Goal: Task Accomplishment & Management: Manage account settings

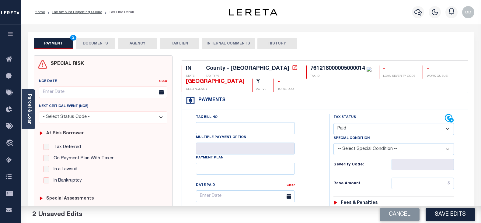
select select "PYD"
click at [310, 70] on div "761218000005000014" at bounding box center [337, 68] width 55 height 5
copy div "761218000005000014"
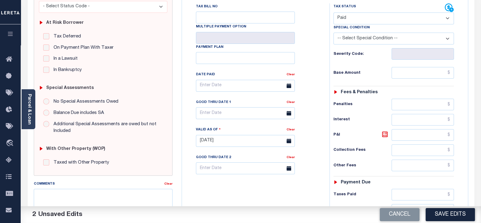
scroll to position [76, 0]
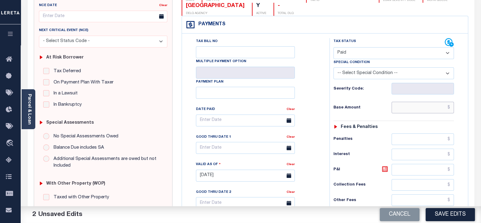
click at [427, 109] on input "text" at bounding box center [422, 108] width 62 height 12
paste input "1,604.56"
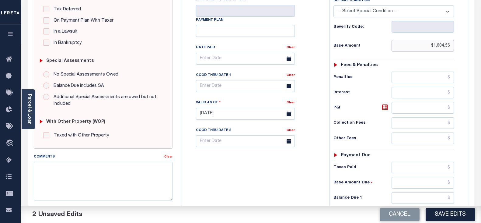
scroll to position [190, 0]
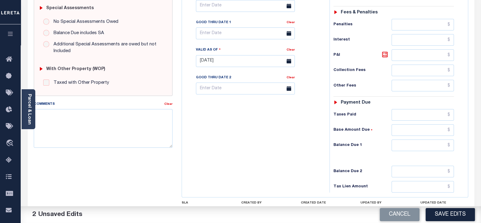
type input "$1,604.56"
click at [421, 148] on input "text" at bounding box center [422, 145] width 62 height 12
type input "$0.00"
click at [451, 215] on button "Save Edits" at bounding box center [449, 214] width 49 height 13
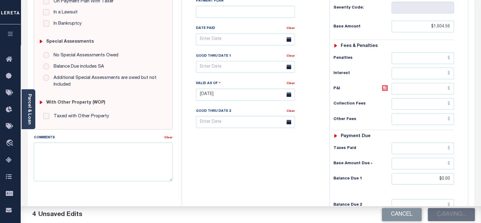
scroll to position [38, 0]
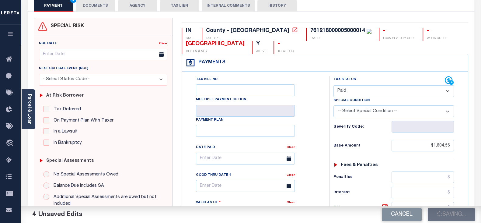
checkbox input "false"
type input "$1,604.56"
type input "$0"
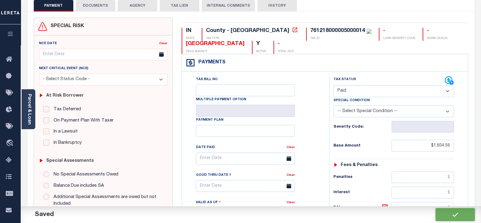
scroll to position [0, 0]
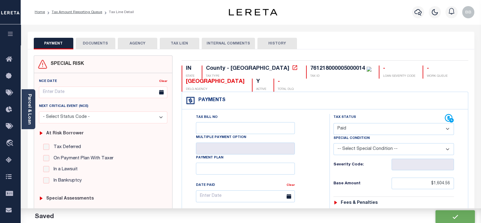
click at [96, 36] on div "PAYMENT DOCUMENTS AGENCY DELINQUENT PAYEE TAX LIEN" at bounding box center [251, 41] width 446 height 18
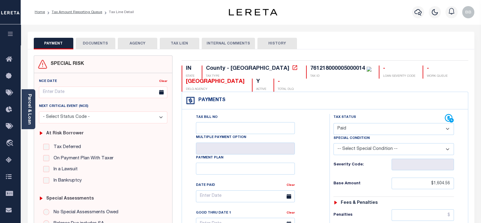
click at [92, 43] on button "DOCUMENTS" at bounding box center [96, 44] width 40 height 12
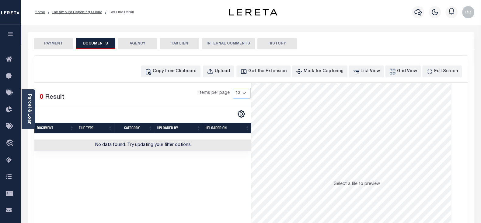
scroll to position [2, 0]
click at [193, 69] on div "Copy from Clipboard" at bounding box center [175, 71] width 44 height 7
select select "POP"
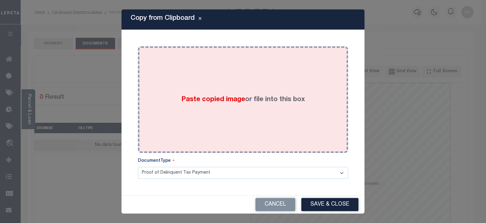
click at [236, 78] on div "Paste copied image or file into this box" at bounding box center [243, 99] width 201 height 97
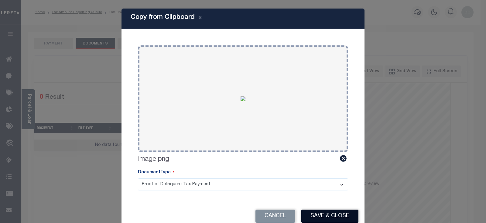
click at [329, 214] on button "Save & Close" at bounding box center [330, 215] width 57 height 13
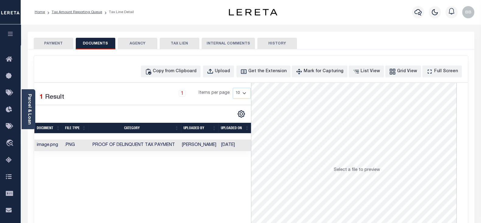
click at [45, 47] on button "PAYMENT" at bounding box center [54, 44] width 40 height 12
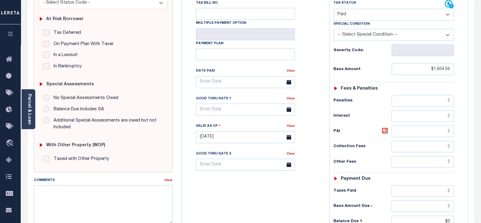
scroll to position [234, 0]
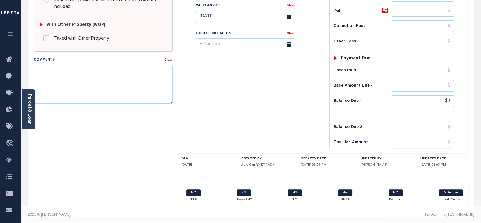
click at [447, 168] on div "IN STATE County - IN TAX TYPE 761218000005000014 TAX ID - LOAN SEVERITY CODE - …" at bounding box center [324, 18] width 286 height 375
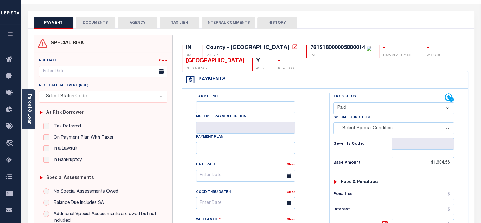
scroll to position [0, 0]
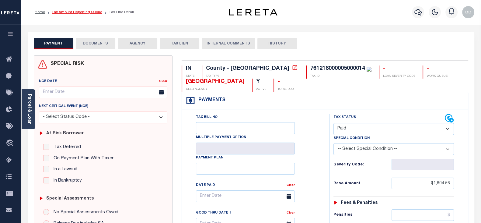
click at [88, 13] on link "Tax Amount Reporting Queue" at bounding box center [77, 12] width 50 height 4
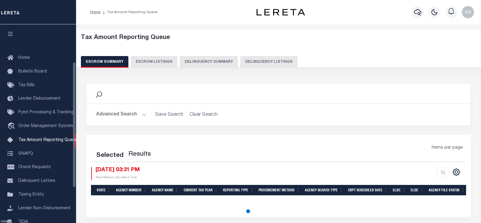
click at [242, 61] on button "Delinquency Listings" at bounding box center [268, 62] width 57 height 12
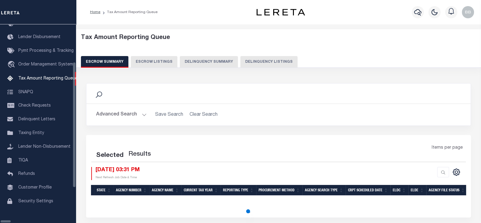
select select "100"
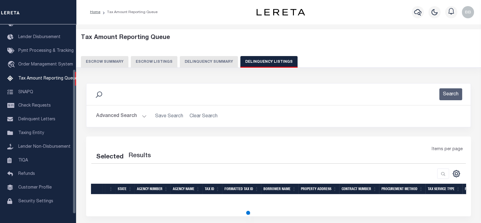
select select "100"
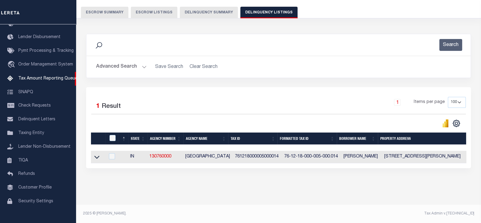
scroll to position [54, 0]
click at [100, 153] on td at bounding box center [98, 156] width 14 height 12
checkbox input "true"
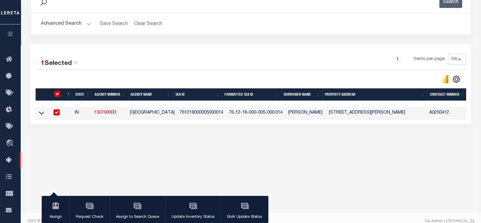
scroll to position [100, 0]
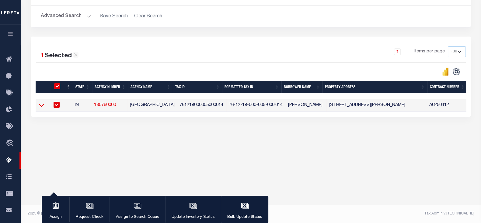
click at [42, 105] on icon at bounding box center [41, 105] width 5 height 6
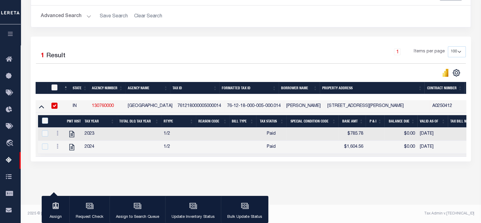
click at [56, 87] on input "checkbox" at bounding box center [54, 87] width 6 height 6
checkbox input "true"
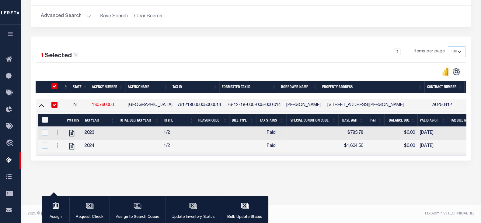
click at [44, 118] on input "&nbsp;" at bounding box center [45, 119] width 6 height 6
checkbox input "true"
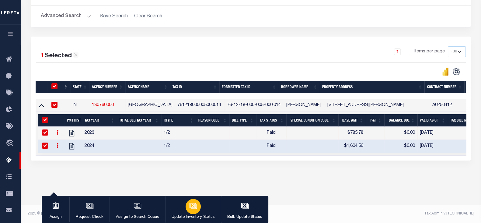
click at [180, 208] on button "Update Inventory Status" at bounding box center [193, 208] width 56 height 27
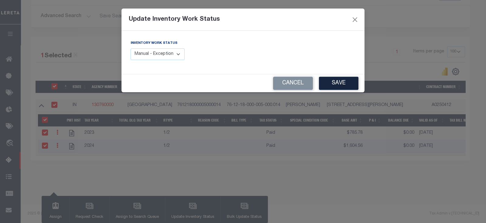
click at [162, 53] on select "Manual - Exception Pended - Awaiting Search Late Add Exception Completed" at bounding box center [158, 54] width 54 height 12
select select "4"
click at [131, 48] on select "Manual - Exception Pended - Awaiting Search Late Add Exception Completed" at bounding box center [158, 54] width 54 height 12
click at [340, 86] on button "Save" at bounding box center [339, 83] width 40 height 13
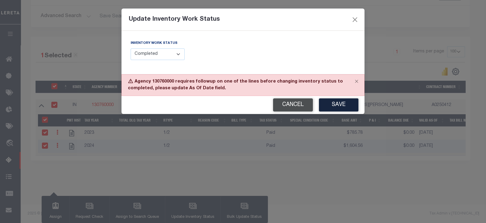
click at [289, 103] on button "Cancel" at bounding box center [293, 104] width 40 height 13
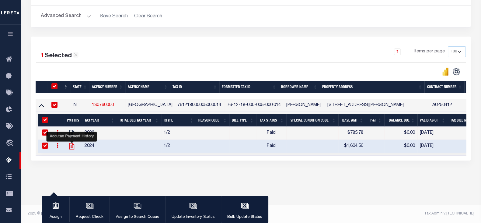
click at [71, 147] on icon "" at bounding box center [72, 146] width 8 height 8
checkbox input "false"
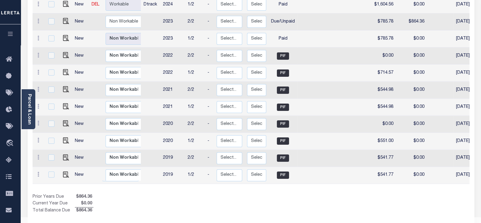
scroll to position [47, 0]
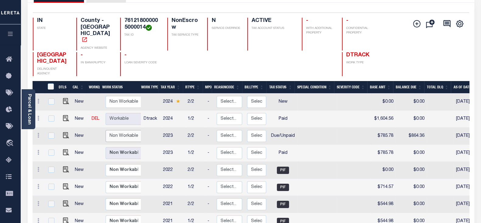
click at [128, 130] on select "Non Workable Workable" at bounding box center [123, 136] width 36 height 12
checkbox input "true"
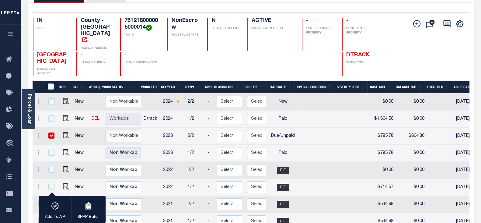
select select "false"
click at [105, 130] on select "Non Workable Workable" at bounding box center [123, 136] width 36 height 12
checkbox input "false"
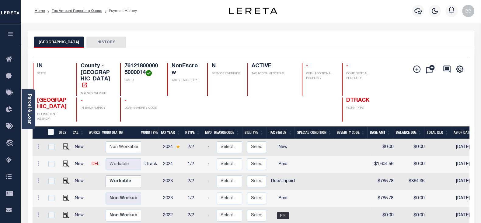
scroll to position [0, 0]
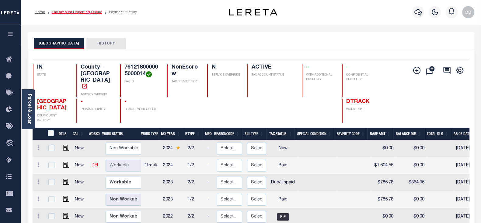
click at [85, 13] on link "Tax Amount Reporting Queue" at bounding box center [77, 12] width 50 height 4
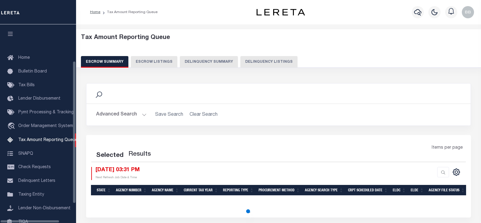
click at [271, 62] on button "Delinquency Listings" at bounding box center [268, 62] width 57 height 12
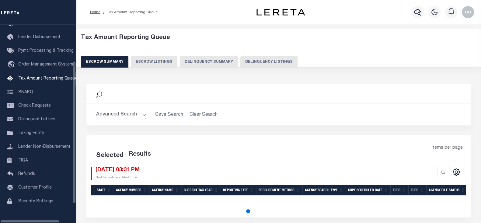
select select "100"
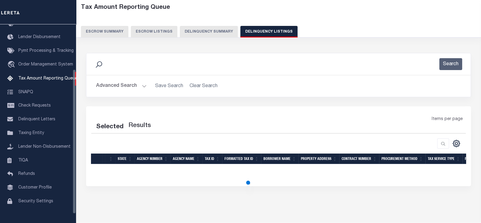
select select "100"
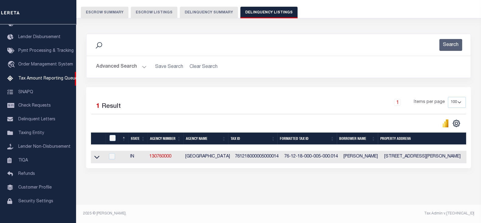
scroll to position [54, 0]
click at [96, 154] on icon at bounding box center [96, 157] width 5 height 6
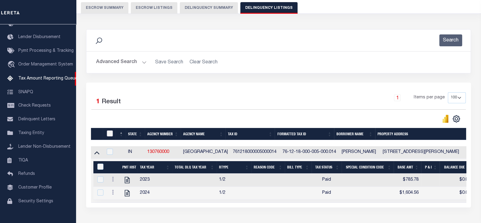
click at [110, 135] on input "checkbox" at bounding box center [110, 133] width 6 height 6
checkbox input "true"
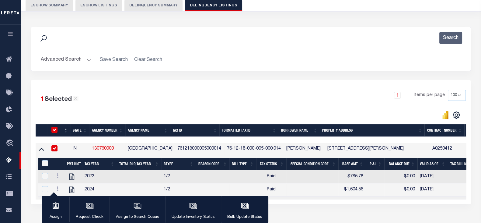
scroll to position [92, 0]
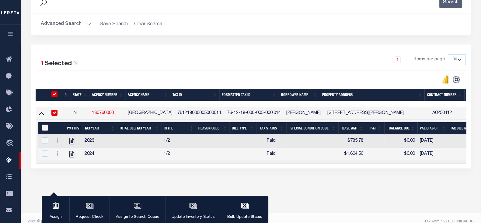
click at [43, 126] on input "&nbsp;" at bounding box center [45, 127] width 6 height 6
checkbox input "true"
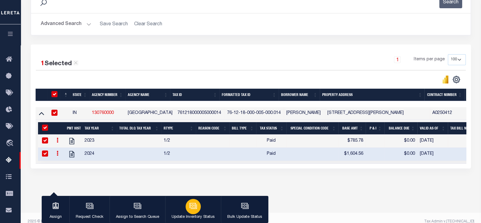
click at [194, 214] on p "Update Inventory Status" at bounding box center [192, 217] width 43 height 6
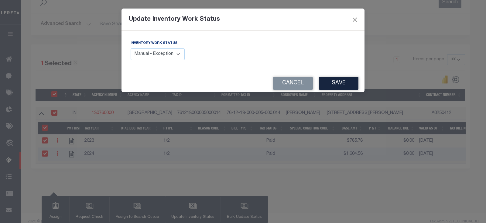
click at [158, 52] on select "Manual - Exception Pended - Awaiting Search Late Add Exception Completed" at bounding box center [158, 54] width 54 height 12
select select "4"
click at [131, 48] on select "Manual - Exception Pended - Awaiting Search Late Add Exception Completed" at bounding box center [158, 54] width 54 height 12
click at [350, 85] on button "Save" at bounding box center [339, 83] width 40 height 13
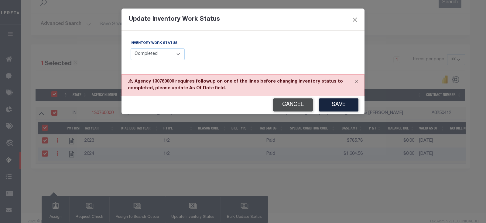
click at [289, 101] on button "Cancel" at bounding box center [293, 104] width 40 height 13
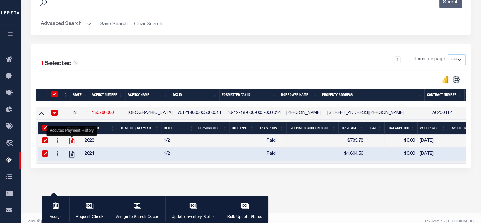
click at [73, 140] on icon "" at bounding box center [72, 141] width 8 height 8
checkbox input "false"
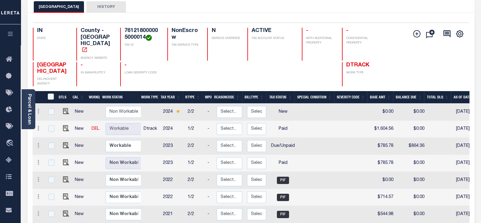
scroll to position [38, 0]
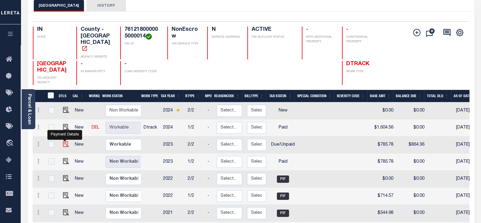
click at [63, 141] on img "" at bounding box center [66, 144] width 6 height 6
checkbox input "true"
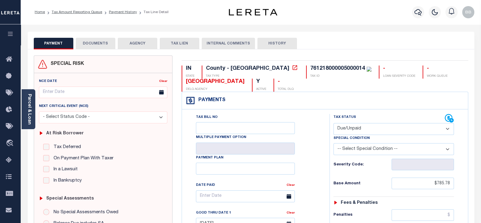
click at [366, 130] on select "- Select Status Code - Open Due/Unpaid Paid Incomplete No Tax Due Internal Refu…" at bounding box center [393, 129] width 120 height 12
select select "PYD"
click at [333, 123] on select "- Select Status Code - Open Due/Unpaid Paid Incomplete No Tax Due Internal Refu…" at bounding box center [393, 129] width 120 height 12
type input "[DATE]"
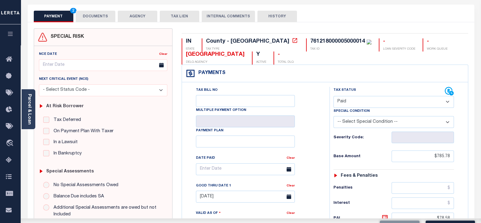
scroll to position [114, 0]
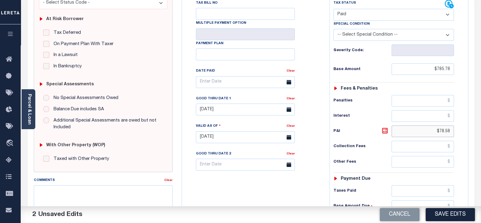
drag, startPoint x: 436, startPoint y: 131, endPoint x: 448, endPoint y: 134, distance: 13.0
click at [448, 134] on input "$78.58" at bounding box center [422, 131] width 62 height 12
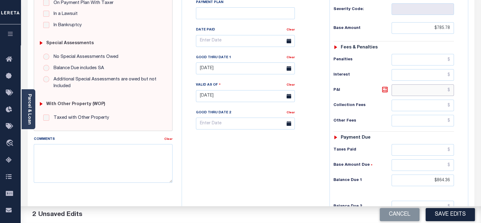
scroll to position [237, 0]
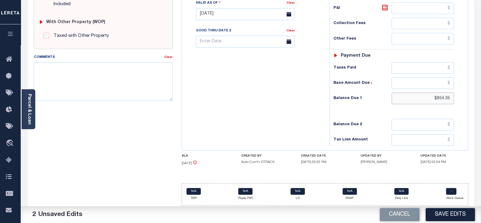
drag, startPoint x: 426, startPoint y: 98, endPoint x: 474, endPoint y: 102, distance: 47.9
click at [474, 102] on div "PAYMENT 2 DOCUMENTS AGENCY DELINQUENT PAYEE" at bounding box center [250, 9] width 455 height 429
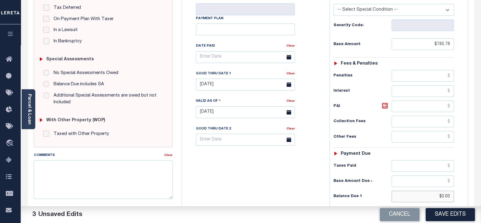
scroll to position [123, 0]
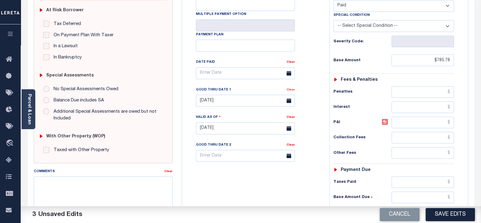
type input "$0.00"
click at [288, 90] on link "Clear" at bounding box center [290, 89] width 8 height 3
click at [440, 217] on button "Save Edits" at bounding box center [449, 214] width 49 height 13
checkbox input "false"
type input "$785.78"
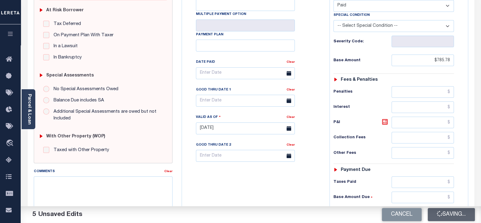
type input "$0"
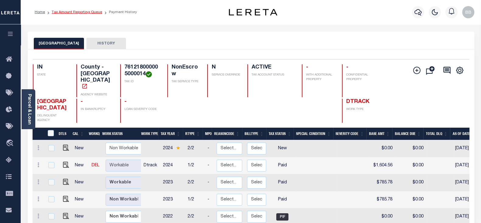
click at [94, 11] on link "Tax Amount Reporting Queue" at bounding box center [77, 12] width 50 height 4
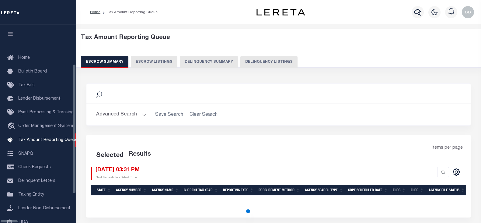
click at [242, 60] on button "Delinquency Listings" at bounding box center [268, 62] width 57 height 12
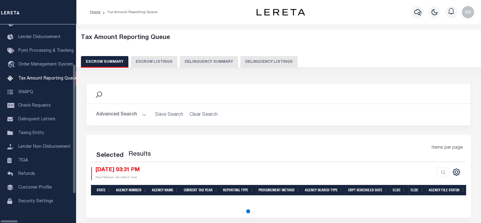
select select "100"
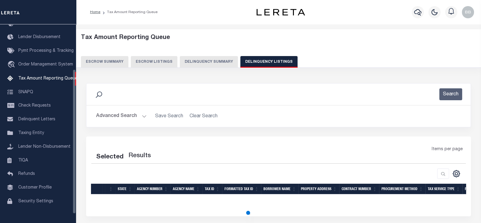
select select "100"
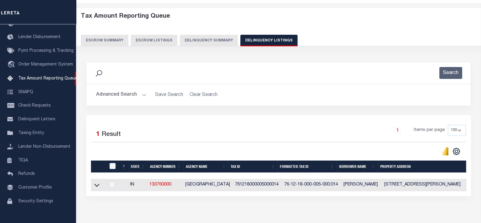
scroll to position [54, 0]
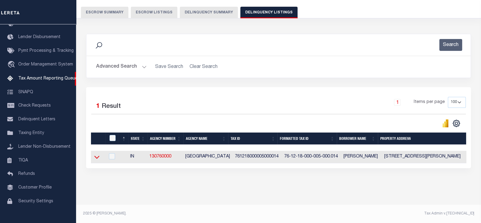
click at [96, 156] on icon at bounding box center [96, 157] width 5 height 3
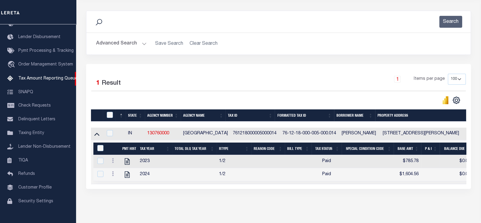
scroll to position [98, 0]
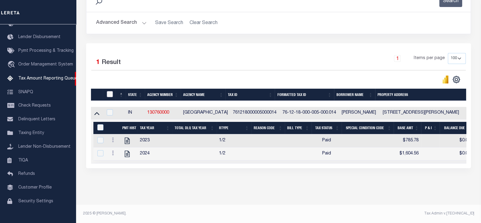
click at [110, 92] on input "checkbox" at bounding box center [110, 94] width 6 height 6
checkbox input "true"
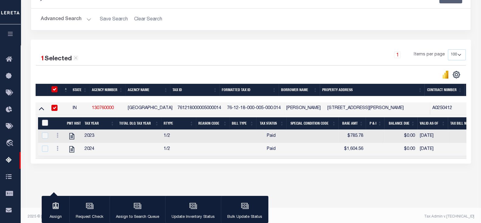
click at [44, 121] on input "&nbsp;" at bounding box center [45, 122] width 6 height 6
checkbox input "true"
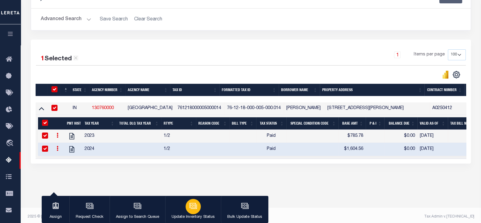
click at [197, 200] on button "Update Inventory Status" at bounding box center [193, 208] width 56 height 27
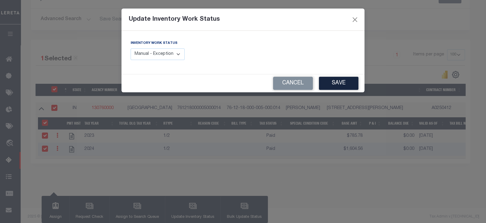
click at [164, 48] on div "Inventory Work Status Manual - Exception Pended - Awaiting Search Late Add Exce…" at bounding box center [158, 50] width 54 height 20
click at [162, 54] on select "Manual - Exception Pended - Awaiting Search Late Add Exception Completed" at bounding box center [158, 54] width 54 height 12
select select "4"
click at [131, 48] on select "Manual - Exception Pended - Awaiting Search Late Add Exception Completed" at bounding box center [158, 54] width 54 height 12
click at [342, 81] on button "Save" at bounding box center [339, 83] width 40 height 13
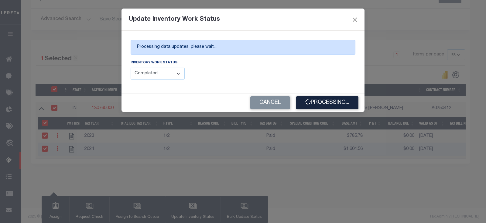
click at [271, 95] on div "Cancel Processing..." at bounding box center [243, 103] width 243 height 18
click at [267, 98] on button "Cancel" at bounding box center [270, 102] width 40 height 13
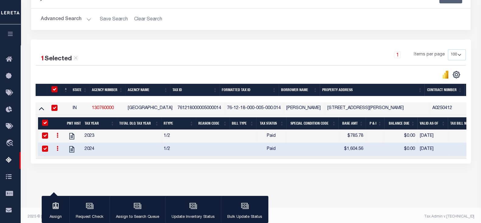
click at [239, 109] on td "76-12-18-000-005-000.014" at bounding box center [253, 108] width 59 height 12
checkbox input "false"
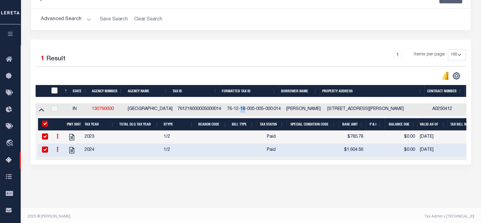
click at [239, 109] on td "76-12-18-000-005-000.014" at bounding box center [253, 109] width 59 height 12
checkbox input "true"
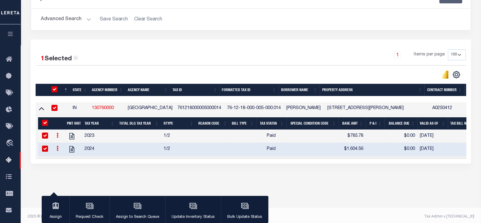
click at [209, 106] on td "761218000005000014" at bounding box center [200, 108] width 50 height 12
checkbox input "false"
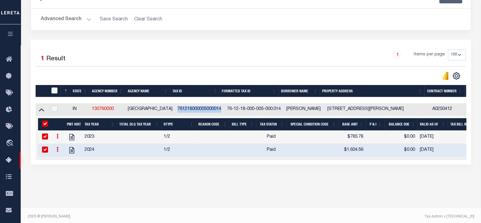
click at [209, 106] on td "761218000005000014" at bounding box center [200, 109] width 50 height 12
checkbox input "true"
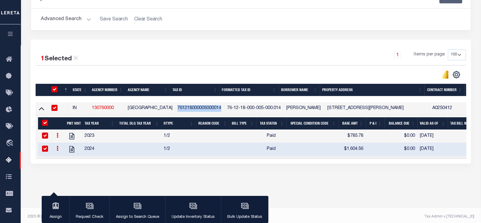
copy td "761218000005000014"
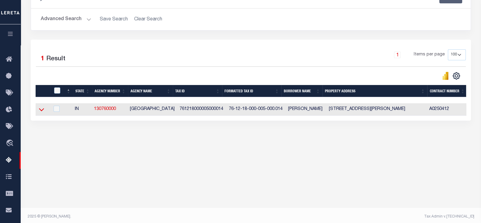
click at [42, 110] on icon at bounding box center [41, 109] width 5 height 6
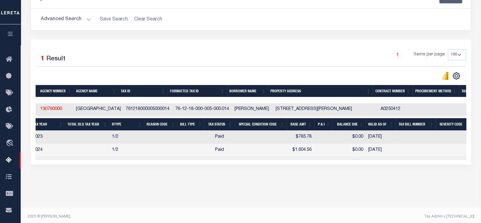
scroll to position [0, 0]
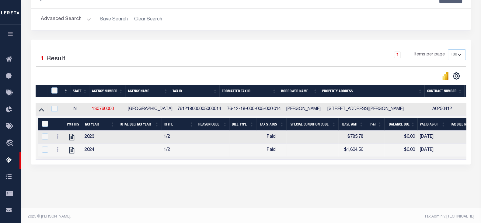
click at [64, 19] on button "Advanced Search" at bounding box center [66, 19] width 50 height 12
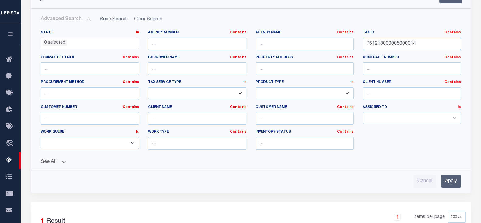
click at [434, 42] on input "761218000005000014" at bounding box center [411, 44] width 98 height 12
paste input "11"
type input "761218000011000014"
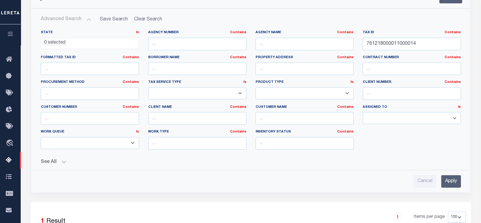
click at [453, 179] on input "Apply" at bounding box center [451, 181] width 20 height 12
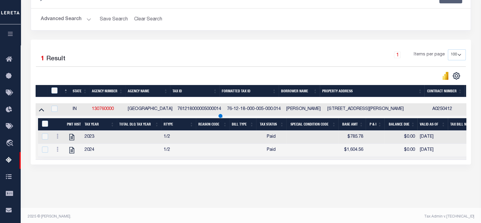
scroll to position [100, 0]
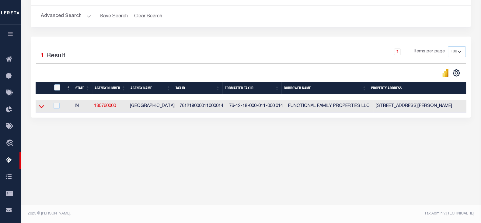
click at [39, 107] on icon at bounding box center [41, 106] width 5 height 3
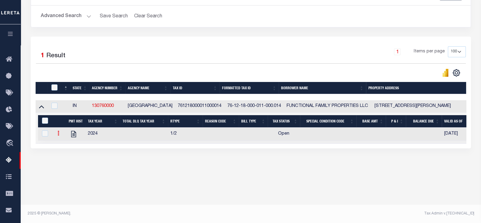
click at [58, 134] on icon at bounding box center [58, 132] width 2 height 5
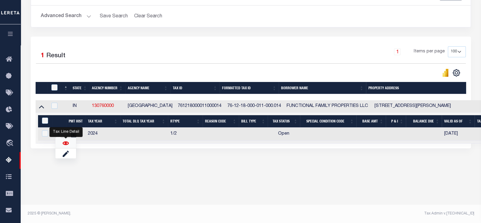
click at [64, 144] on img "" at bounding box center [66, 143] width 6 height 6
checkbox input "true"
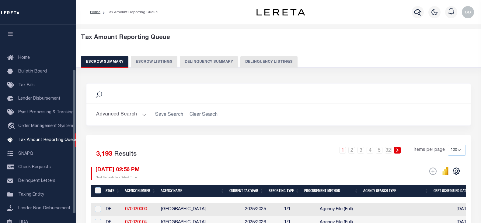
select select "100"
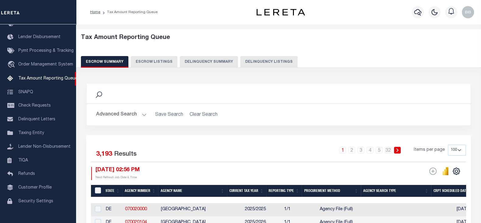
click at [267, 48] on div "Tax Amount Reporting Queue Escrow Summary Escrow Listings Delinquency Summary" at bounding box center [278, 50] width 395 height 33
click at [263, 63] on button "Delinquency Listings" at bounding box center [268, 62] width 57 height 12
select select "100"
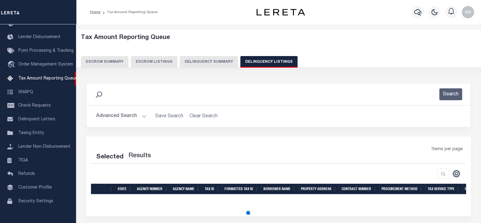
select select "100"
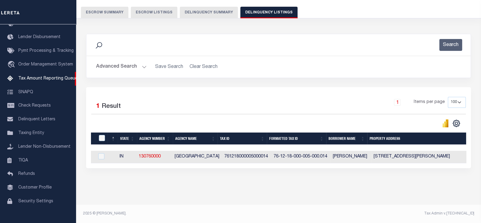
scroll to position [0, 0]
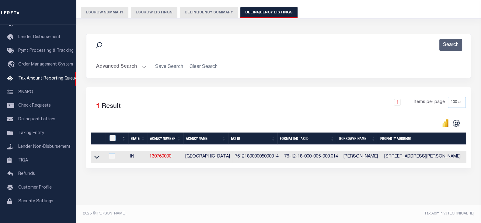
drag, startPoint x: 97, startPoint y: 154, endPoint x: 109, endPoint y: 154, distance: 11.2
click at [97, 154] on icon at bounding box center [96, 157] width 5 height 6
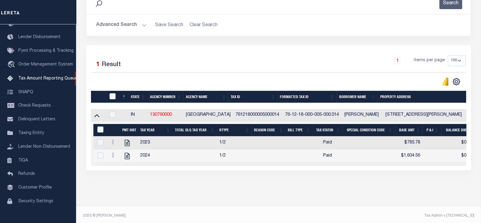
scroll to position [92, 0]
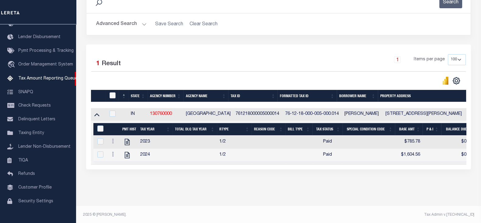
click input "checkbox"
checkbox input "true"
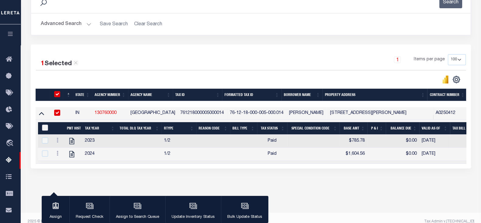
click input "&nbsp;"
checkbox input "true"
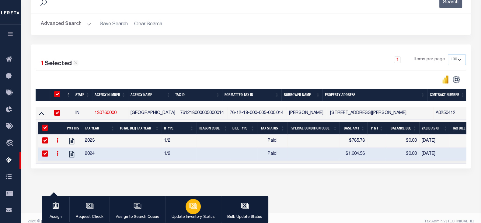
click icon "button"
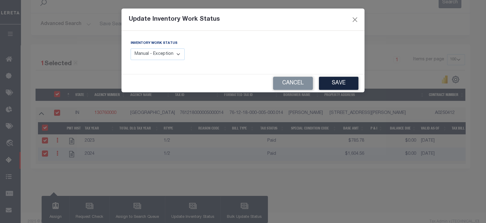
drag, startPoint x: 168, startPoint y: 53, endPoint x: 164, endPoint y: 57, distance: 5.8
click select "Manual - Exception Pended - Awaiting Search Late Add Exception Completed"
select select "4"
click select "Manual - Exception Pended - Awaiting Search Late Add Exception Completed"
click div "Cancel Save"
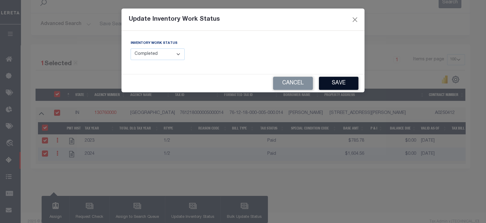
click button "Save"
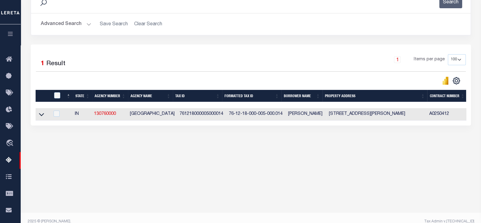
click button "Advanced Search"
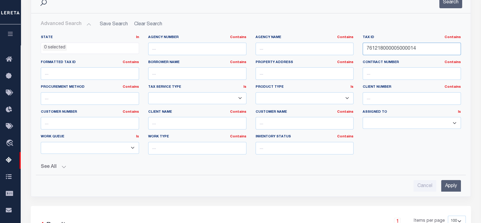
click input "761218000005000014"
paste input "1201"
type input "761218000012010014"
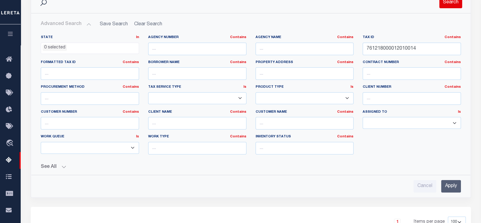
click button "Search"
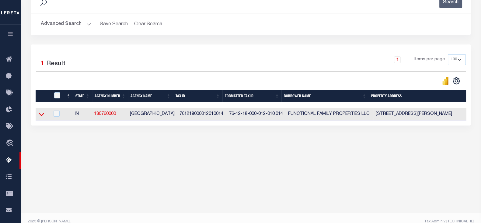
click icon
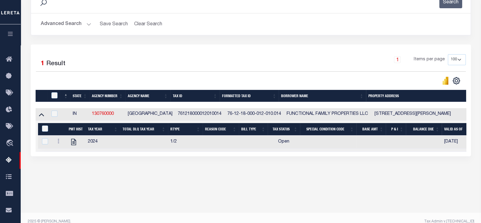
scroll to position [100, 0]
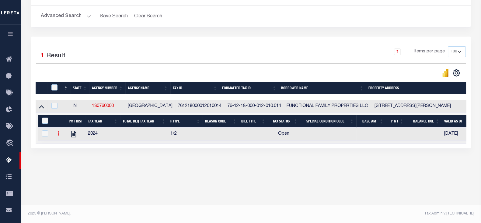
click icon
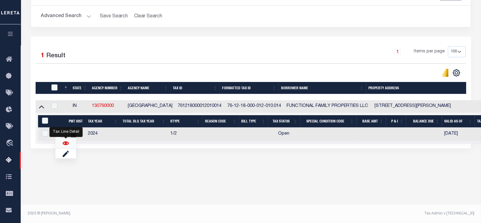
click img ""
checkbox input "true"
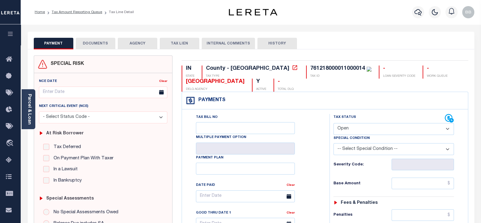
click at [365, 129] on select "- Select Status Code - Open Due/Unpaid Paid Incomplete No Tax Due Internal Refu…" at bounding box center [393, 129] width 120 height 12
select select "PYD"
click at [333, 123] on select "- Select Status Code - Open Due/Unpaid Paid Incomplete No Tax Due Internal Refu…" at bounding box center [393, 129] width 120 height 12
type input "[DATE]"
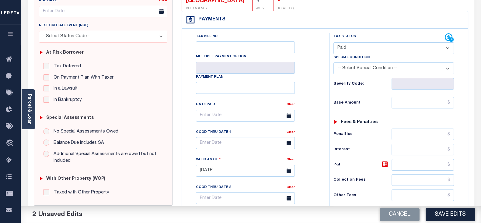
scroll to position [114, 0]
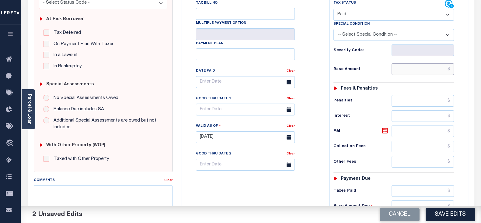
click at [416, 66] on input "text" at bounding box center [422, 69] width 62 height 12
paste input "1,252.14"
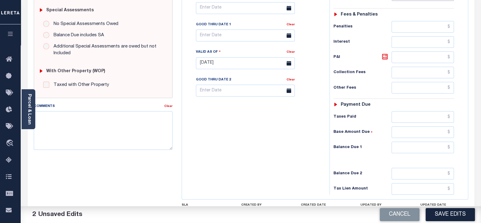
scroll to position [190, 0]
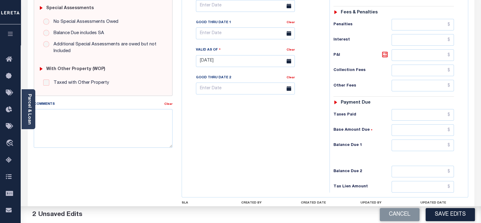
type input "$1,252.14"
click at [412, 144] on input "text" at bounding box center [422, 145] width 62 height 12
type input "$0.00"
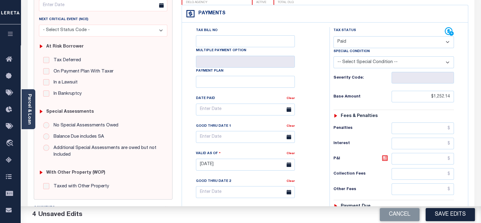
scroll to position [0, 0]
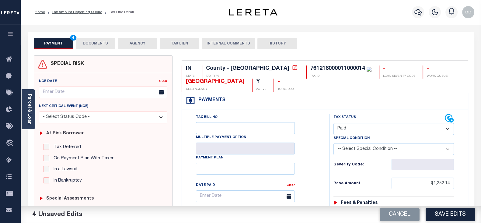
click at [90, 41] on button "DOCUMENTS" at bounding box center [96, 44] width 40 height 12
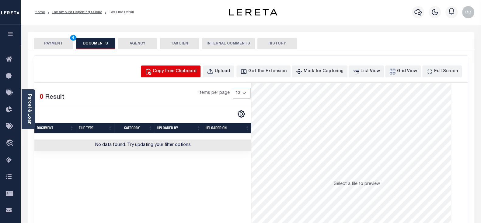
click at [181, 74] on div "Copy from Clipboard" at bounding box center [175, 71] width 44 height 7
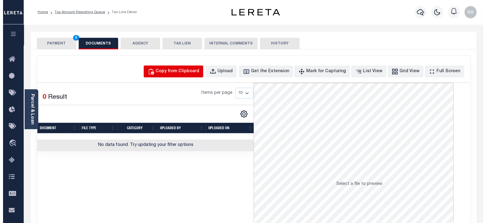
select select "POP"
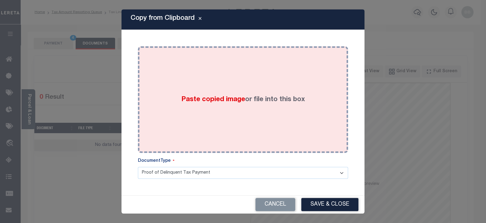
click at [290, 84] on div "Paste copied image or file into this box" at bounding box center [243, 99] width 201 height 97
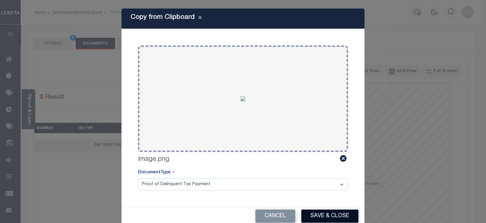
click at [335, 215] on button "Save & Close" at bounding box center [330, 215] width 57 height 13
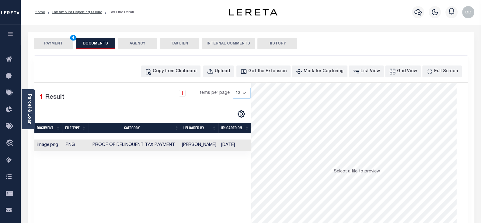
click at [61, 42] on button "PAYMENT 4" at bounding box center [54, 44] width 40 height 12
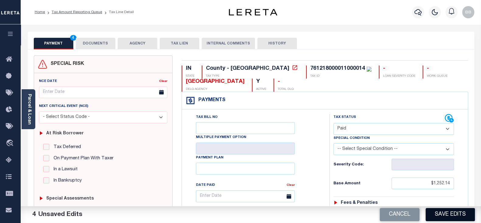
click at [457, 216] on button "Save Edits" at bounding box center [449, 214] width 49 height 13
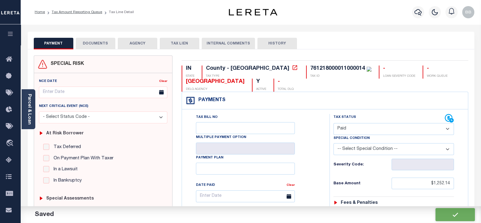
checkbox input "false"
type input "$1,252.14"
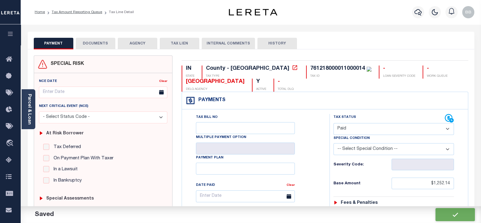
type input "$0"
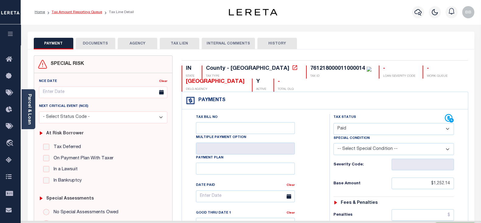
click at [85, 11] on link "Tax Amount Reporting Queue" at bounding box center [77, 12] width 50 height 4
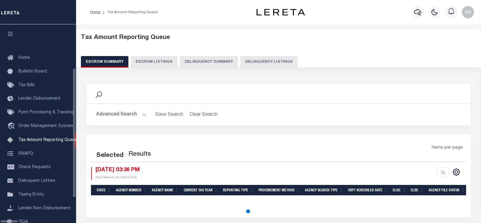
click at [240, 64] on button "Delinquency Listings" at bounding box center [268, 62] width 57 height 12
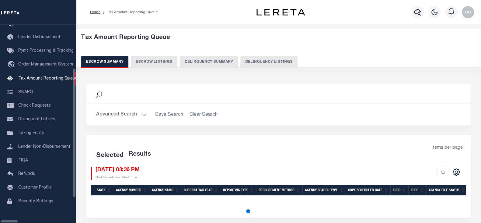
select select "100"
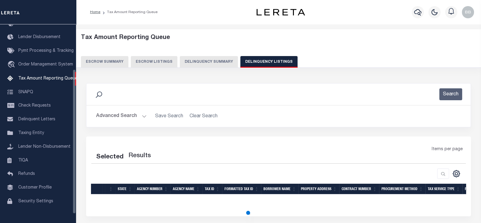
select select "100"
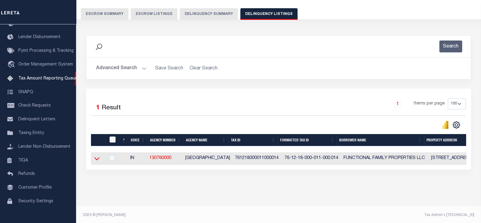
click at [97, 160] on icon at bounding box center [96, 158] width 5 height 3
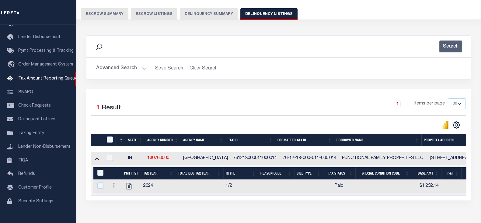
scroll to position [54, 0]
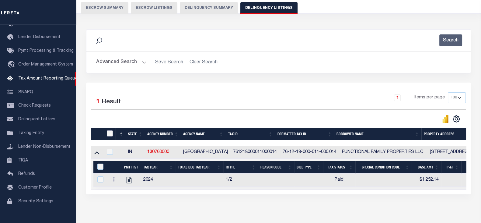
click at [109, 134] on input "checkbox" at bounding box center [110, 133] width 6 height 6
checkbox input "true"
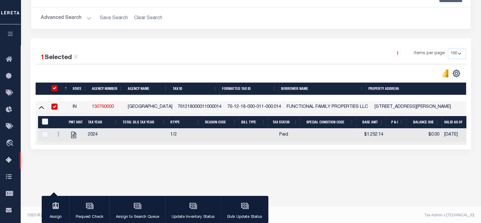
scroll to position [100, 0]
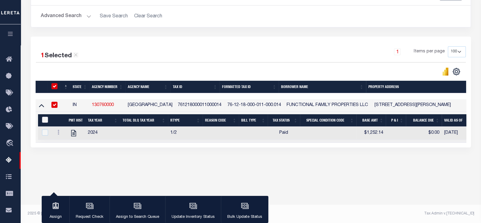
click at [43, 120] on input "&nbsp;" at bounding box center [45, 119] width 6 height 6
checkbox input "true"
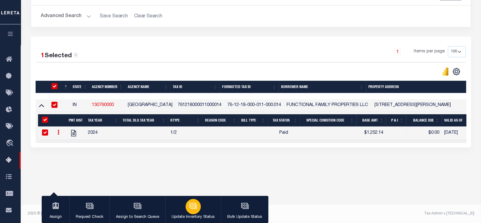
click at [191, 208] on icon "button" at bounding box center [194, 206] width 6 height 5
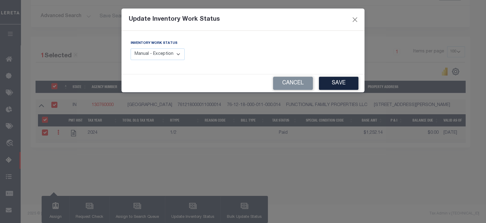
click at [159, 58] on select "Manual - Exception Pended - Awaiting Search Late Add Exception Completed" at bounding box center [158, 54] width 54 height 12
select select "4"
click at [131, 48] on select "Manual - Exception Pended - Awaiting Search Late Add Exception Completed" at bounding box center [158, 54] width 54 height 12
click at [339, 86] on button "Save" at bounding box center [339, 83] width 40 height 13
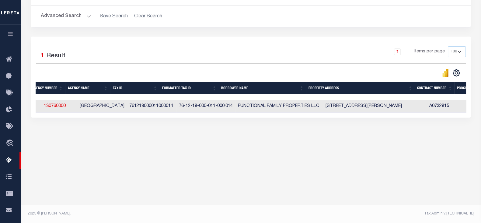
scroll to position [0, 0]
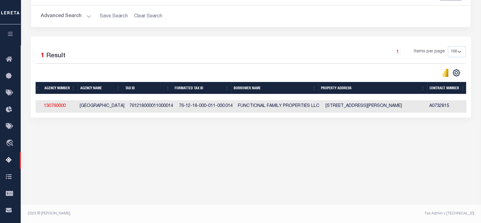
click at [46, 7] on div "Advanced Search Save Search Clear Search tblassign_wrapper_dynamictable_____Def…" at bounding box center [250, 16] width 439 height 22
click at [51, 18] on button "Advanced Search" at bounding box center [66, 16] width 50 height 12
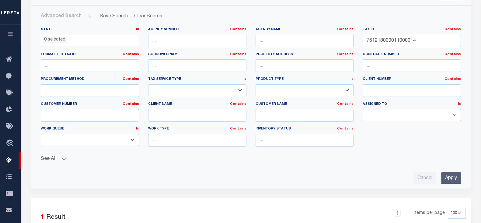
click at [391, 41] on input "761218000011000014" at bounding box center [411, 41] width 98 height 12
paste input "8"
type input "761218000018000014"
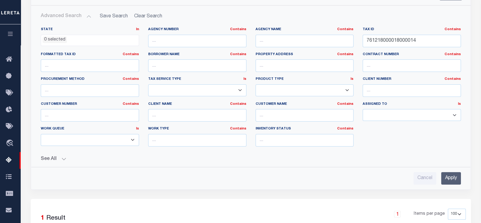
click at [457, 181] on input "Apply" at bounding box center [451, 178] width 20 height 12
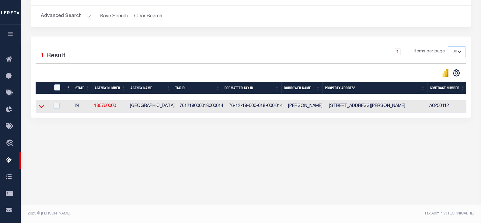
click at [40, 105] on icon at bounding box center [41, 106] width 5 height 6
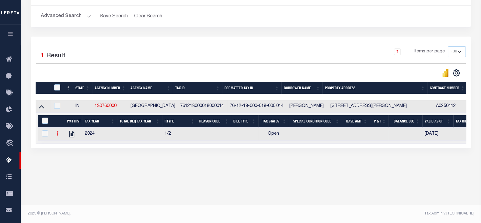
click at [58, 134] on icon at bounding box center [58, 132] width 2 height 5
click at [62, 143] on img "" at bounding box center [65, 143] width 6 height 6
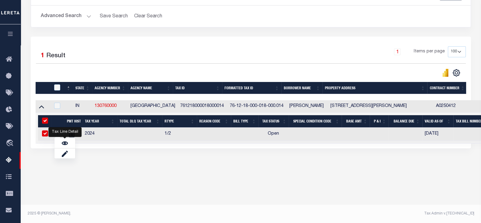
checkbox input "true"
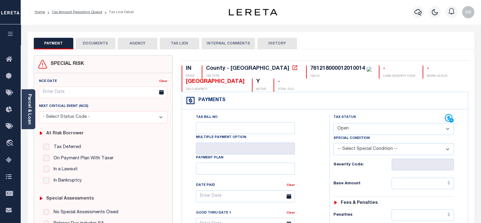
click at [356, 131] on select "- Select Status Code - Open Due/Unpaid Paid Incomplete No Tax Due Internal Refu…" at bounding box center [393, 129] width 120 height 12
select select "PYD"
click at [333, 123] on select "- Select Status Code - Open Due/Unpaid Paid Incomplete No Tax Due Internal Refu…" at bounding box center [393, 129] width 120 height 12
type input "[DATE]"
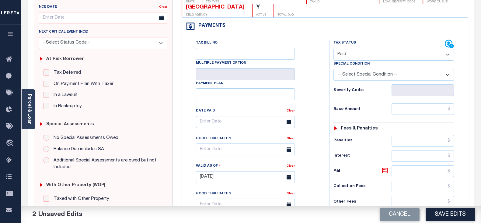
scroll to position [76, 0]
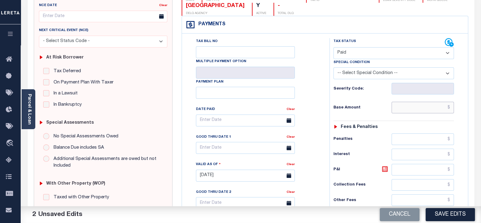
click at [421, 106] on input "text" at bounding box center [422, 108] width 62 height 12
paste input "287.92"
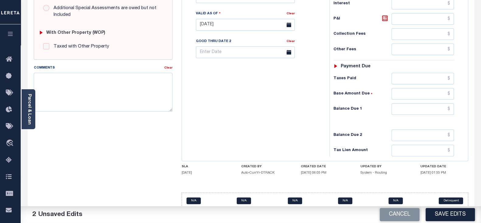
scroll to position [228, 0]
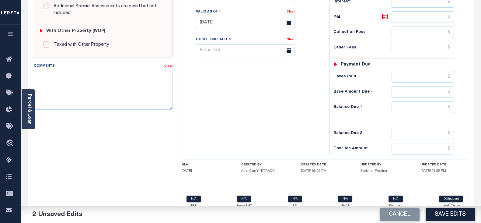
type input "$287.92"
click at [399, 107] on input "text" at bounding box center [422, 107] width 62 height 12
type input "$0.00"
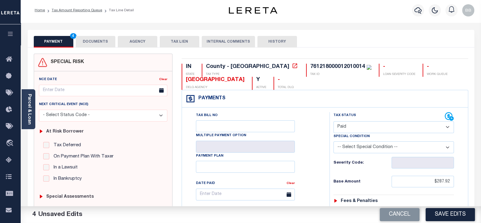
scroll to position [0, 0]
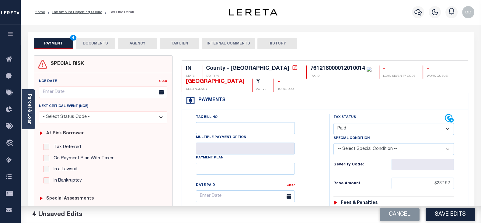
click at [97, 44] on button "DOCUMENTS" at bounding box center [96, 44] width 40 height 12
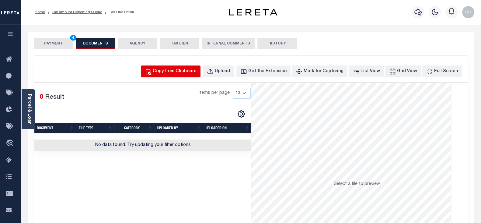
click at [181, 72] on div "Copy from Clipboard" at bounding box center [175, 71] width 44 height 7
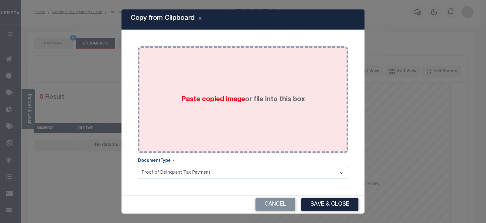
click at [241, 75] on div "Paste copied image or file into this box" at bounding box center [243, 99] width 201 height 97
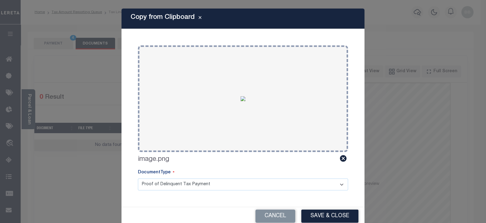
click at [334, 219] on button "Save & Close" at bounding box center [330, 215] width 57 height 13
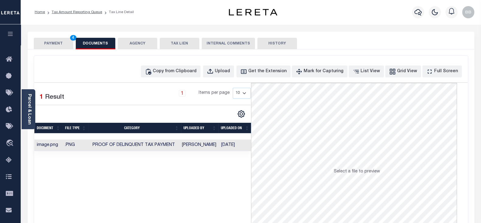
click at [52, 45] on button "PAYMENT 4" at bounding box center [54, 44] width 40 height 12
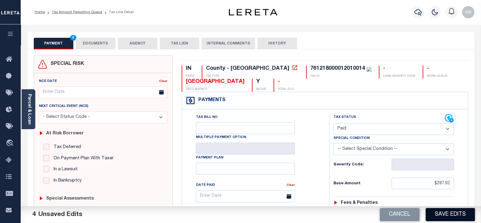
click at [450, 212] on button "Save Edits" at bounding box center [449, 214] width 49 height 13
checkbox input "false"
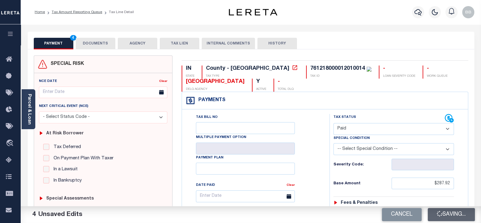
type input "$287.92"
type input "$0"
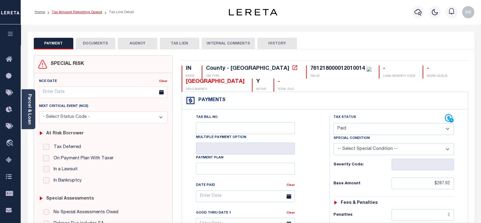
click at [85, 12] on link "Tax Amount Reporting Queue" at bounding box center [77, 12] width 50 height 4
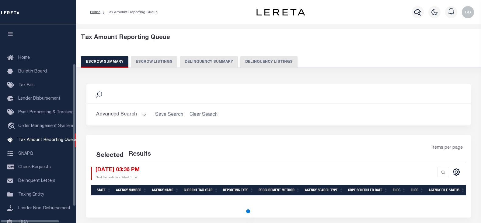
select select "100"
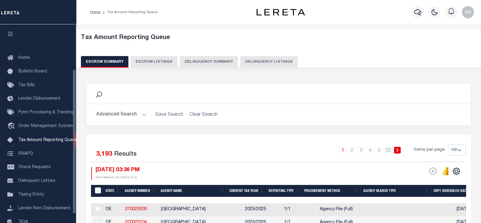
scroll to position [61, 0]
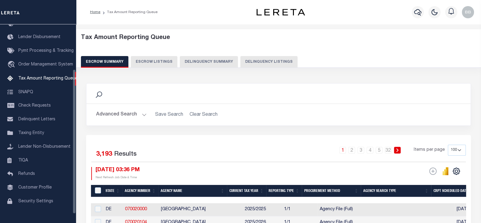
click at [265, 60] on button "Delinquency Listings" at bounding box center [268, 62] width 57 height 12
select select "100"
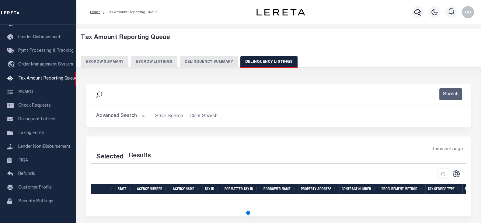
select select "100"
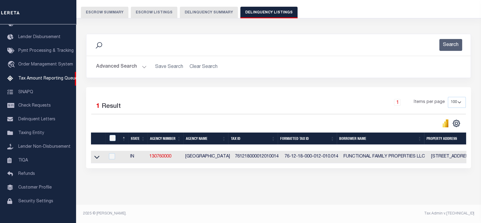
scroll to position [54, 0]
click at [98, 154] on icon at bounding box center [96, 157] width 5 height 6
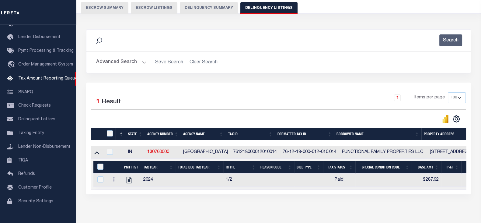
click at [113, 133] on div at bounding box center [110, 133] width 10 height 7
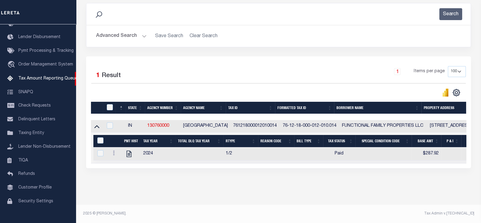
scroll to position [85, 0]
click at [108, 104] on input "checkbox" at bounding box center [110, 107] width 6 height 6
checkbox input "true"
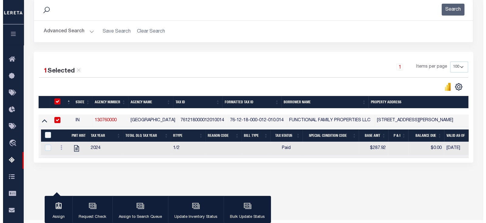
scroll to position [83, 0]
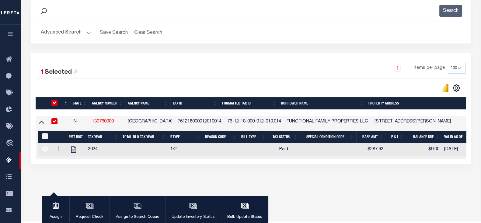
drag, startPoint x: 43, startPoint y: 135, endPoint x: 174, endPoint y: 180, distance: 138.8
click at [43, 135] on input "&nbsp;" at bounding box center [45, 136] width 6 height 6
checkbox input "true"
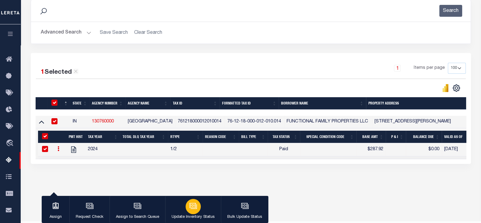
click at [197, 207] on div "button" at bounding box center [192, 205] width 15 height 15
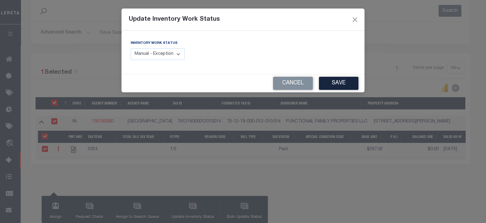
click at [149, 46] on label "Inventory Work Status" at bounding box center [154, 43] width 47 height 5
click at [157, 59] on select "Manual - Exception Pended - Awaiting Search Late Add Exception Completed" at bounding box center [158, 54] width 54 height 12
select select "4"
click at [131, 48] on select "Manual - Exception Pended - Awaiting Search Late Add Exception Completed" at bounding box center [158, 54] width 54 height 12
click at [343, 86] on button "Save" at bounding box center [339, 83] width 40 height 13
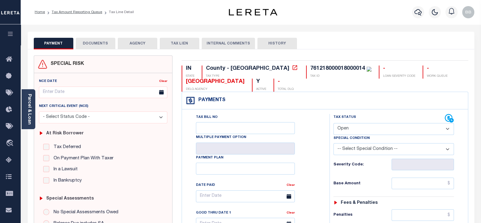
click at [366, 128] on select "- Select Status Code - Open Due/Unpaid Paid Incomplete No Tax Due Internal Refu…" at bounding box center [393, 129] width 120 height 12
select select "PYD"
click at [333, 123] on select "- Select Status Code - Open Due/Unpaid Paid Incomplete No Tax Due Internal Refu…" at bounding box center [393, 129] width 120 height 12
type input "[DATE]"
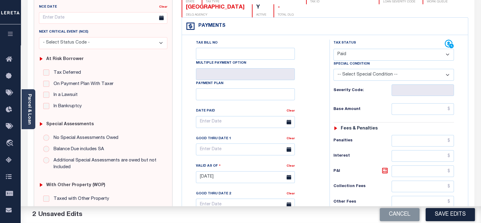
scroll to position [76, 0]
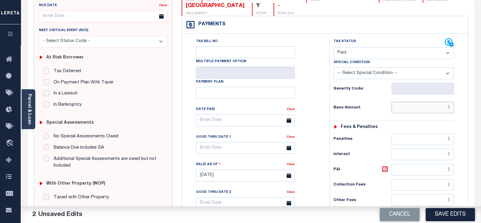
click at [399, 105] on input "text" at bounding box center [422, 108] width 62 height 12
paste input "195.37"
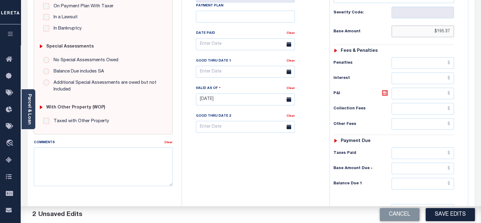
scroll to position [236, 0]
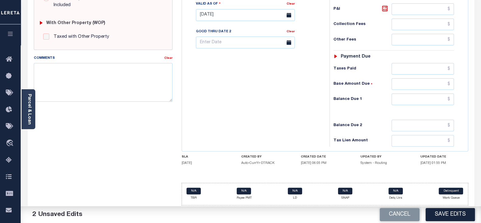
type input "$195.37"
click at [412, 97] on input "text" at bounding box center [422, 99] width 62 height 12
type input "$0.00"
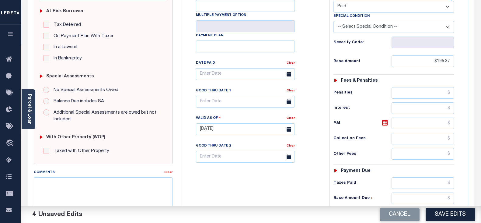
scroll to position [0, 0]
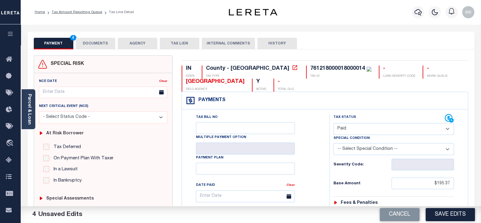
click at [98, 42] on button "DOCUMENTS" at bounding box center [96, 44] width 40 height 12
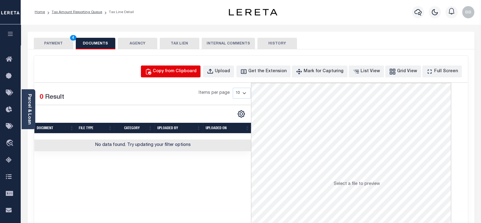
click at [177, 72] on div "Copy from Clipboard" at bounding box center [175, 71] width 44 height 7
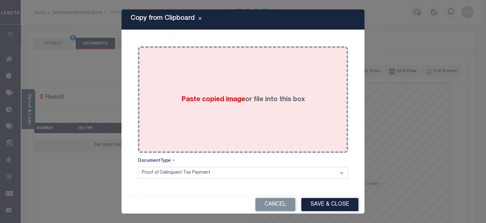
click at [270, 81] on div "Paste copied image or file into this box" at bounding box center [243, 99] width 201 height 97
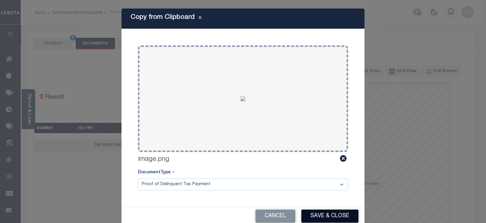
click at [339, 213] on button "Save & Close" at bounding box center [330, 215] width 57 height 13
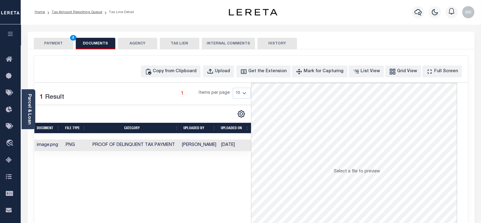
click at [61, 45] on button "PAYMENT 4" at bounding box center [54, 44] width 40 height 12
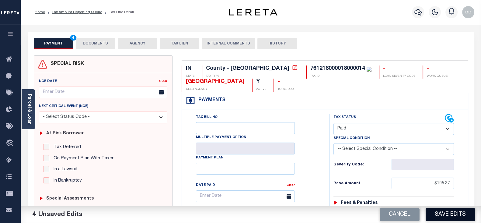
click at [458, 217] on button "Save Edits" at bounding box center [449, 214] width 49 height 13
checkbox input "false"
type input "$195.37"
type input "$0"
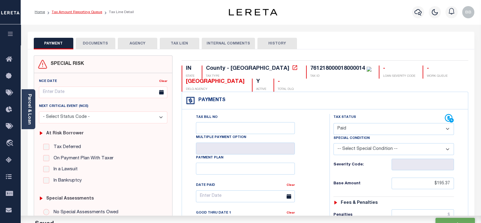
click at [90, 13] on link "Tax Amount Reporting Queue" at bounding box center [77, 12] width 50 height 4
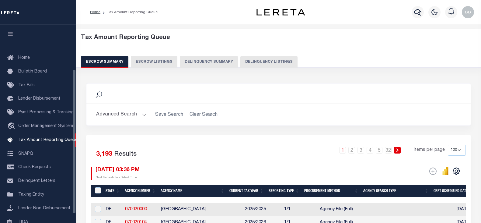
select select "100"
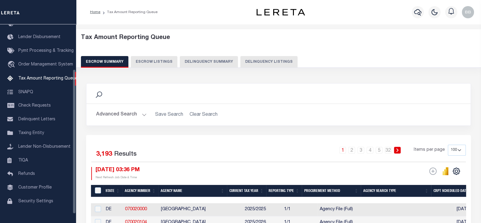
click at [273, 59] on button "Delinquency Listings" at bounding box center [268, 62] width 57 height 12
select select "100"
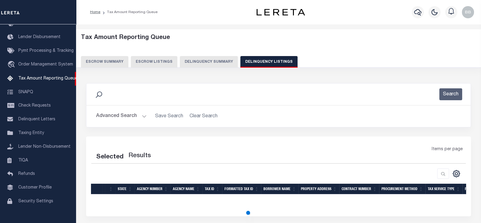
select select "100"
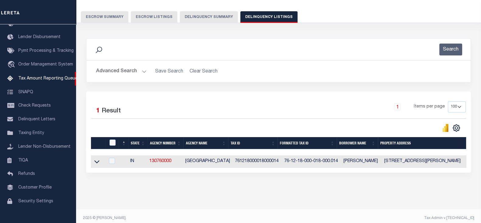
scroll to position [54, 0]
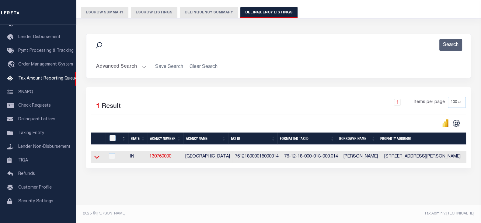
click at [98, 156] on icon at bounding box center [96, 157] width 5 height 3
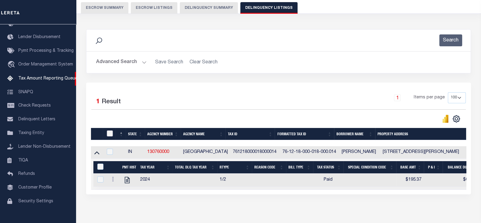
click at [109, 135] on input "checkbox" at bounding box center [110, 133] width 6 height 6
checkbox input "true"
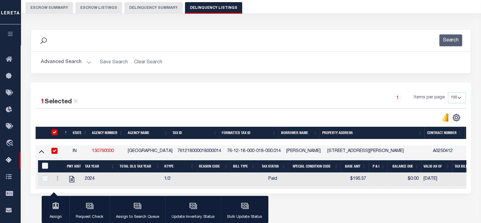
scroll to position [92, 0]
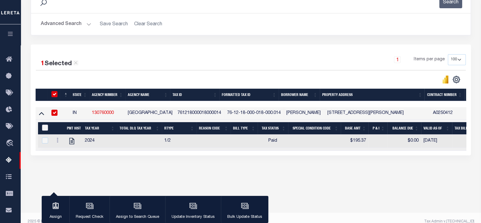
click at [48, 129] on input "&nbsp;" at bounding box center [45, 127] width 6 height 6
checkbox input "true"
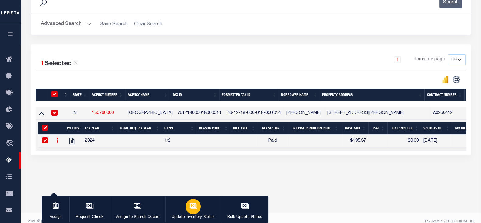
click at [202, 208] on button "Update Inventory Status" at bounding box center [193, 208] width 56 height 27
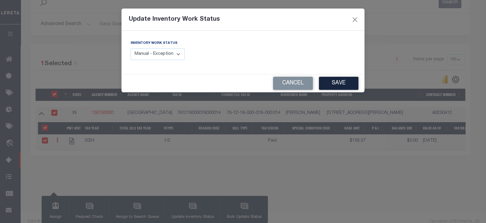
click at [162, 56] on select "Manual - Exception Pended - Awaiting Search Late Add Exception Completed" at bounding box center [158, 54] width 54 height 12
select select "4"
click at [131, 48] on select "Manual - Exception Pended - Awaiting Search Late Add Exception Completed" at bounding box center [158, 54] width 54 height 12
click at [336, 83] on button "Save" at bounding box center [339, 83] width 40 height 13
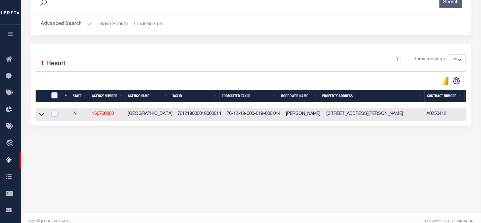
click at [61, 21] on button "Advanced Search" at bounding box center [66, 24] width 50 height 12
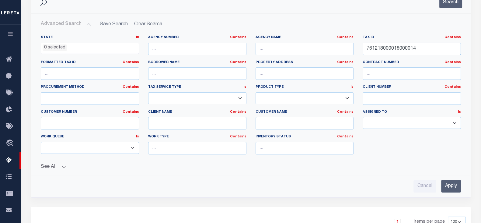
click at [410, 46] on input "761218000018000014" at bounding box center [411, 49] width 98 height 12
paste input "8-06-27-200-005.000-005"
type input "78-06-27-200-005.000-005"
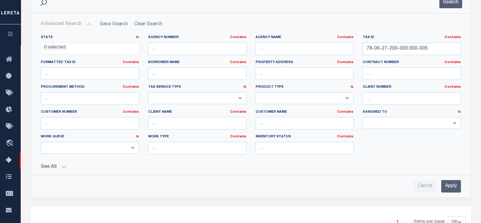
click at [451, 184] on input "Apply" at bounding box center [451, 186] width 20 height 12
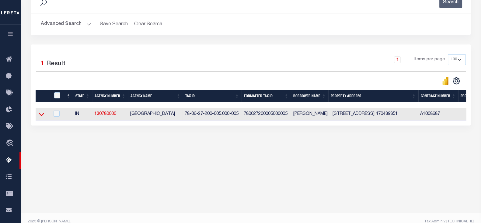
click at [43, 116] on icon at bounding box center [41, 114] width 5 height 3
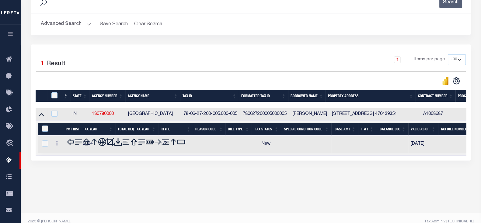
scroll to position [100, 0]
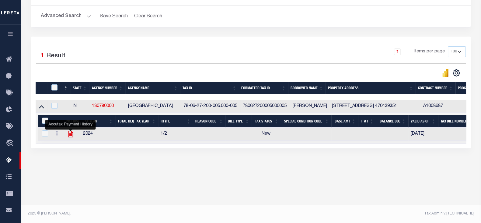
click at [70, 136] on icon "" at bounding box center [70, 134] width 5 height 6
checkbox input "true"
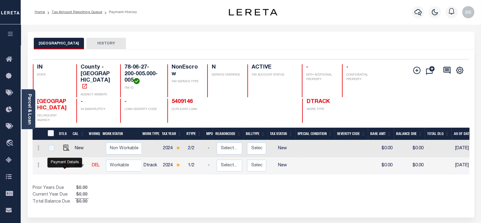
click at [63, 163] on img "" at bounding box center [66, 164] width 6 height 6
checkbox input "true"
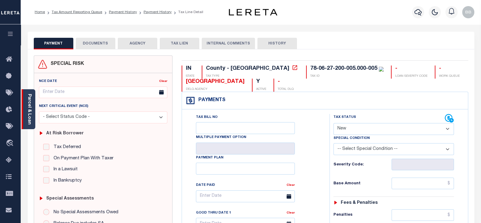
click at [27, 110] on link "Parcel & Loan" at bounding box center [29, 109] width 4 height 31
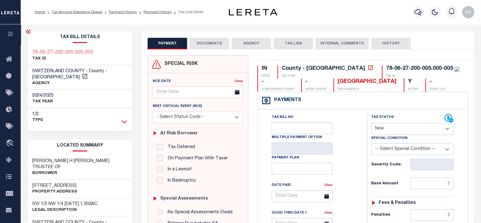
click at [124, 118] on icon at bounding box center [124, 121] width 5 height 6
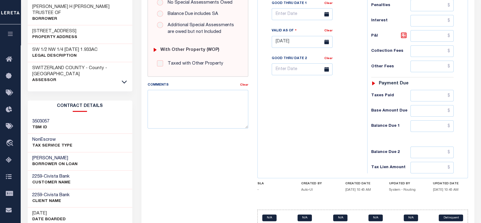
scroll to position [228, 0]
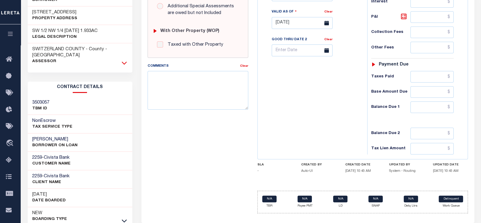
click at [125, 60] on icon at bounding box center [124, 63] width 5 height 6
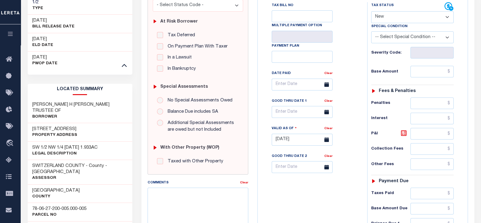
scroll to position [108, 0]
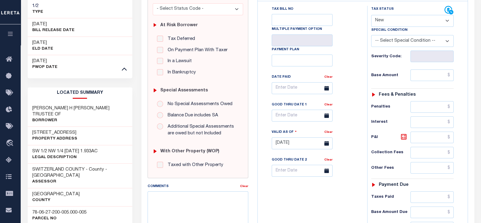
click at [385, 21] on select "- Select Status Code - Open Due/Unpaid Paid Incomplete No Tax Due Internal Refu…" at bounding box center [412, 21] width 82 height 12
select select "PYD"
click at [371, 15] on select "- Select Status Code - Open Due/Unpaid Paid Incomplete No Tax Due Internal Refu…" at bounding box center [412, 21] width 82 height 12
type input "[DATE]"
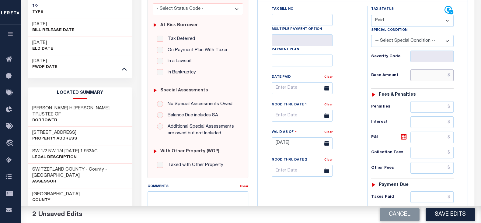
click at [426, 78] on input "text" at bounding box center [431, 75] width 43 height 12
type input "$0.00"
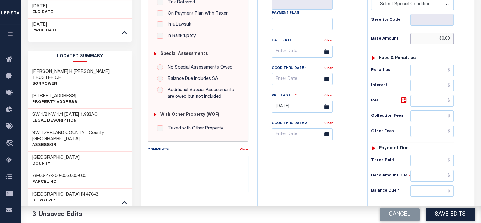
scroll to position [146, 0]
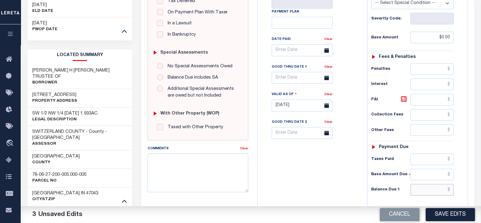
click at [430, 191] on input "text" at bounding box center [431, 190] width 43 height 12
type input "$0.00"
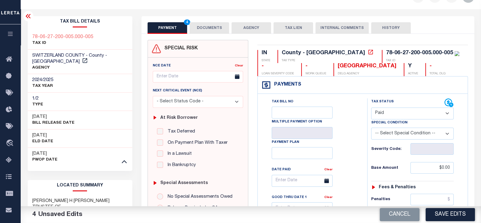
scroll to position [0, 0]
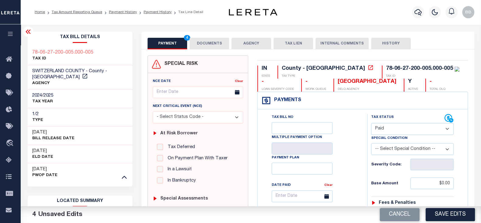
click at [393, 128] on select "- Select Status Code - Open Due/Unpaid Paid Incomplete No Tax Due Internal Refu…" at bounding box center [412, 129] width 82 height 12
select select "NTX"
click at [371, 123] on select "- Select Status Code - Open Due/Unpaid Paid Incomplete No Tax Due Internal Refu…" at bounding box center [412, 129] width 82 height 12
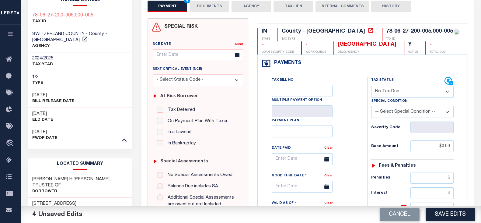
scroll to position [152, 0]
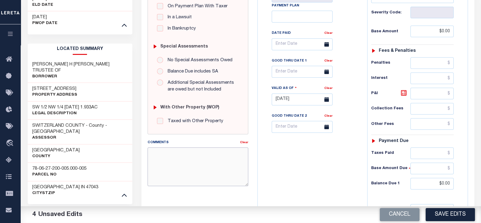
click at [196, 175] on textarea "Comments" at bounding box center [197, 166] width 101 height 38
paste textarea "As per Laura taxes are paid - BB"
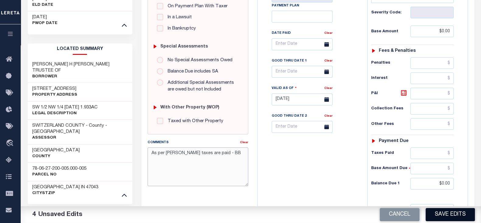
type textarea "As per Laura taxes are paid - BB"
click at [449, 208] on button "Save Edits" at bounding box center [449, 214] width 49 height 13
checkbox input "false"
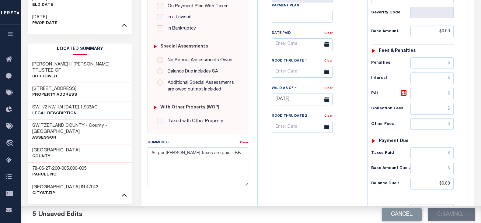
checkbox input "false"
type textarea "As per Laura taxes are paid - BB"
type input "$0"
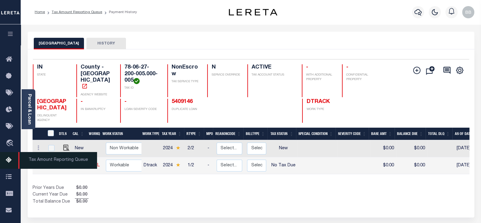
click at [9, 161] on icon at bounding box center [11, 160] width 10 height 8
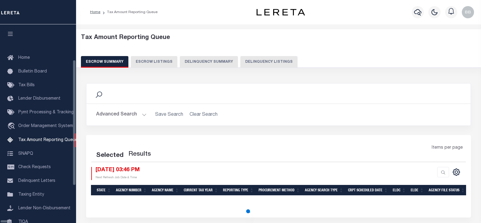
click at [240, 61] on button "Delinquency Listings" at bounding box center [268, 62] width 57 height 12
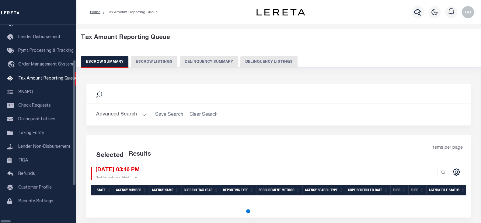
select select "100"
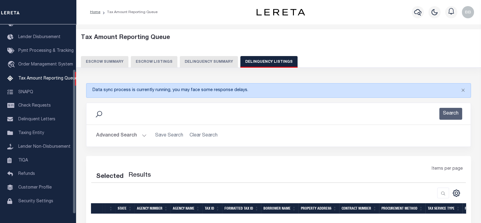
select select "100"
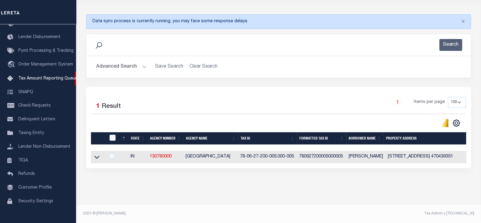
scroll to position [73, 0]
click at [95, 154] on icon at bounding box center [96, 157] width 5 height 6
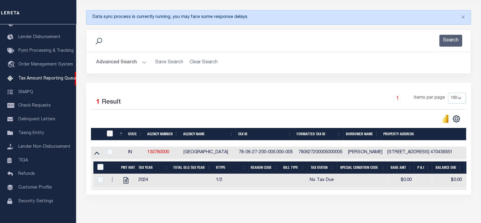
click at [110, 135] on input "checkbox" at bounding box center [110, 133] width 6 height 6
checkbox input "true"
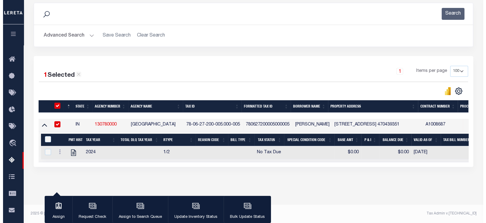
scroll to position [102, 0]
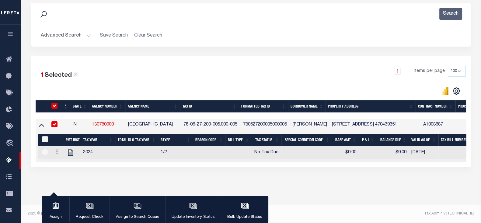
click at [41, 136] on div "&nbsp;" at bounding box center [45, 139] width 11 height 7
click at [46, 136] on input "&nbsp;" at bounding box center [45, 139] width 6 height 6
checkbox input "true"
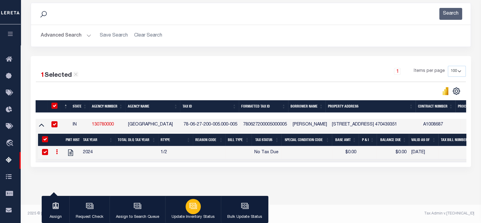
click at [188, 213] on div "button" at bounding box center [192, 205] width 15 height 15
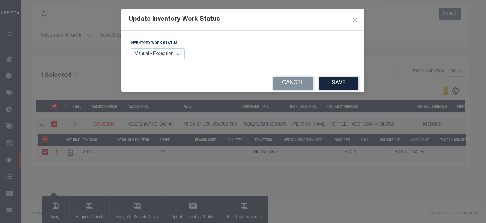
click at [159, 44] on label "Inventory Work Status" at bounding box center [154, 43] width 47 height 5
click at [159, 52] on select "Manual - Exception Pended - Awaiting Search Late Add Exception Completed" at bounding box center [158, 54] width 54 height 12
select select "4"
click at [131, 48] on select "Manual - Exception Pended - Awaiting Search Late Add Exception Completed" at bounding box center [158, 54] width 54 height 12
click at [352, 91] on div "Cancel Save" at bounding box center [243, 83] width 243 height 18
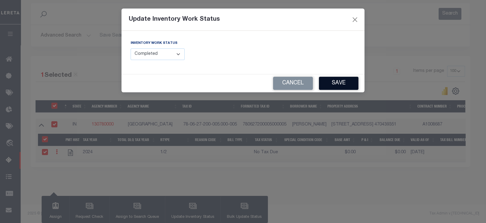
click at [343, 86] on button "Save" at bounding box center [339, 83] width 40 height 13
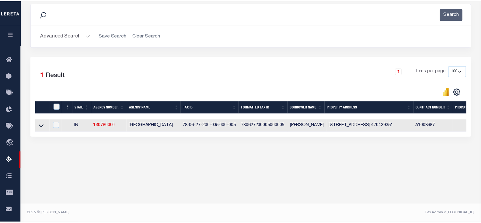
scroll to position [100, 0]
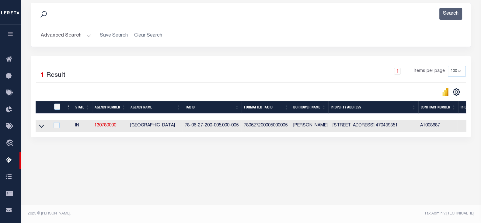
click at [64, 36] on button "Advanced Search" at bounding box center [66, 36] width 50 height 12
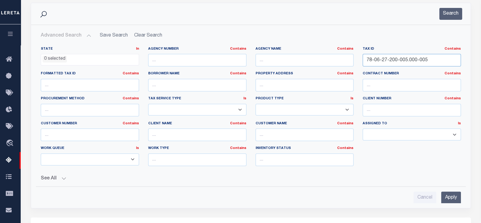
click at [427, 54] on input "78-06-27-200-005.000-005" at bounding box center [411, 60] width 98 height 12
paste input "0300-048.00-01.00-032.000-0000"
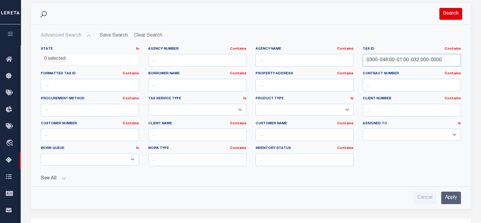
type input "0300-048.00-01.00-032.000-0000"
click at [450, 13] on button "Search" at bounding box center [450, 14] width 23 height 12
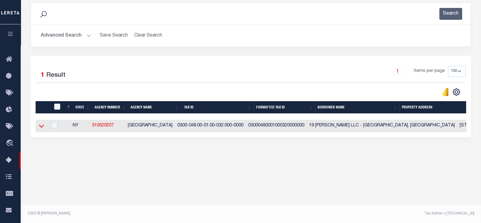
click at [42, 127] on icon at bounding box center [41, 125] width 5 height 3
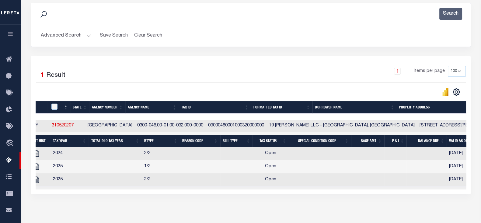
scroll to position [0, 40]
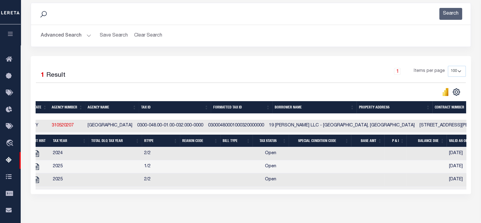
click at [417, 125] on td "19 S Duncan Dr Montauk NY 11954" at bounding box center [475, 125] width 116 height 12
checkbox input "true"
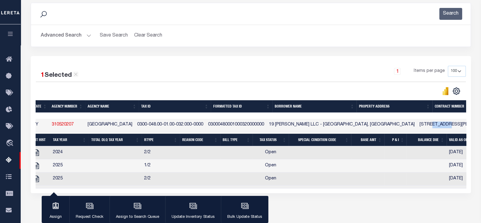
click at [417, 125] on td "19 S Duncan Dr Montauk NY 11954" at bounding box center [475, 125] width 116 height 12
checkbox input "false"
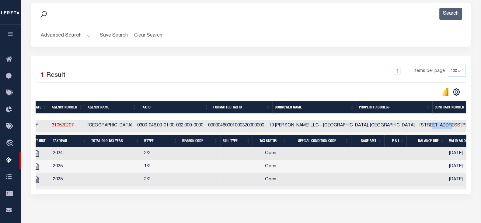
copy td "[PERSON_NAME]"
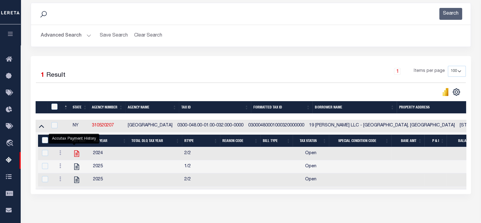
click at [73, 154] on icon "" at bounding box center [77, 153] width 8 height 8
checkbox input "false"
checkbox input "true"
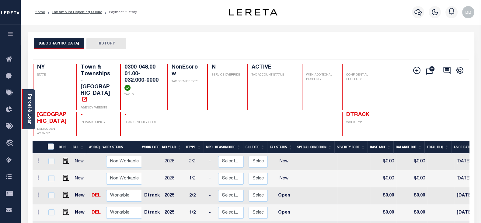
click at [29, 109] on link "Parcel & Loan" at bounding box center [29, 109] width 4 height 31
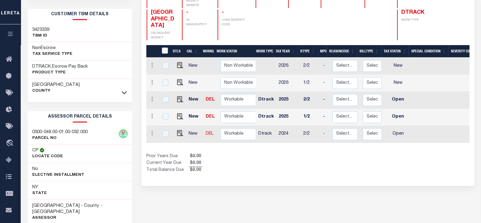
scroll to position [114, 0]
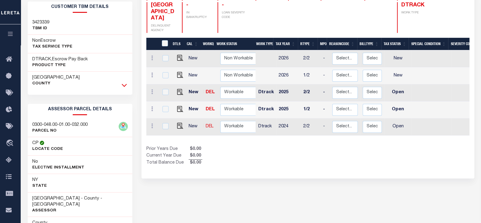
click at [125, 85] on icon at bounding box center [124, 85] width 5 height 3
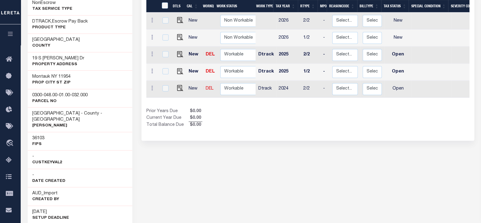
scroll to position [152, 0]
click at [32, 57] on h3 "19 S [PERSON_NAME] Dr" at bounding box center [58, 58] width 52 height 6
copy h3 "19"
click at [54, 58] on h3 "19 S [PERSON_NAME] Dr" at bounding box center [58, 58] width 52 height 6
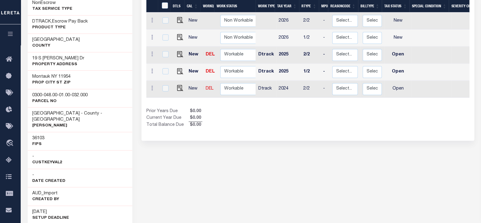
click at [54, 58] on h3 "19 S [PERSON_NAME] Dr" at bounding box center [58, 58] width 52 height 6
click at [48, 57] on h3 "19 S [PERSON_NAME] Dr" at bounding box center [58, 58] width 52 height 6
click at [48, 57] on h3 "19 S Duncan Dr" at bounding box center [58, 58] width 52 height 6
copy h3 "Duncan"
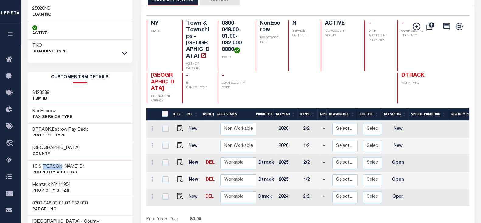
scroll to position [38, 0]
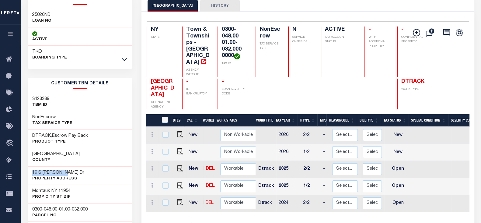
drag, startPoint x: 29, startPoint y: 170, endPoint x: 71, endPoint y: 169, distance: 41.4
click at [71, 169] on div "19 S Duncan Dr Property Address" at bounding box center [80, 175] width 105 height 19
copy h3 "19 S Duncan Dr"
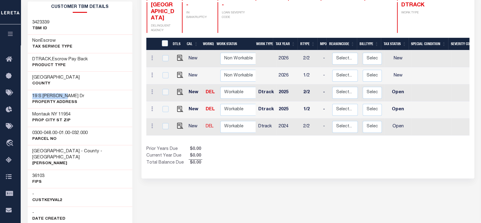
scroll to position [0, 0]
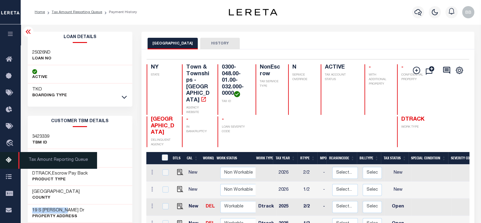
click at [11, 159] on icon at bounding box center [11, 160] width 10 height 8
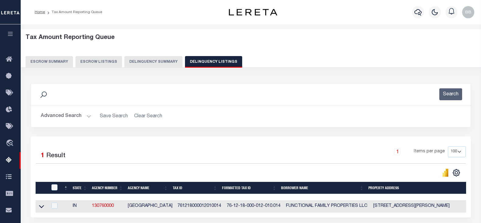
select select "100"
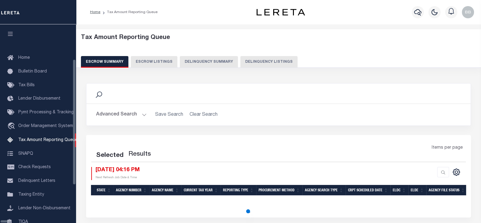
click at [240, 60] on button "Delinquency Listings" at bounding box center [268, 62] width 57 height 12
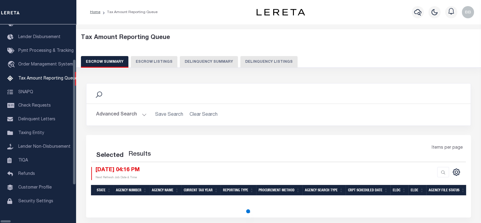
select select "100"
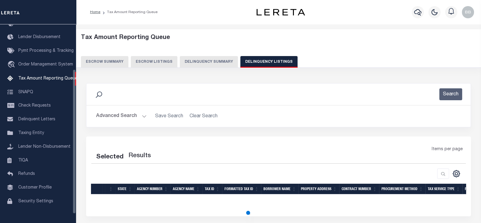
select select "100"
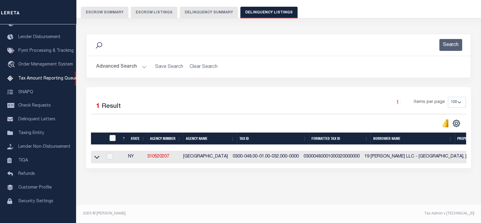
scroll to position [54, 0]
click at [96, 154] on icon at bounding box center [96, 157] width 5 height 6
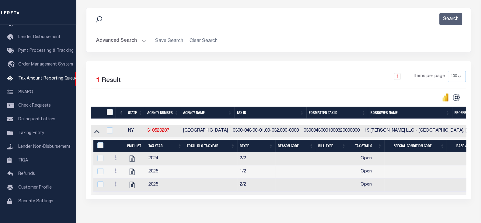
scroll to position [92, 0]
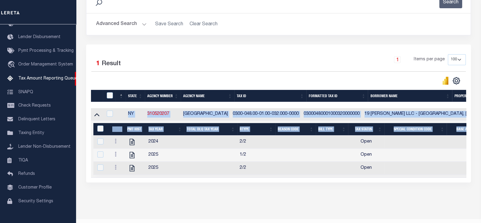
drag, startPoint x: 180, startPoint y: 177, endPoint x: 236, endPoint y: 180, distance: 55.7
click at [230, 177] on div "State Agency Number Agency Name Tax ID Formatted Tax ID Borrower Name Property …" at bounding box center [278, 142] width 375 height 69
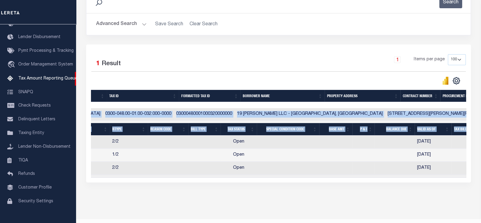
scroll to position [0, 0]
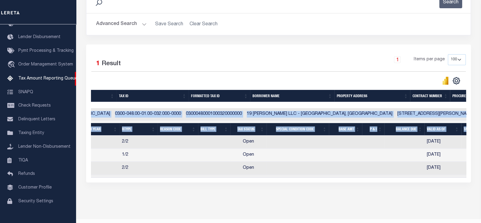
click at [329, 163] on td at bounding box center [345, 167] width 33 height 13
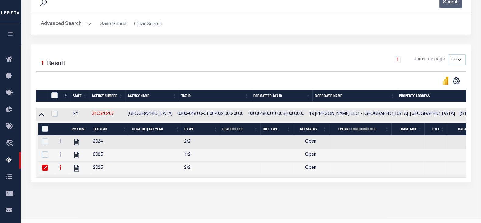
click at [43, 168] on input "checkbox" at bounding box center [45, 167] width 6 height 6
checkbox input "false"
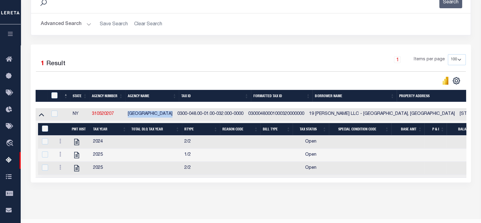
drag, startPoint x: 129, startPoint y: 113, endPoint x: 177, endPoint y: 115, distance: 48.7
click at [175, 115] on td "[GEOGRAPHIC_DATA]" at bounding box center [150, 114] width 50 height 12
checkbox input "true"
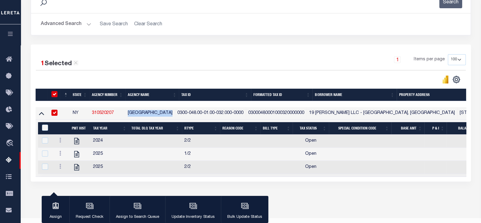
copy td "[GEOGRAPHIC_DATA]"
drag, startPoint x: 322, startPoint y: 110, endPoint x: 359, endPoint y: 115, distance: 37.6
click at [359, 115] on td "19 Duncan Montauk LLC - Montauk, NY" at bounding box center [381, 113] width 150 height 12
checkbox input "false"
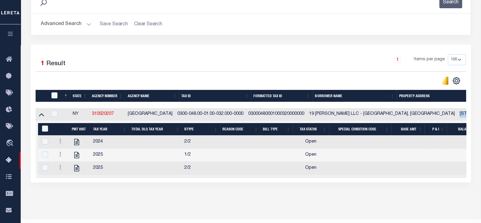
drag, startPoint x: 407, startPoint y: 114, endPoint x: 438, endPoint y: 116, distance: 31.7
checkbox input "true"
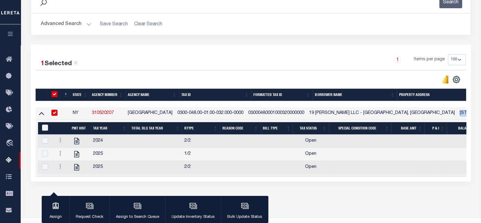
copy td "19 S Duncan Dr"
drag, startPoint x: 133, startPoint y: 112, endPoint x: 178, endPoint y: 115, distance: 44.8
click at [175, 115] on td "[GEOGRAPHIC_DATA]" at bounding box center [150, 113] width 50 height 12
checkbox input "false"
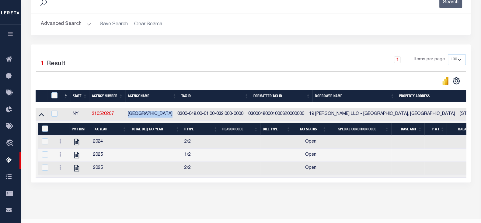
copy td "[GEOGRAPHIC_DATA]"
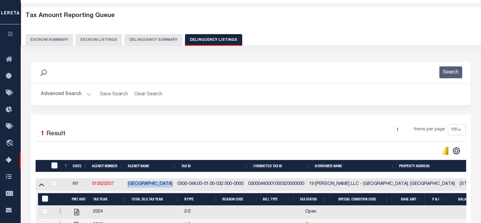
scroll to position [16, 0]
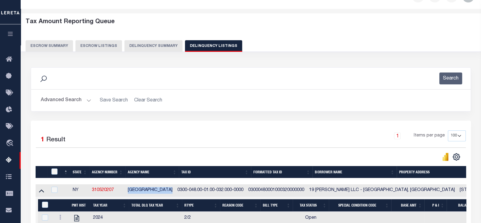
click at [70, 96] on button "Advanced Search" at bounding box center [66, 100] width 50 height 12
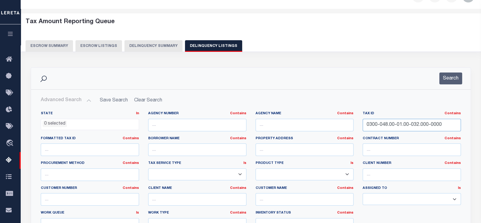
click at [416, 122] on input "0300-048.00-01.00-032.000-0000" at bounding box center [411, 125] width 98 height 12
paste input "1012471022"
type input "1012471022"
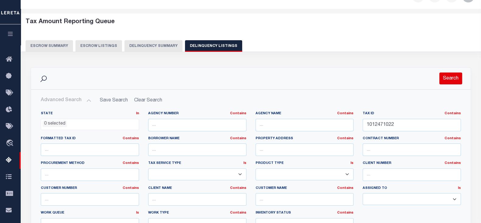
click at [447, 83] on button "Search" at bounding box center [450, 78] width 23 height 12
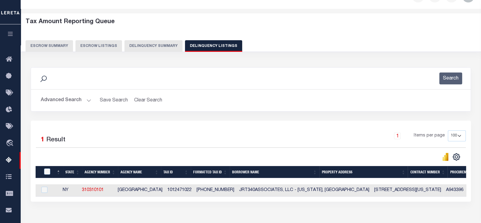
scroll to position [0, 12]
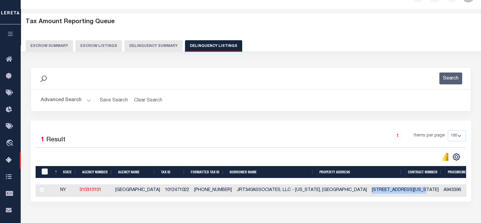
drag, startPoint x: 317, startPoint y: 188, endPoint x: 364, endPoint y: 191, distance: 46.3
click at [369, 191] on td "340 W 86th St apt 5A New York NY 10024" at bounding box center [405, 190] width 72 height 12
checkbox input "true"
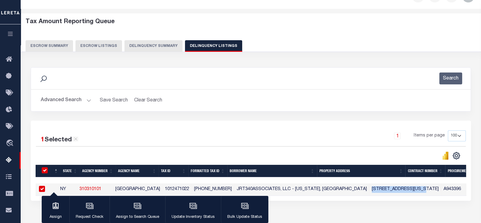
copy td "340 W 86th St apt 5A"
click at [69, 100] on button "Advanced Search" at bounding box center [66, 100] width 50 height 12
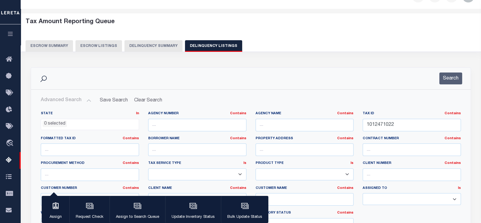
click at [395, 131] on div "Tax ID Contains Contains Is 1012471022" at bounding box center [411, 123] width 107 height 25
click at [401, 127] on input "1012471022" at bounding box center [411, 125] width 98 height 12
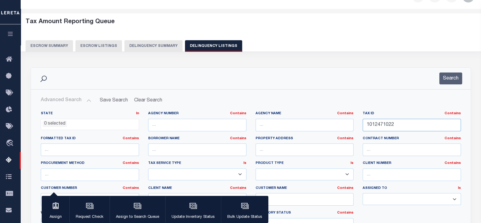
paste input "0400-183.00-02.00-016.000"
type input "0400-183.00-02.00-016.000"
click at [453, 76] on button "Search" at bounding box center [450, 78] width 23 height 12
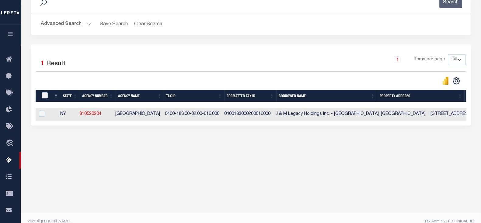
scroll to position [0, 0]
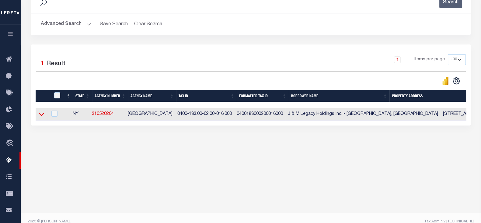
click at [42, 116] on icon at bounding box center [41, 114] width 5 height 3
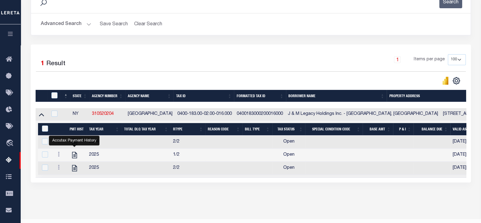
click at [440, 115] on td "50 Tamarack St East Northport NY 11731" at bounding box center [465, 114] width 50 height 12
checkbox input "true"
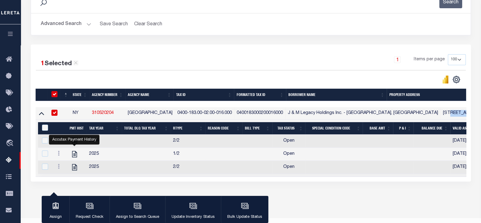
click at [440, 115] on td "50 Tamarack St East Northport NY 11731" at bounding box center [465, 113] width 50 height 12
checkbox input "false"
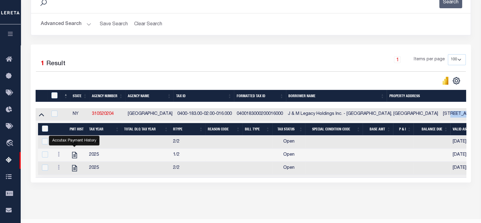
copy td "Tamarack"
drag, startPoint x: 178, startPoint y: 113, endPoint x: 234, endPoint y: 116, distance: 55.4
click at [234, 116] on td "0400-183.00-02.00-016.000" at bounding box center [204, 114] width 59 height 12
checkbox input "true"
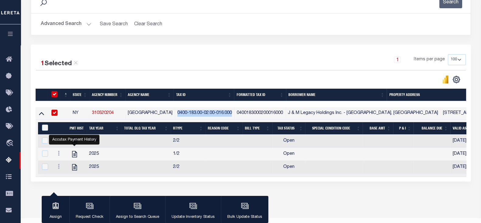
copy td "0400-183.00-02.00-016.000"
click at [54, 112] on input "checkbox" at bounding box center [54, 112] width 6 height 6
checkbox input "false"
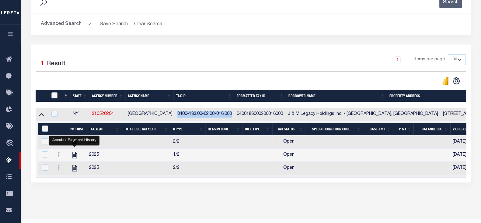
click at [53, 95] on input "checkbox" at bounding box center [54, 95] width 6 height 6
checkbox input "true"
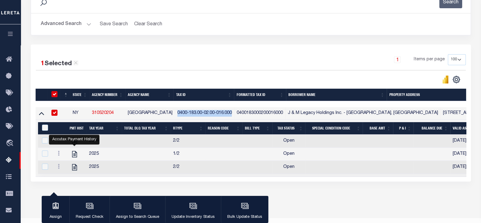
click at [68, 26] on button "Advanced Search" at bounding box center [66, 24] width 50 height 12
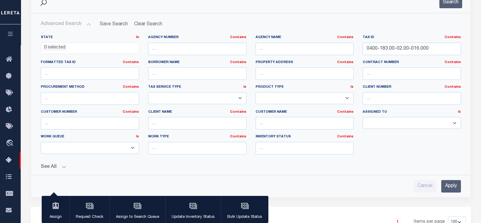
click at [438, 55] on div "Tax ID Contains Contains Is 0400-183.00-02.00-016.000" at bounding box center [411, 47] width 107 height 25
click at [438, 49] on input "0400-183.00-02.00-016.000" at bounding box center [411, 49] width 98 height 12
paste input "96-39"
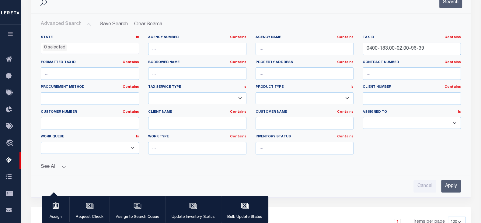
paste input "text"
type input "96-39"
click at [457, 181] on input "Apply" at bounding box center [451, 186] width 20 height 12
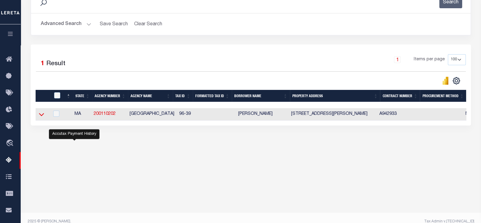
click at [43, 115] on icon at bounding box center [41, 114] width 5 height 3
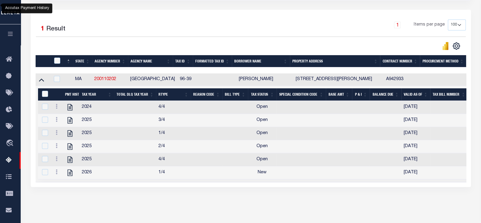
scroll to position [130, 0]
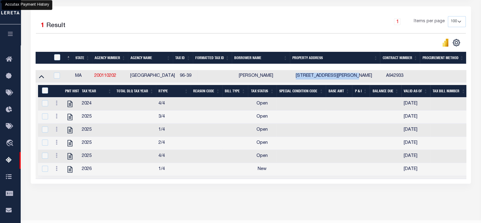
drag, startPoint x: 294, startPoint y: 75, endPoint x: 358, endPoint y: 76, distance: 63.8
click at [358, 76] on td "24 ARNOLD ROAD WELLESLEY MA 02481" at bounding box center [338, 76] width 90 height 12
checkbox input "true"
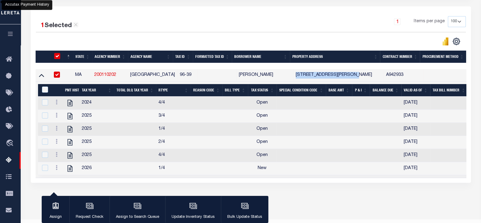
copy td "24 ARNOLD ROAD WELLESLEY"
drag, startPoint x: 176, startPoint y: 74, endPoint x: 196, endPoint y: 74, distance: 20.1
click at [196, 74] on tr "MA 200110202 WELLESLEY TOWN 96-39 KYLE ERICKSON VEATCH 24 ARNOLD ROAD WELLESLEY…" at bounding box center [444, 75] width 816 height 12
copy td "96-39"
click at [55, 103] on link at bounding box center [56, 102] width 7 height 5
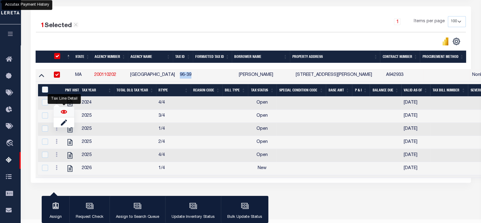
click at [63, 112] on img "" at bounding box center [64, 112] width 6 height 6
checkbox input "true"
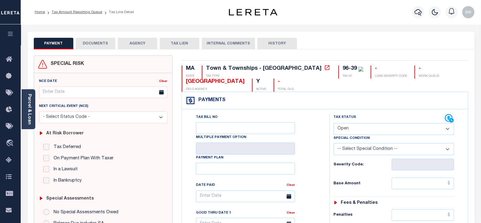
click at [369, 127] on select "- Select Status Code - Open Due/Unpaid Paid Incomplete No Tax Due Internal Refu…" at bounding box center [393, 129] width 120 height 12
select select "PYD"
click at [333, 123] on select "- Select Status Code - Open Due/Unpaid Paid Incomplete No Tax Due Internal Refu…" at bounding box center [393, 129] width 120 height 12
type input "[DATE]"
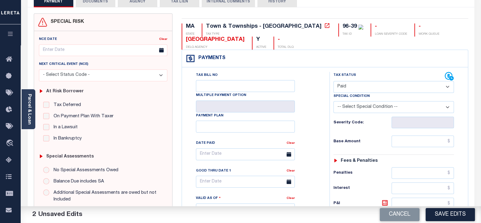
scroll to position [76, 0]
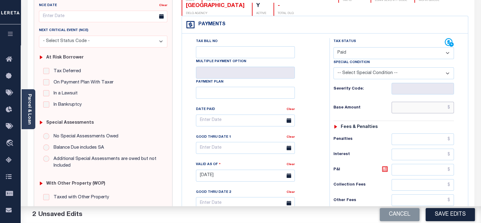
click at [399, 109] on input "text" at bounding box center [422, 108] width 62 height 12
type input "$0.00"
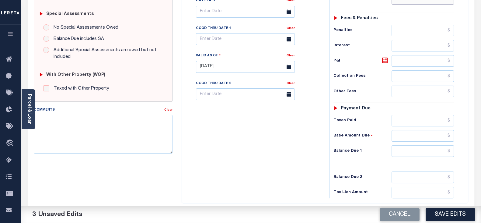
scroll to position [190, 0]
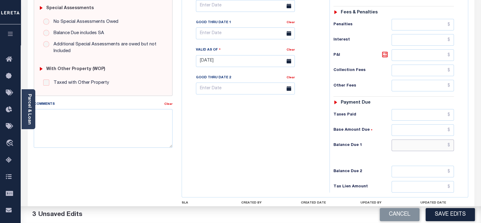
click at [401, 143] on input "text" at bounding box center [422, 145] width 62 height 12
type input "$0.00"
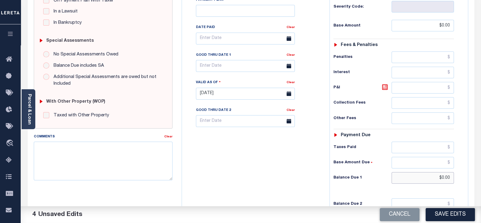
scroll to position [0, 0]
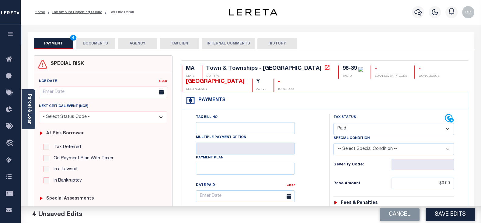
click at [88, 38] on button "DOCUMENTS" at bounding box center [96, 44] width 40 height 12
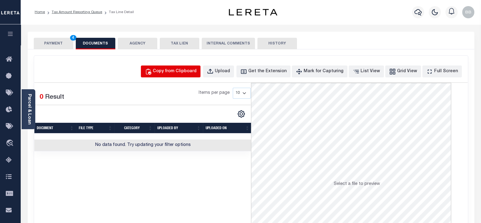
click at [192, 70] on div "Copy from Clipboard" at bounding box center [175, 71] width 44 height 7
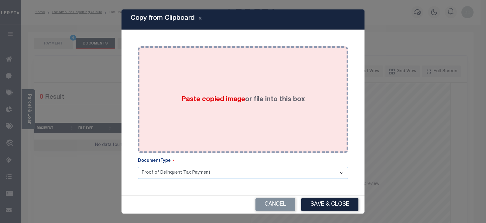
click at [264, 81] on div "Paste copied image or file into this box" at bounding box center [243, 99] width 201 height 97
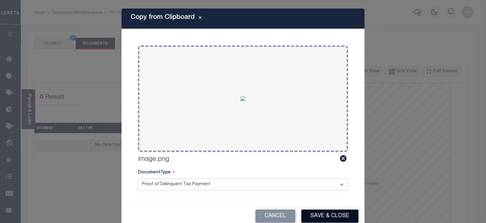
click at [339, 216] on button "Save & Close" at bounding box center [330, 215] width 57 height 13
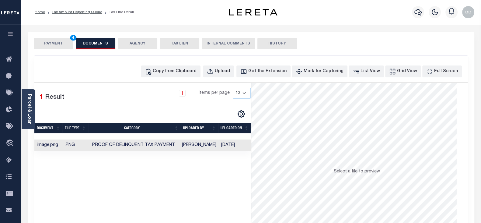
click at [51, 47] on button "PAYMENT 4" at bounding box center [54, 44] width 40 height 12
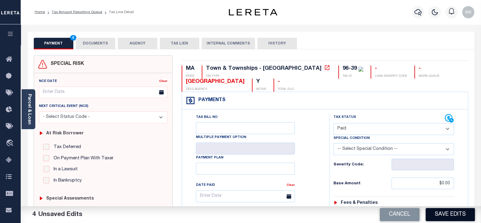
click at [459, 213] on button "Save Edits" at bounding box center [449, 214] width 49 height 13
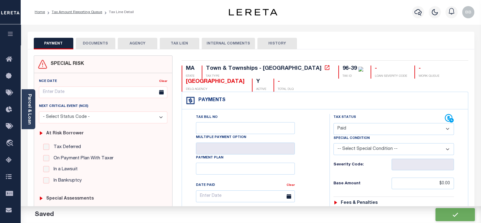
checkbox input "false"
type input "$0"
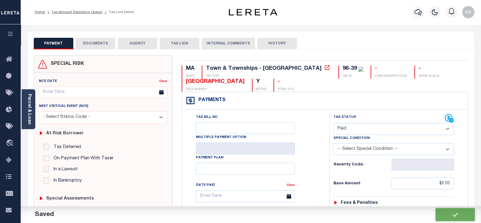
type input "$0"
click at [90, 15] on ol "Home Tax Amount Reporting Queue Tax Line Detail" at bounding box center [84, 12] width 109 height 13
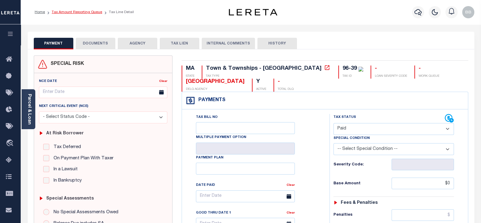
click at [92, 11] on link "Tax Amount Reporting Queue" at bounding box center [77, 12] width 50 height 4
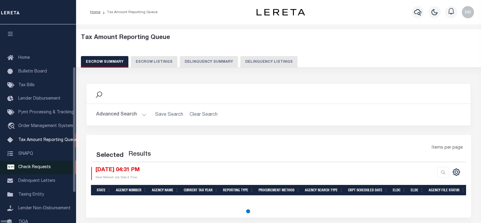
click at [240, 63] on button "Delinquency Listings" at bounding box center [268, 62] width 57 height 12
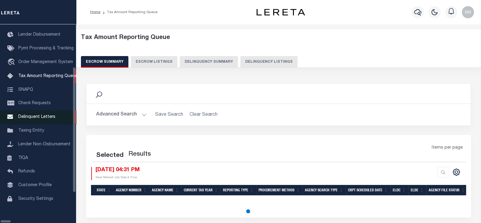
select select "100"
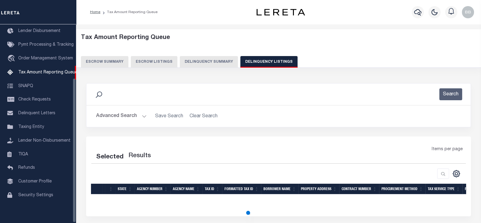
scroll to position [74, 0]
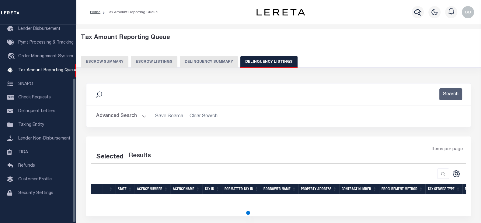
select select "100"
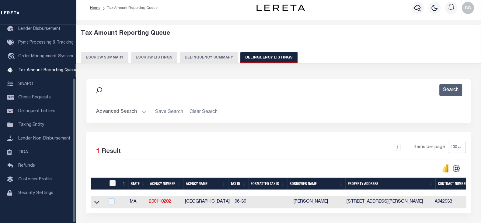
scroll to position [54, 0]
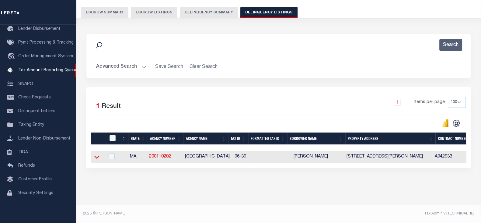
click at [97, 154] on icon at bounding box center [96, 157] width 5 height 6
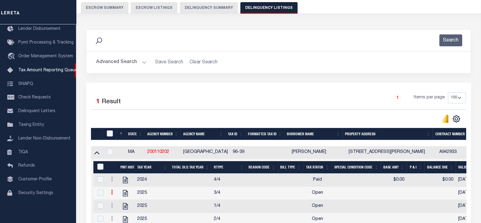
click at [112, 193] on icon at bounding box center [112, 191] width 2 height 5
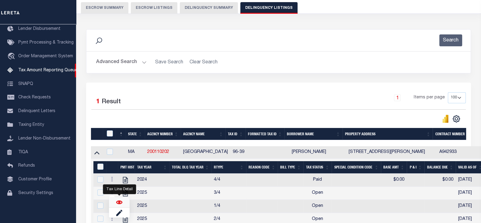
click at [119, 203] on img "" at bounding box center [119, 202] width 6 height 6
checkbox input "true"
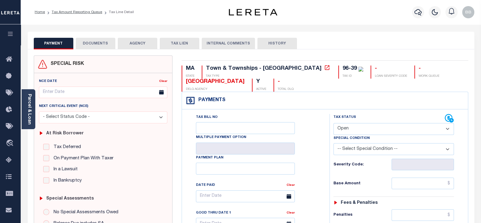
click at [356, 127] on select "- Select Status Code - Open Due/Unpaid Paid Incomplete No Tax Due Internal Refu…" at bounding box center [393, 129] width 120 height 12
select select "PYD"
click at [333, 123] on select "- Select Status Code - Open Due/Unpaid Paid Incomplete No Tax Due Internal Refu…" at bounding box center [393, 129] width 120 height 12
type input "[DATE]"
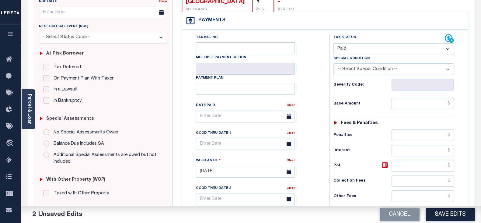
scroll to position [114, 0]
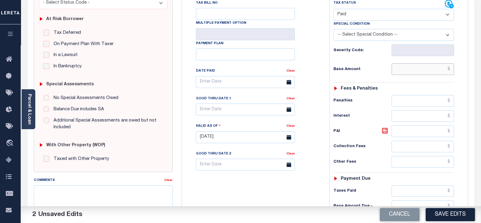
click at [407, 67] on input "text" at bounding box center [422, 69] width 62 height 12
type input "$0.00"
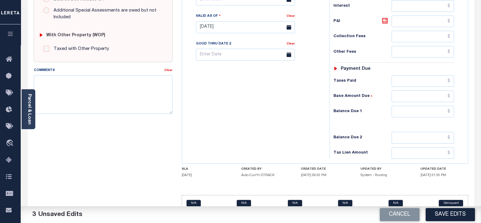
scroll to position [228, 0]
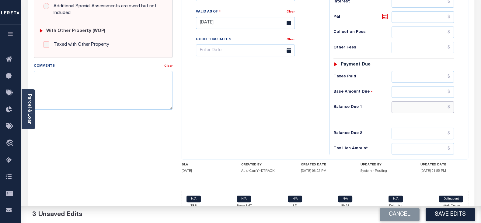
click at [403, 109] on input "text" at bounding box center [422, 107] width 62 height 12
type input "$0.00"
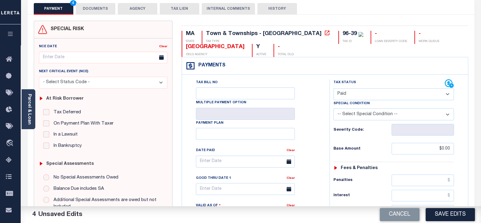
scroll to position [0, 0]
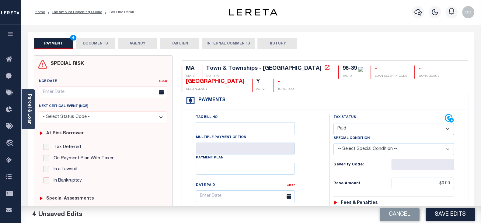
click at [94, 46] on button "DOCUMENTS" at bounding box center [96, 44] width 40 height 12
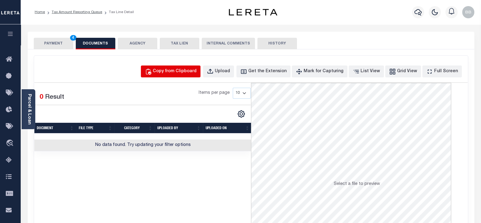
click at [184, 70] on div "Copy from Clipboard" at bounding box center [175, 71] width 44 height 7
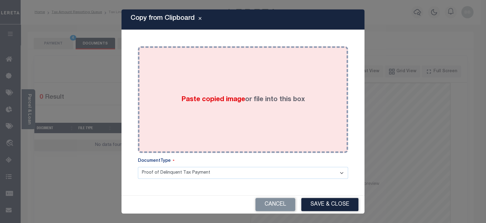
click at [215, 104] on label "Paste copied image or file into this box" at bounding box center [243, 100] width 124 height 10
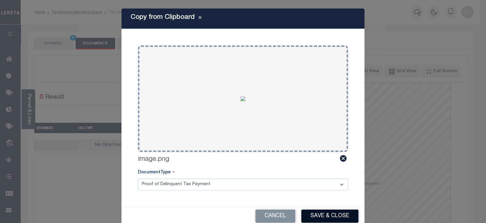
click at [330, 215] on button "Save & Close" at bounding box center [330, 215] width 57 height 13
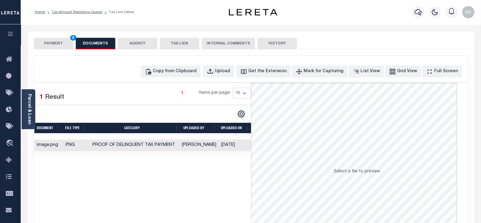
click at [48, 36] on div "PAYMENT 4 DOCUMENTS AGENCY DELINQUENT PAYEE TAX LIEN" at bounding box center [251, 41] width 446 height 18
click at [53, 43] on button "PAYMENT 4" at bounding box center [54, 44] width 40 height 12
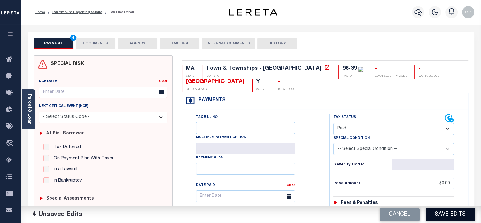
click at [449, 219] on button "Save Edits" at bounding box center [449, 214] width 49 height 13
checkbox input "false"
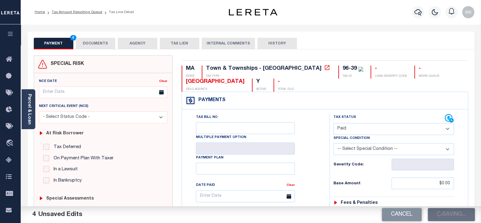
type input "$0"
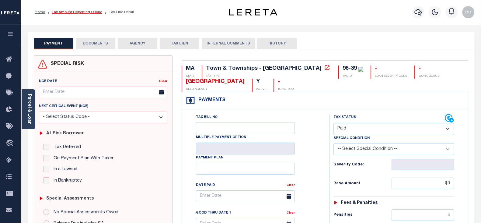
click at [81, 13] on link "Tax Amount Reporting Queue" at bounding box center [77, 12] width 50 height 4
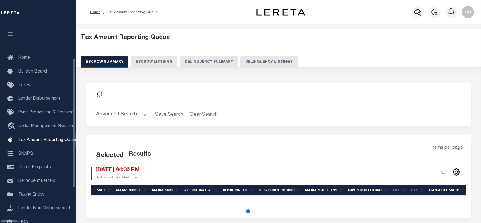
select select "100"
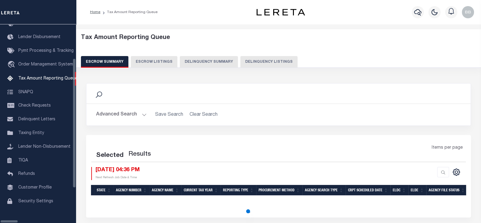
select select "100"
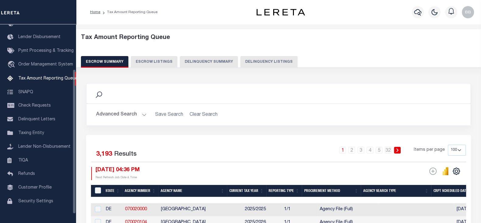
click at [248, 61] on button "Delinquency Listings" at bounding box center [268, 62] width 57 height 12
select select "100"
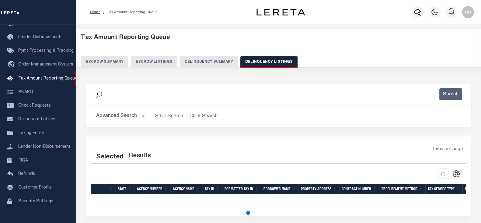
select select "100"
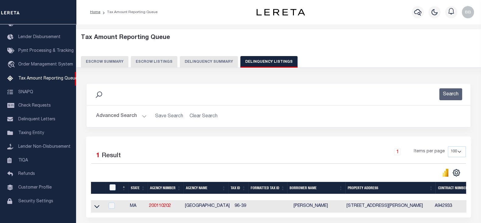
scroll to position [48, 0]
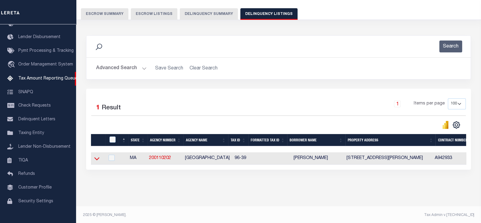
click at [97, 160] on icon at bounding box center [96, 158] width 5 height 6
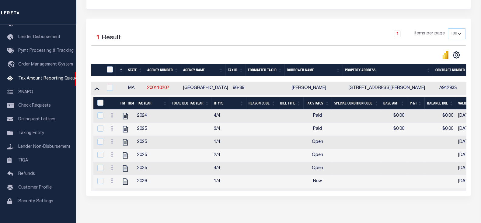
scroll to position [130, 0]
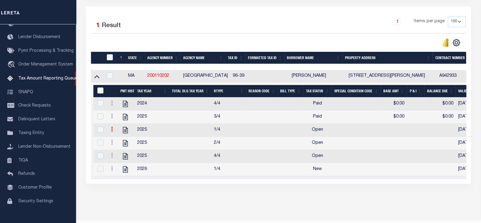
click at [111, 131] on icon at bounding box center [112, 128] width 2 height 5
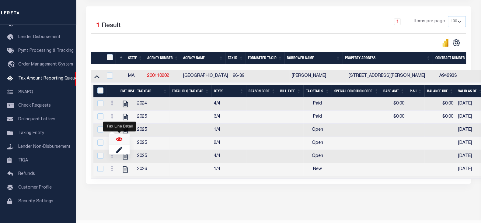
click at [116, 140] on img "" at bounding box center [119, 139] width 6 height 6
checkbox input "true"
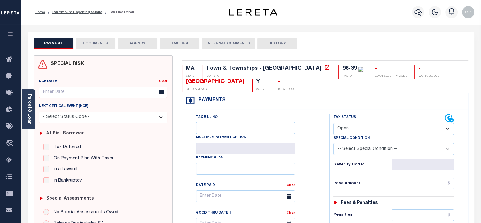
click at [358, 127] on select "- Select Status Code - Open Due/Unpaid Paid Incomplete No Tax Due Internal Refu…" at bounding box center [393, 129] width 120 height 12
select select "PYD"
click at [333, 123] on select "- Select Status Code - Open Due/Unpaid Paid Incomplete No Tax Due Internal Refu…" at bounding box center [393, 129] width 120 height 12
type input "[DATE]"
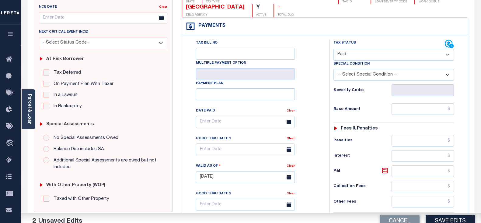
scroll to position [76, 0]
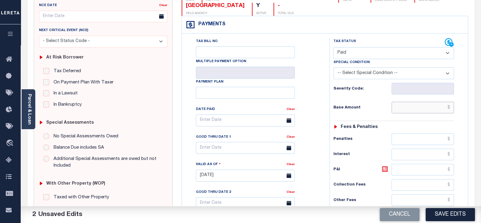
click at [413, 108] on input "text" at bounding box center [422, 108] width 62 height 12
type input "$0.00"
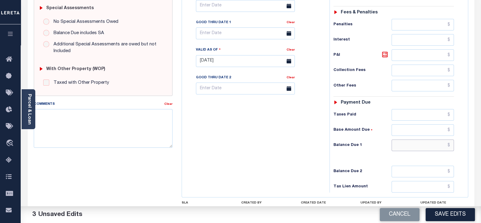
click at [405, 142] on input "text" at bounding box center [422, 145] width 62 height 12
type input "$0.00"
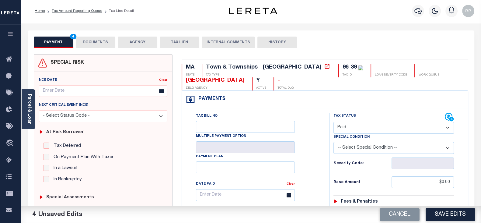
scroll to position [0, 0]
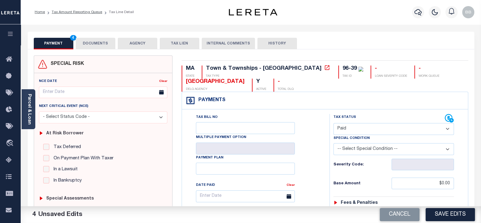
click at [100, 40] on button "DOCUMENTS" at bounding box center [96, 44] width 40 height 12
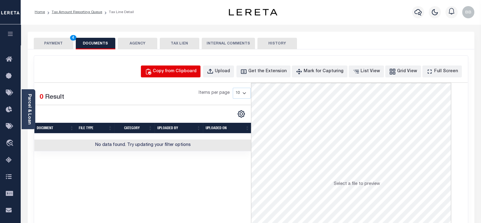
click at [176, 71] on div "Copy from Clipboard" at bounding box center [175, 71] width 44 height 7
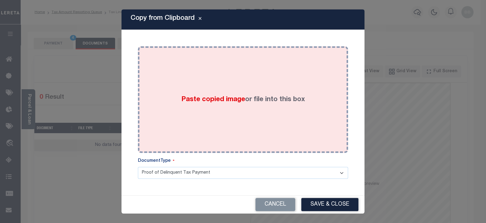
click at [240, 93] on div "Paste copied image or file into this box" at bounding box center [243, 99] width 201 height 97
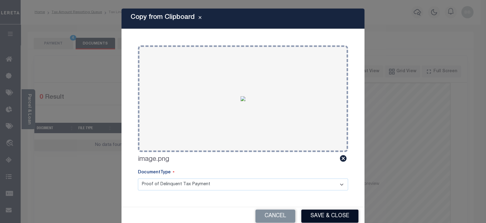
click at [342, 213] on button "Save & Close" at bounding box center [330, 215] width 57 height 13
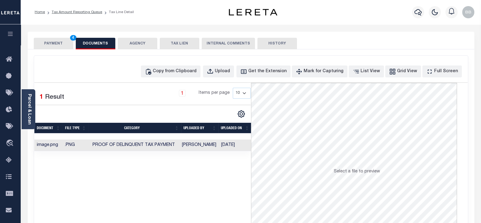
click at [48, 44] on button "PAYMENT 4" at bounding box center [54, 44] width 40 height 12
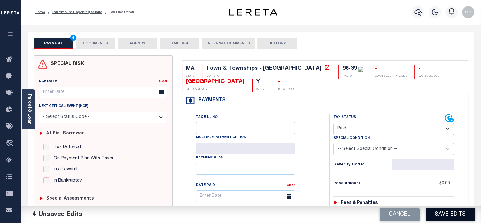
click at [439, 217] on button "Save Edits" at bounding box center [449, 214] width 49 height 13
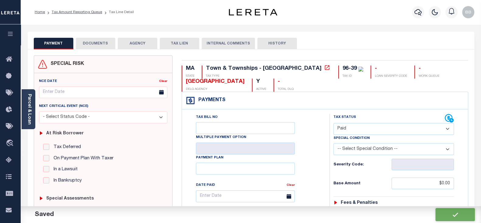
checkbox input "false"
type input "$0"
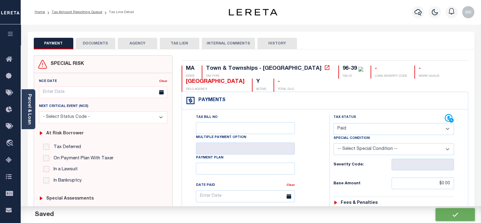
type input "$0"
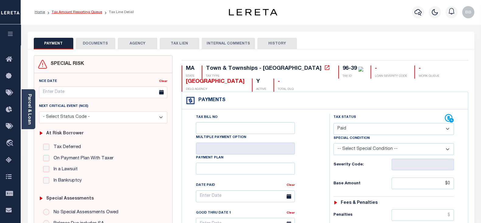
click at [90, 12] on link "Tax Amount Reporting Queue" at bounding box center [77, 12] width 50 height 4
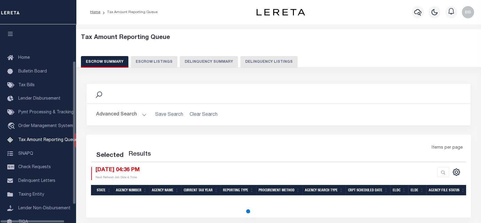
click at [251, 61] on button "Delinquency Listings" at bounding box center [268, 62] width 57 height 12
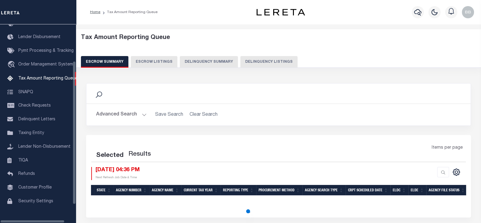
select select "100"
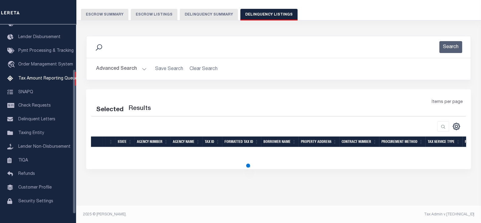
select select "100"
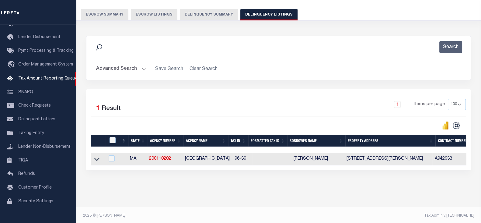
scroll to position [48, 0]
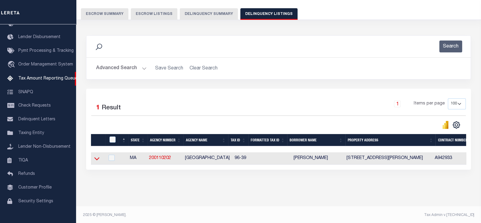
click at [95, 159] on icon at bounding box center [96, 158] width 5 height 3
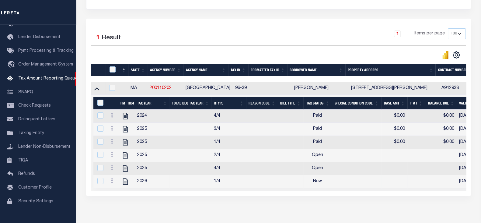
scroll to position [130, 0]
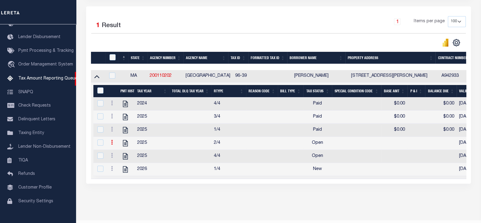
click at [111, 144] on icon at bounding box center [112, 142] width 2 height 5
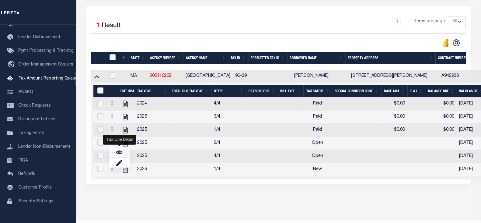
click at [115, 154] on link "" at bounding box center [119, 152] width 21 height 10
checkbox input "true"
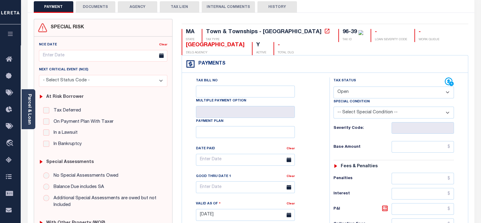
scroll to position [38, 0]
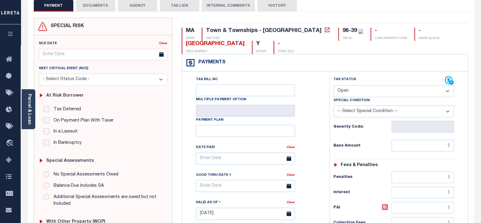
click at [355, 88] on select "- Select Status Code - Open Due/Unpaid Paid Incomplete No Tax Due Internal Refu…" at bounding box center [393, 91] width 120 height 12
select select "PYD"
click at [333, 85] on select "- Select Status Code - Open Due/Unpaid Paid Incomplete No Tax Due Internal Refu…" at bounding box center [393, 91] width 120 height 12
type input "[DATE]"
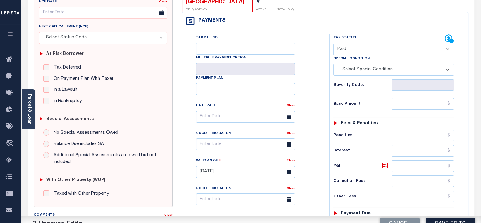
scroll to position [114, 0]
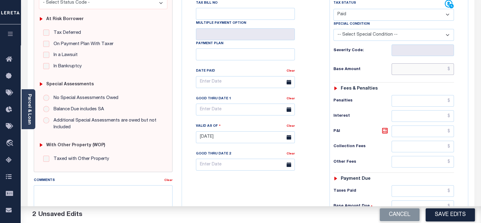
click at [413, 68] on input "text" at bounding box center [422, 69] width 62 height 12
type input "$0.00"
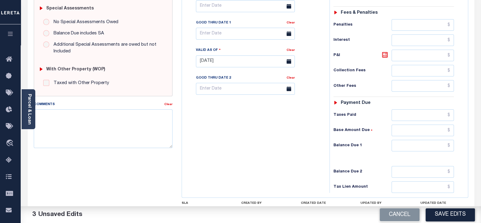
scroll to position [228, 0]
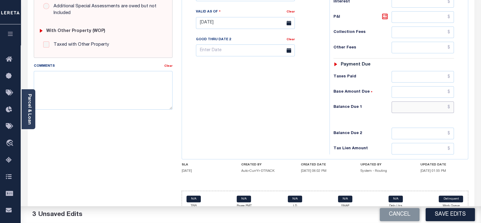
click at [419, 108] on input "text" at bounding box center [422, 107] width 62 height 12
type input "$0.00"
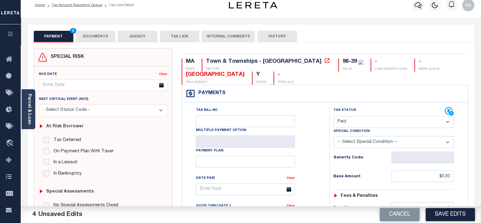
scroll to position [0, 0]
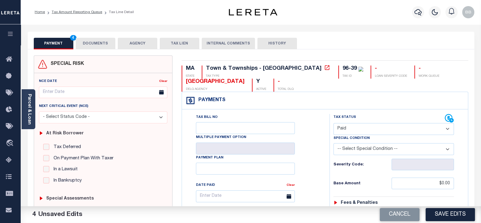
click at [87, 43] on button "DOCUMENTS" at bounding box center [96, 44] width 40 height 12
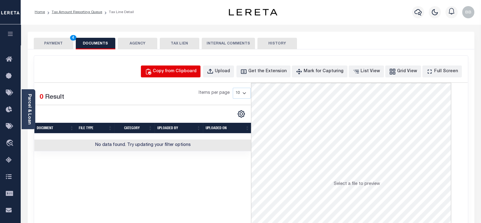
click at [171, 66] on button "Copy from Clipboard" at bounding box center [171, 71] width 60 height 12
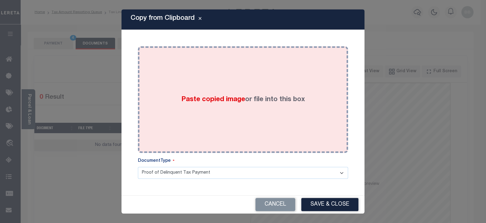
click at [238, 84] on div "Paste copied image or file into this box" at bounding box center [243, 99] width 201 height 97
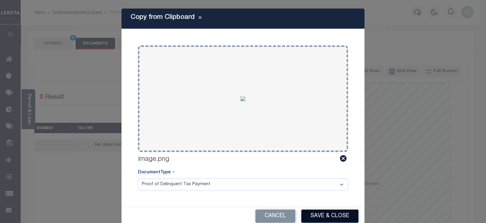
click at [326, 213] on button "Save & Close" at bounding box center [330, 215] width 57 height 13
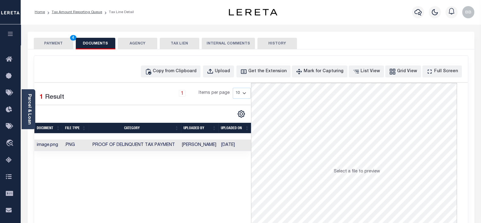
click at [55, 45] on button "PAYMENT 4" at bounding box center [54, 44] width 40 height 12
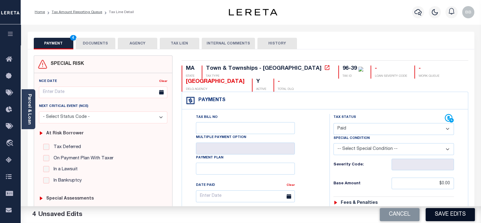
click at [446, 213] on button "Save Edits" at bounding box center [449, 214] width 49 height 13
checkbox input "false"
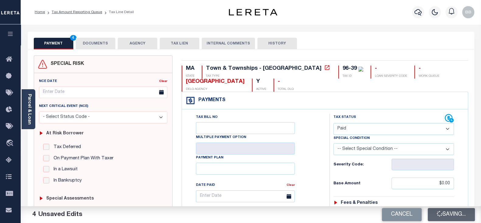
type input "$0"
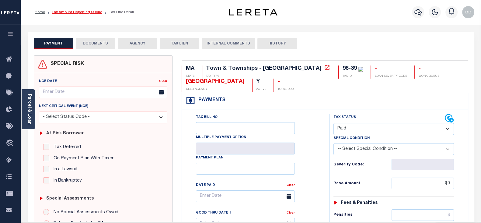
click at [78, 12] on link "Tax Amount Reporting Queue" at bounding box center [77, 12] width 50 height 4
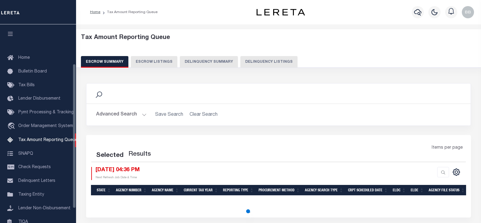
click at [251, 61] on button "Delinquency Listings" at bounding box center [268, 62] width 57 height 12
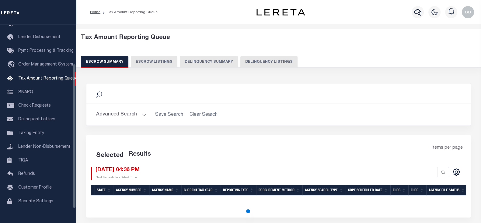
select select "100"
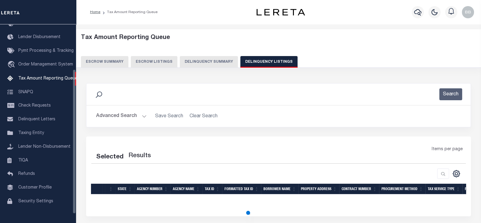
select select "100"
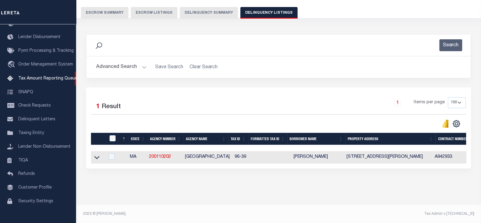
scroll to position [52, 0]
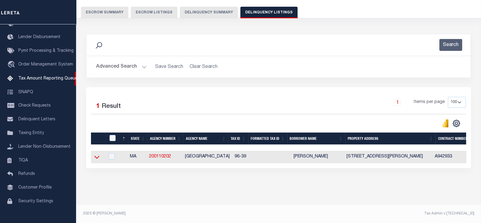
click at [94, 155] on icon at bounding box center [96, 157] width 5 height 6
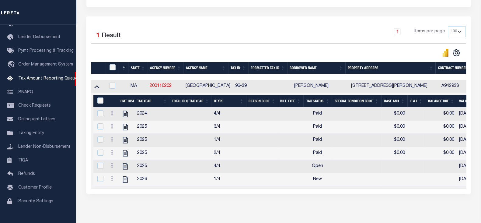
scroll to position [151, 0]
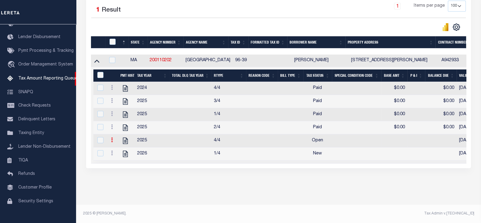
click at [111, 138] on icon at bounding box center [112, 139] width 2 height 5
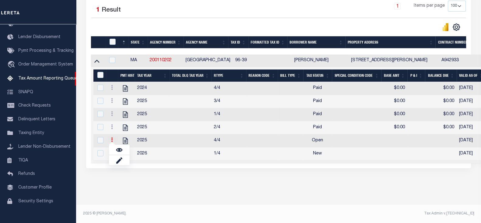
scroll to position [147, 0]
click at [121, 148] on img "" at bounding box center [119, 150] width 6 height 6
checkbox input "true"
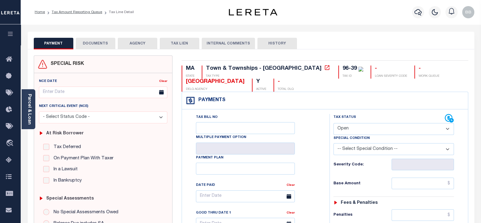
click at [359, 129] on select "- Select Status Code - Open Due/Unpaid Paid Incomplete No Tax Due Internal Refu…" at bounding box center [393, 129] width 120 height 12
select select "PYD"
click at [333, 123] on select "- Select Status Code - Open Due/Unpaid Paid Incomplete No Tax Due Internal Refu…" at bounding box center [393, 129] width 120 height 12
type input "[DATE]"
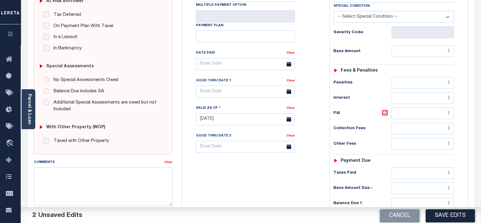
scroll to position [152, 0]
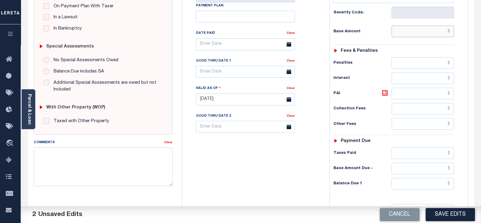
click at [412, 34] on input "text" at bounding box center [422, 32] width 62 height 12
type input "$0.00"
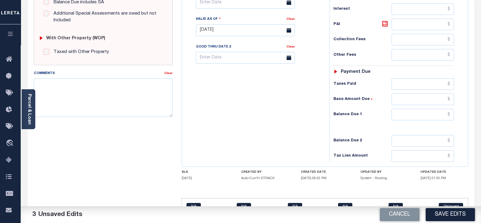
scroll to position [228, 0]
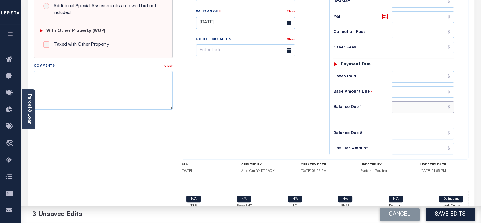
click at [404, 107] on input "text" at bounding box center [422, 107] width 62 height 12
type input "$0.00"
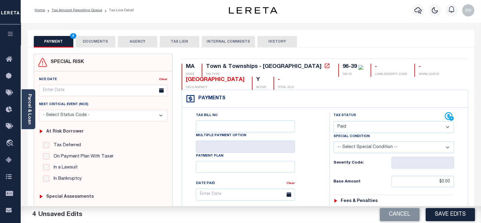
scroll to position [0, 0]
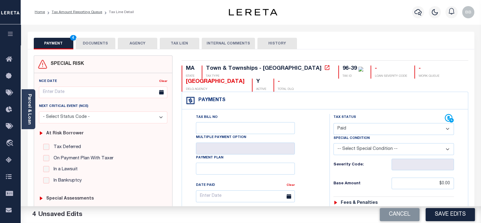
click at [91, 47] on button "DOCUMENTS" at bounding box center [96, 44] width 40 height 12
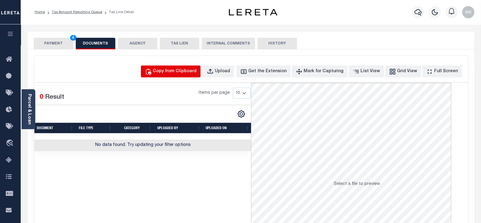
click at [196, 72] on div "Copy from Clipboard" at bounding box center [175, 71] width 44 height 7
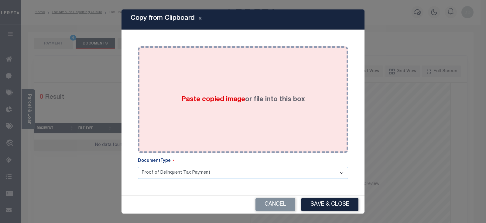
click at [239, 100] on span "Paste copied image" at bounding box center [213, 99] width 64 height 7
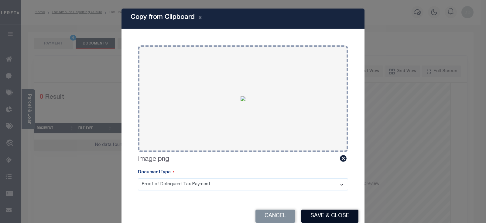
click at [335, 218] on button "Save & Close" at bounding box center [330, 215] width 57 height 13
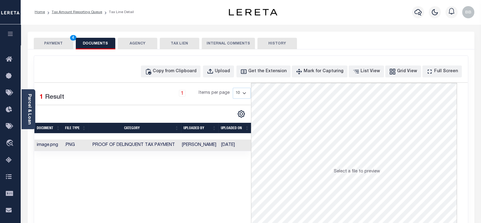
click at [60, 45] on button "PAYMENT 4" at bounding box center [54, 44] width 40 height 12
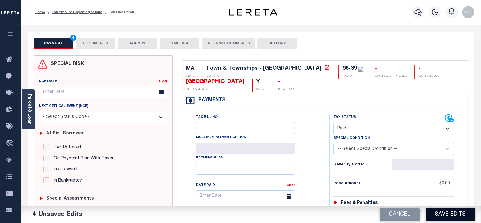
click at [453, 217] on button "Save Edits" at bounding box center [449, 214] width 49 height 13
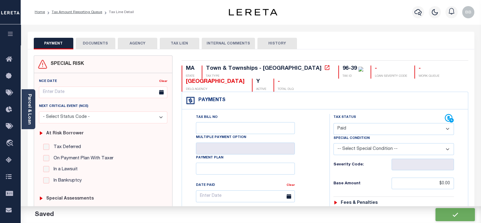
checkbox input "false"
type input "$0"
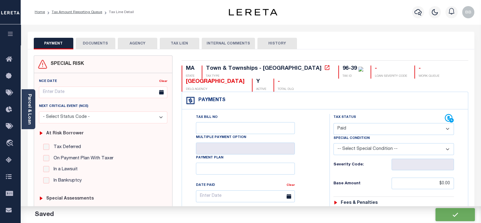
type input "$0"
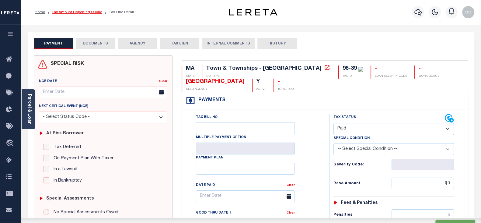
click at [85, 14] on link "Tax Amount Reporting Queue" at bounding box center [77, 12] width 50 height 4
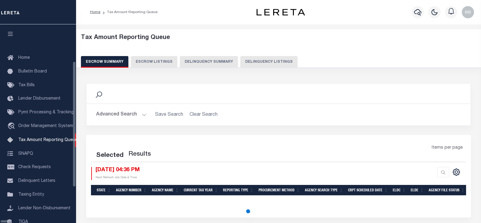
click at [244, 58] on button "Delinquency Listings" at bounding box center [268, 62] width 57 height 12
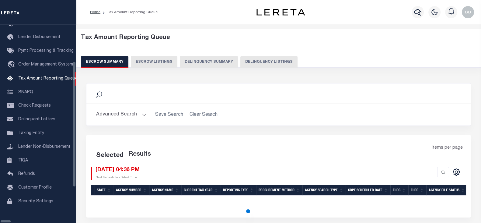
select select "100"
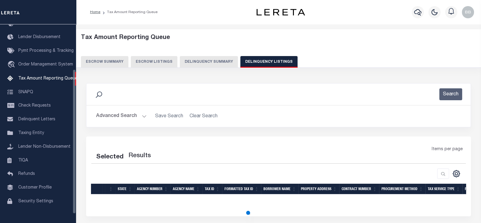
select select "100"
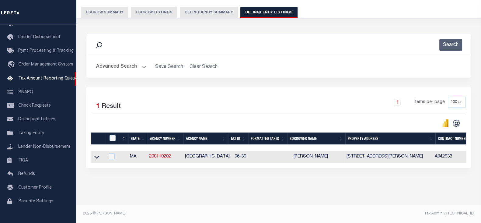
scroll to position [54, 0]
click at [95, 154] on icon at bounding box center [96, 157] width 5 height 6
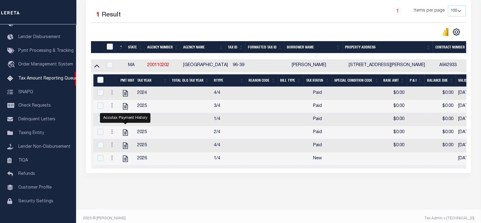
scroll to position [151, 0]
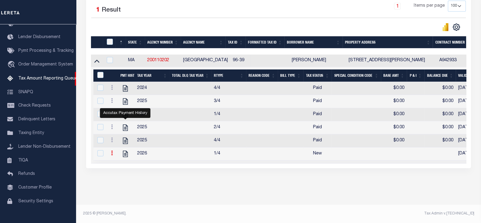
click at [112, 150] on icon at bounding box center [112, 152] width 2 height 5
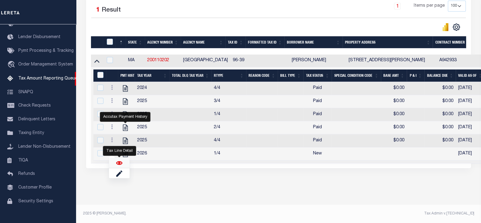
click at [117, 164] on img "" at bounding box center [119, 163] width 6 height 6
checkbox input "true"
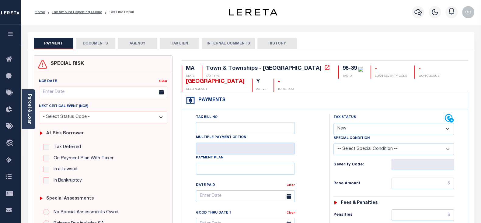
click at [359, 129] on select "- Select Status Code - Open Due/Unpaid Paid Incomplete No Tax Due Internal Refu…" at bounding box center [393, 129] width 120 height 12
select select "PYD"
click at [333, 123] on select "- Select Status Code - Open Due/Unpaid Paid Incomplete No Tax Due Internal Refu…" at bounding box center [393, 129] width 120 height 12
type input "[DATE]"
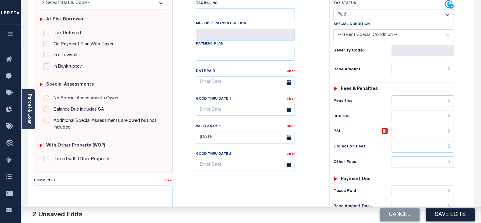
scroll to position [114, 0]
click at [409, 66] on input "text" at bounding box center [422, 69] width 62 height 12
type input "$0.00"
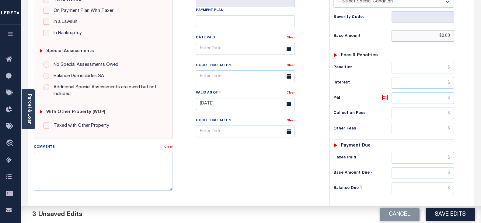
scroll to position [190, 0]
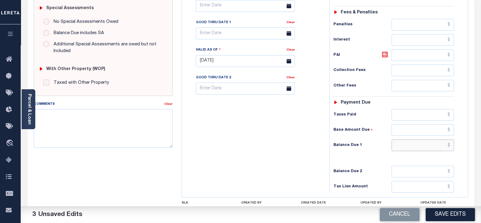
click at [411, 145] on input "text" at bounding box center [422, 145] width 62 height 12
type input "$0.00"
click at [445, 212] on button "Save Edits" at bounding box center [449, 214] width 49 height 13
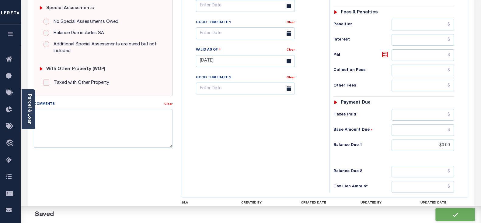
checkbox input "false"
type input "$0"
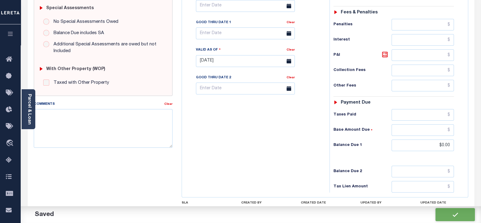
type input "$0"
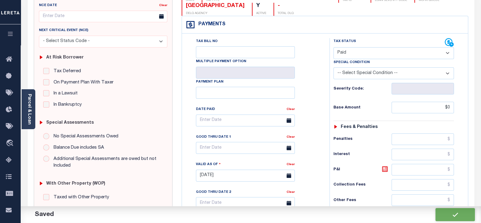
scroll to position [0, 0]
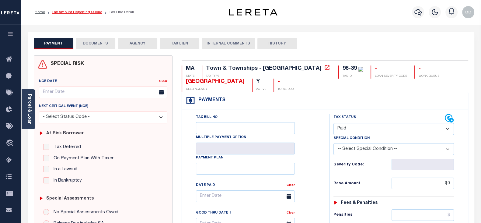
click at [92, 12] on link "Tax Amount Reporting Queue" at bounding box center [77, 12] width 50 height 4
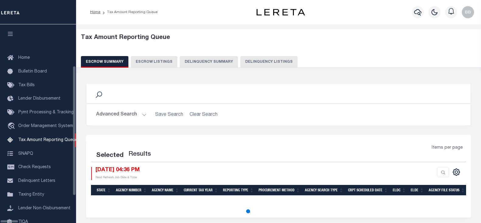
click at [246, 62] on button "Delinquency Listings" at bounding box center [268, 62] width 57 height 12
select select "100"
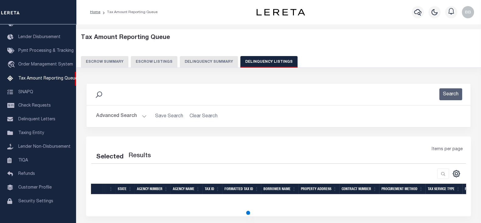
scroll to position [61, 0]
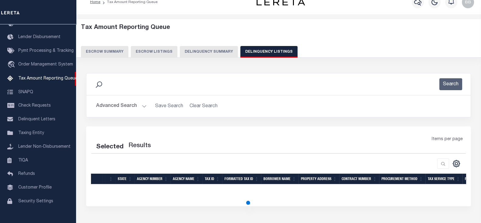
select select "100"
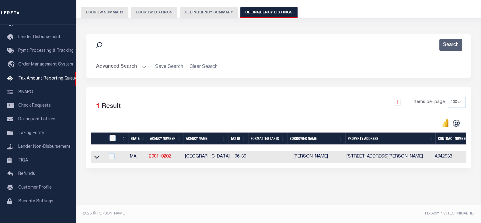
scroll to position [54, 0]
click at [95, 156] on icon at bounding box center [96, 157] width 5 height 3
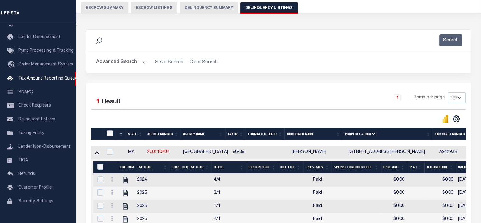
click at [110, 133] on input "checkbox" at bounding box center [110, 133] width 6 height 6
checkbox input "true"
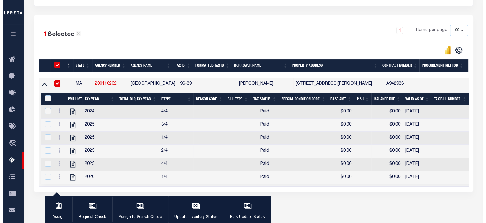
scroll to position [130, 0]
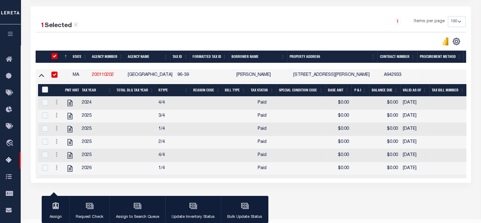
click at [47, 91] on input "&nbsp;" at bounding box center [45, 89] width 6 height 6
checkbox input "true"
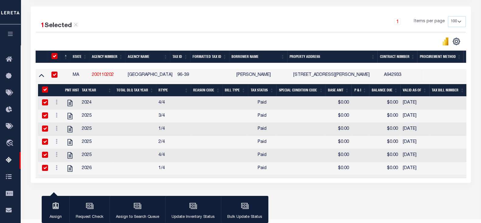
checkbox input "true"
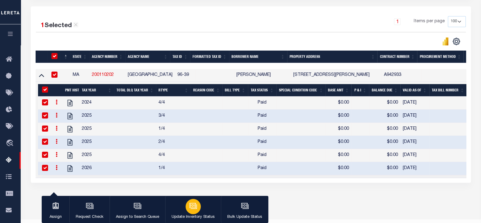
click at [189, 214] on p "Update Inventory Status" at bounding box center [192, 217] width 43 height 6
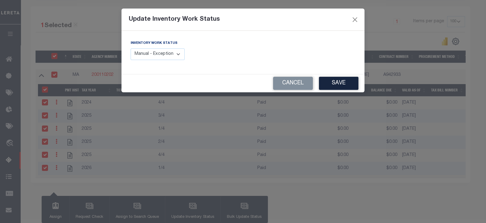
click at [157, 51] on select "Manual - Exception Pended - Awaiting Search Late Add Exception Completed" at bounding box center [158, 54] width 54 height 12
select select "4"
click at [131, 48] on select "Manual - Exception Pended - Awaiting Search Late Add Exception Completed" at bounding box center [158, 54] width 54 height 12
click at [333, 82] on button "Save" at bounding box center [339, 83] width 40 height 13
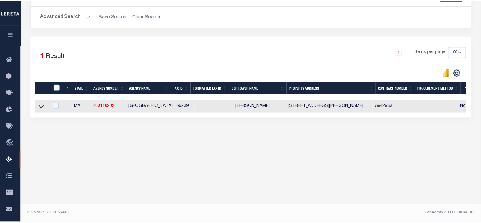
scroll to position [100, 0]
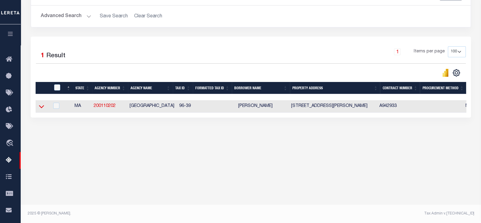
click at [43, 109] on icon at bounding box center [41, 106] width 5 height 6
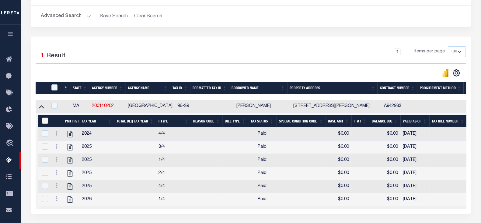
click at [456, 209] on td "Selected 6 Results Items per page" at bounding box center [443, 160] width 814 height 96
click at [454, 209] on td "Selected 6 Results Items per page" at bounding box center [443, 160] width 814 height 96
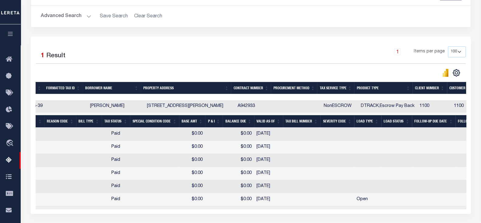
scroll to position [0, 0]
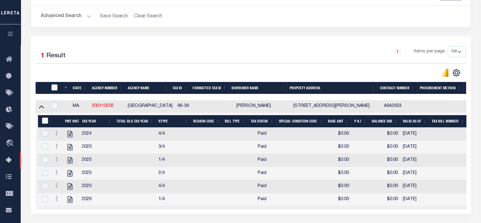
click at [62, 16] on button "Advanced Search" at bounding box center [66, 16] width 50 height 12
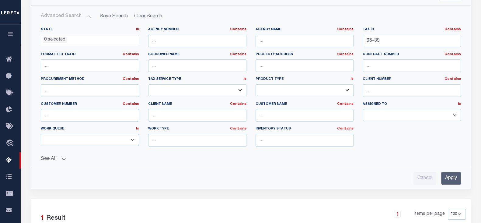
click at [419, 47] on div "Tax ID Contains Contains Is 96-39" at bounding box center [411, 39] width 107 height 25
click at [400, 40] on input "96-39" at bounding box center [411, 41] width 98 height 12
paste input "$3,221.14"
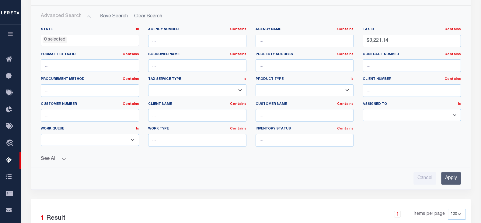
drag, startPoint x: 346, startPoint y: 38, endPoint x: 372, endPoint y: 42, distance: 26.4
click at [342, 38] on div "State In In AK AL AR AZ CA CO CT DC DE FL GA GU HI IA ID IL IN KS KY LA MA MD M…" at bounding box center [250, 89] width 429 height 124
paste input "98-52"
type input "98-52"
click at [452, 179] on input "Apply" at bounding box center [451, 178] width 20 height 12
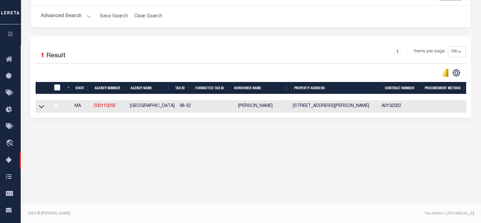
drag, startPoint x: 40, startPoint y: 105, endPoint x: 81, endPoint y: 113, distance: 41.7
click at [40, 105] on icon at bounding box center [41, 106] width 5 height 6
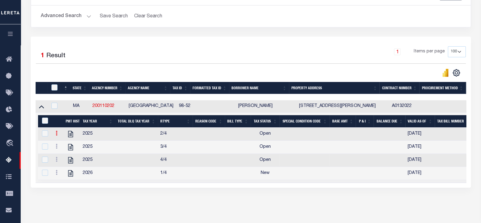
click at [56, 135] on icon at bounding box center [57, 132] width 2 height 5
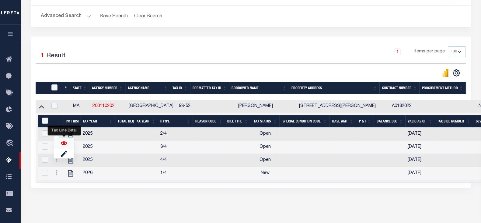
click at [64, 146] on img "" at bounding box center [64, 143] width 6 height 6
checkbox input "false"
checkbox input "true"
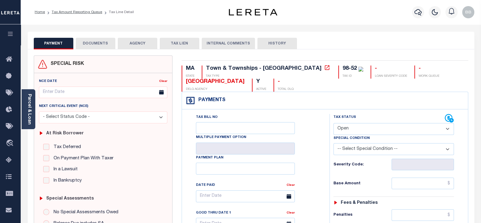
click at [361, 131] on select "- Select Status Code - Open Due/Unpaid Paid Incomplete No Tax Due Internal Refu…" at bounding box center [393, 129] width 120 height 12
select select "PYD"
click at [333, 123] on select "- Select Status Code - Open Due/Unpaid Paid Incomplete No Tax Due Internal Refu…" at bounding box center [393, 129] width 120 height 12
type input "[DATE]"
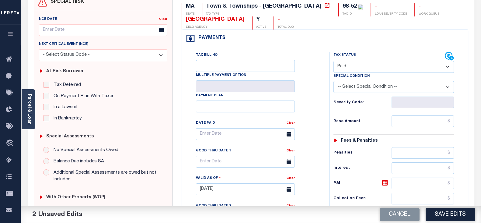
scroll to position [76, 0]
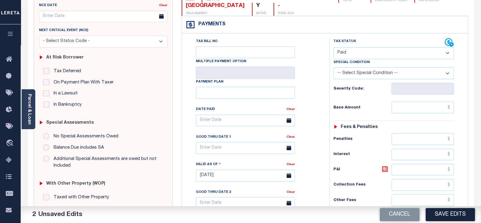
click at [408, 101] on div "Tax Status Status - Select Status Code -" at bounding box center [395, 172] width 132 height 268
click at [415, 109] on input "text" at bounding box center [422, 108] width 62 height 12
type input "$0.00"
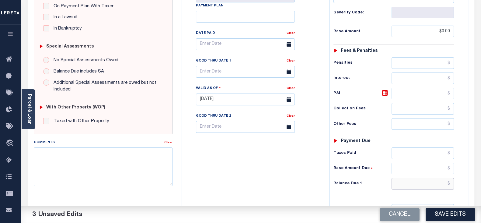
click at [409, 185] on input "text" at bounding box center [422, 184] width 62 height 12
type input "$0.00"
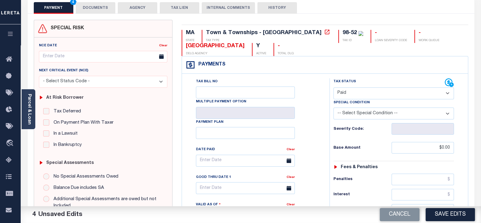
scroll to position [0, 0]
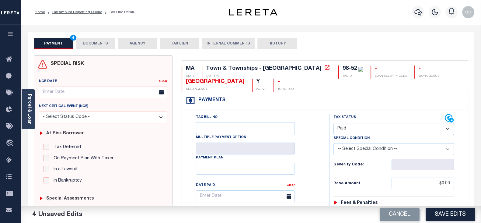
click at [99, 40] on button "DOCUMENTS" at bounding box center [96, 44] width 40 height 12
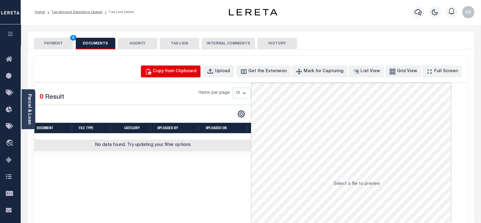
click at [184, 75] on button "Copy from Clipboard" at bounding box center [171, 71] width 60 height 12
select select "POP"
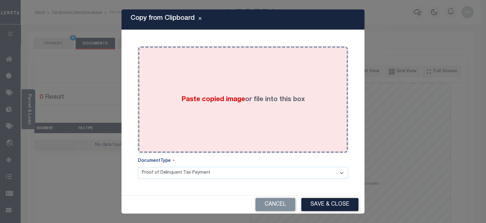
click at [243, 102] on span "Paste copied image" at bounding box center [213, 99] width 64 height 7
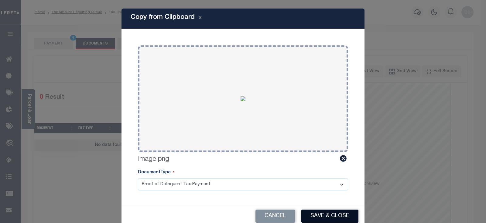
click at [330, 212] on button "Save & Close" at bounding box center [330, 215] width 57 height 13
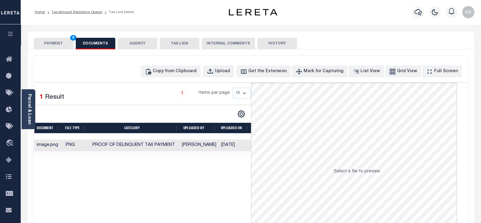
click at [56, 46] on button "PAYMENT 4" at bounding box center [54, 44] width 40 height 12
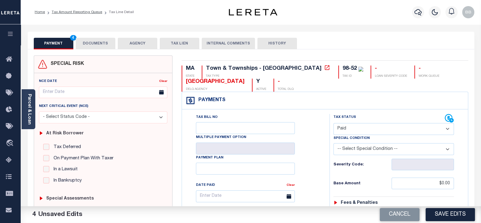
click at [453, 212] on button "Save Edits" at bounding box center [449, 214] width 49 height 13
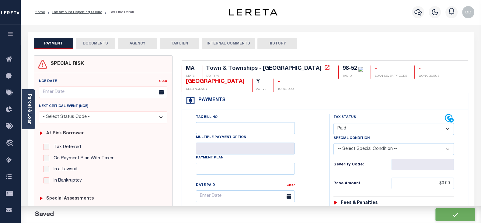
checkbox input "false"
type input "$0"
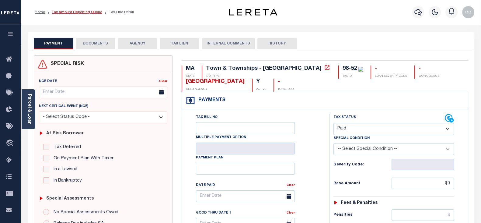
click at [90, 11] on link "Tax Amount Reporting Queue" at bounding box center [77, 12] width 50 height 4
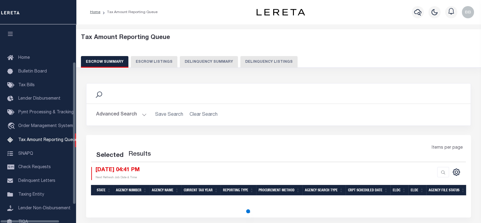
click at [261, 62] on button "Delinquency Listings" at bounding box center [268, 62] width 57 height 12
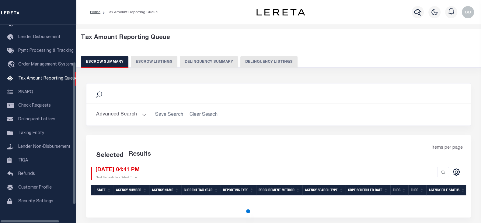
select select "100"
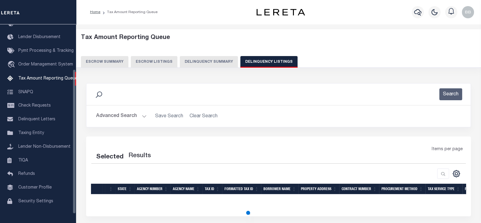
select select "100"
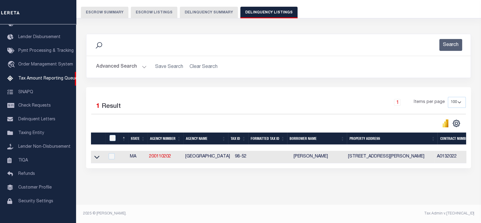
scroll to position [54, 0]
click at [96, 154] on icon at bounding box center [96, 157] width 5 height 6
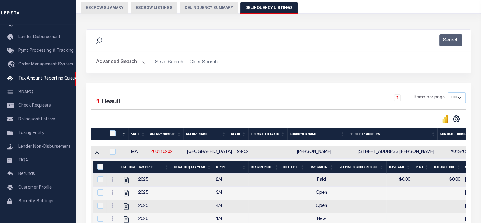
scroll to position [124, 0]
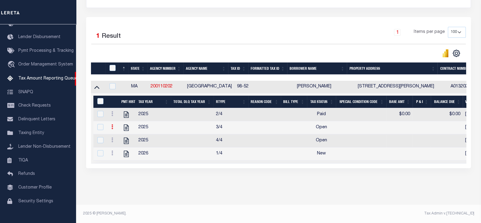
click at [110, 125] on link at bounding box center [112, 127] width 7 height 5
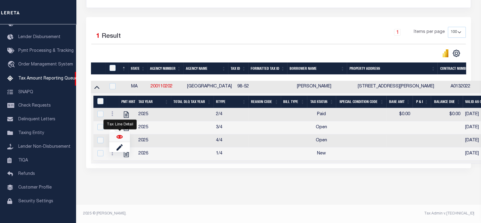
click at [119, 138] on img "" at bounding box center [119, 136] width 6 height 6
checkbox input "true"
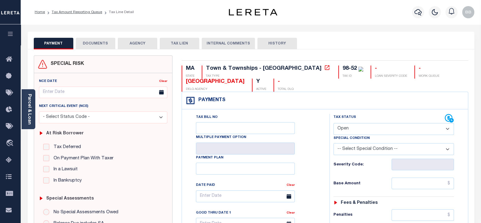
click at [370, 126] on select "- Select Status Code - Open Due/Unpaid Paid Incomplete No Tax Due Internal Refu…" at bounding box center [393, 129] width 120 height 12
select select "PYD"
click at [333, 123] on select "- Select Status Code - Open Due/Unpaid Paid Incomplete No Tax Due Internal Refu…" at bounding box center [393, 129] width 120 height 12
type input "[DATE]"
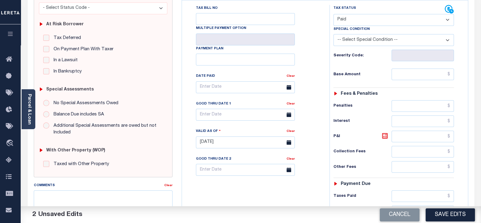
scroll to position [114, 0]
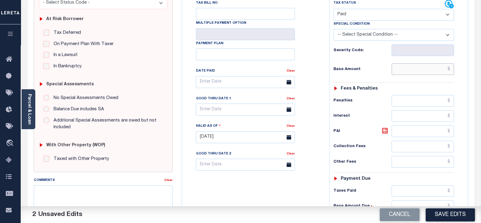
click at [407, 69] on input "text" at bounding box center [422, 69] width 62 height 12
type input "$0.00"
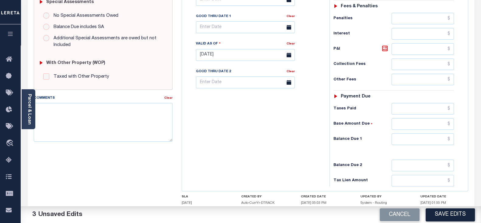
scroll to position [228, 0]
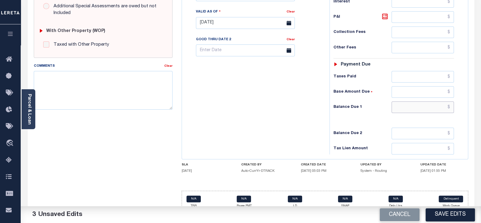
click at [400, 104] on input "text" at bounding box center [422, 107] width 62 height 12
type input "$0.00"
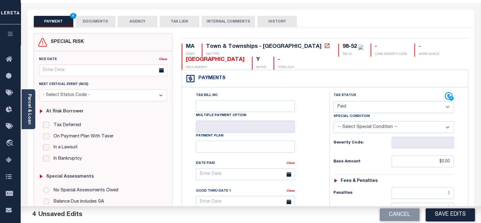
scroll to position [0, 0]
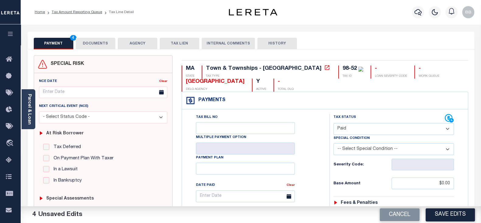
click at [88, 47] on button "DOCUMENTS" at bounding box center [96, 44] width 40 height 12
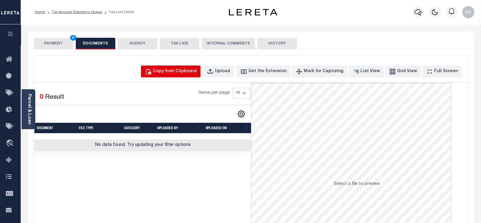
click at [185, 71] on div "Copy from Clipboard" at bounding box center [175, 71] width 44 height 7
select select "POP"
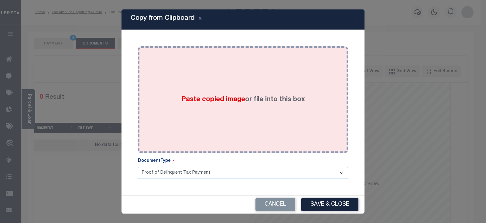
click at [243, 76] on div "Paste copied image or file into this box" at bounding box center [243, 99] width 201 height 97
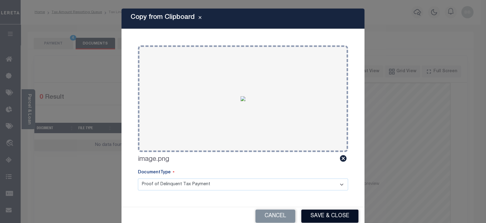
click at [332, 215] on button "Save & Close" at bounding box center [330, 215] width 57 height 13
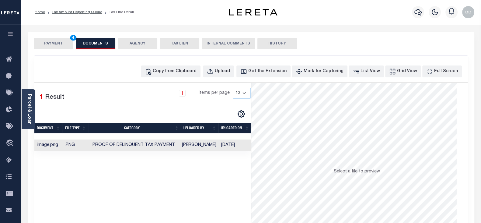
click at [48, 40] on button "PAYMENT 4" at bounding box center [54, 44] width 40 height 12
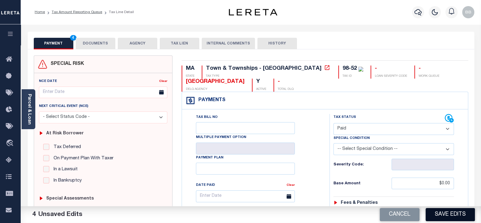
click at [452, 214] on button "Save Edits" at bounding box center [449, 214] width 49 height 13
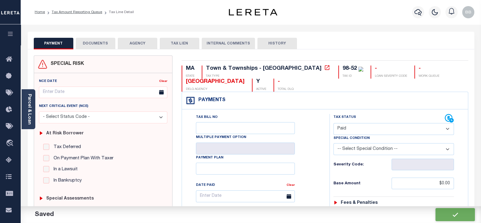
checkbox input "false"
type input "$0"
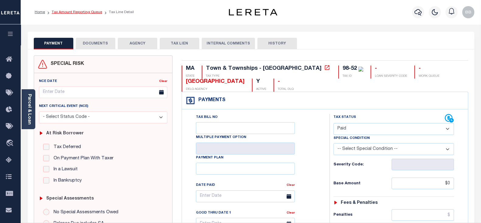
click at [89, 13] on link "Tax Amount Reporting Queue" at bounding box center [77, 12] width 50 height 4
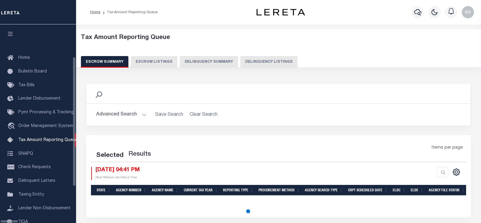
click at [242, 58] on button "Delinquency Listings" at bounding box center [268, 62] width 57 height 12
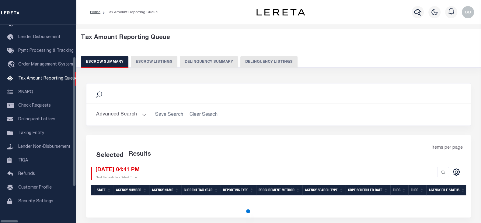
select select "100"
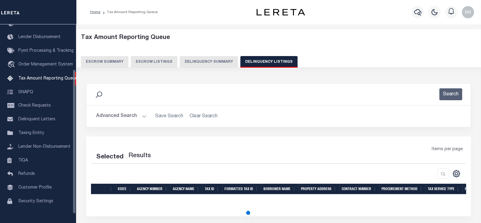
select select "100"
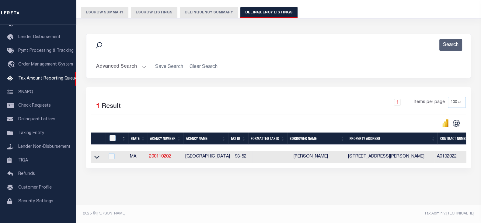
scroll to position [54, 0]
click at [96, 154] on icon at bounding box center [96, 157] width 5 height 6
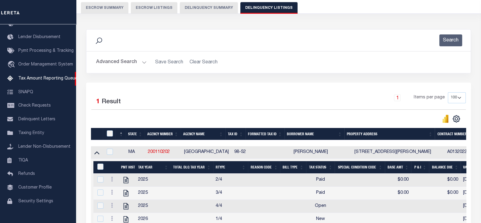
scroll to position [92, 0]
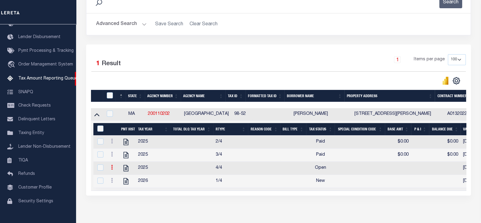
click at [112, 169] on icon at bounding box center [112, 166] width 2 height 5
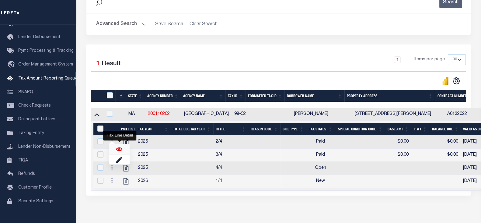
click at [117, 148] on img "" at bounding box center [119, 149] width 6 height 6
checkbox input "true"
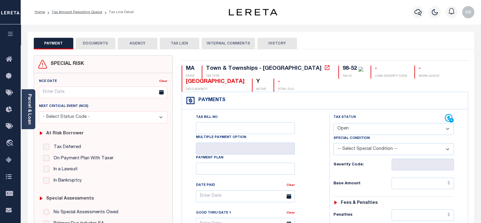
click at [371, 133] on select "- Select Status Code - Open Due/Unpaid Paid Incomplete No Tax Due Internal Refu…" at bounding box center [393, 129] width 120 height 12
select select "PYD"
click at [333, 123] on select "- Select Status Code - Open Due/Unpaid Paid Incomplete No Tax Due Internal Refu…" at bounding box center [393, 129] width 120 height 12
type input "[DATE]"
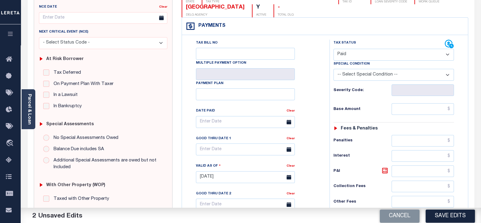
scroll to position [76, 0]
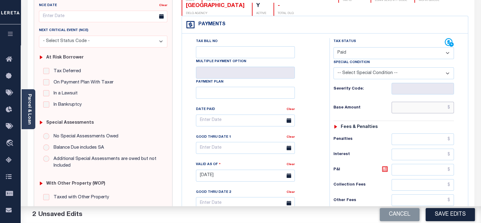
click at [413, 104] on input "text" at bounding box center [422, 108] width 62 height 12
type input "$0.00"
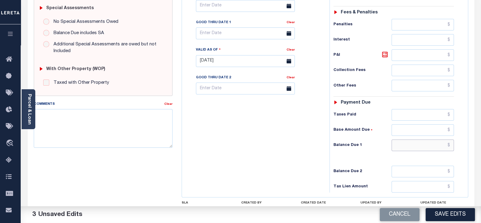
click at [409, 142] on input "text" at bounding box center [422, 145] width 62 height 12
type input "$0.00"
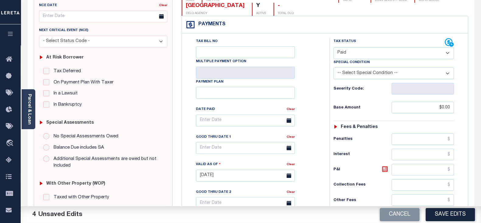
scroll to position [0, 0]
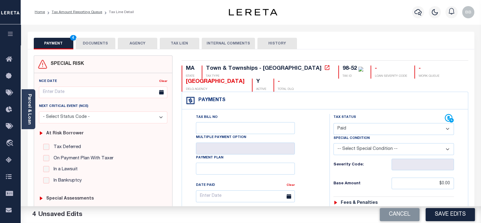
click at [102, 36] on div "PAYMENT 4 DOCUMENTS AGENCY DELINQUENT PAYEE TAX LIEN" at bounding box center [251, 41] width 446 height 18
click at [102, 43] on button "DOCUMENTS" at bounding box center [96, 44] width 40 height 12
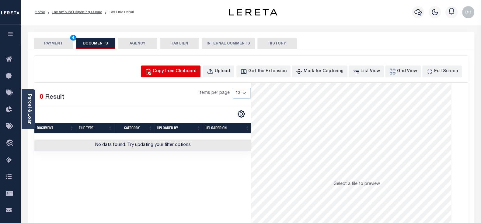
click at [194, 71] on div "Copy from Clipboard" at bounding box center [175, 71] width 44 height 7
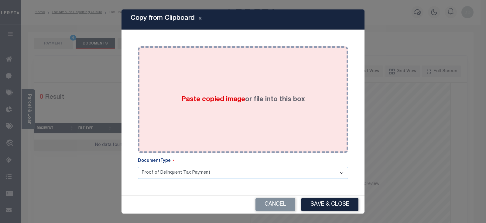
click at [250, 104] on label "Paste copied image or file into this box" at bounding box center [243, 100] width 124 height 10
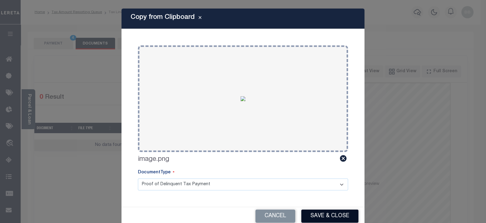
click at [330, 218] on button "Save & Close" at bounding box center [330, 215] width 57 height 13
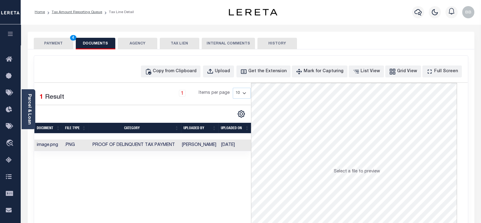
click at [48, 47] on button "PAYMENT 4" at bounding box center [54, 44] width 40 height 12
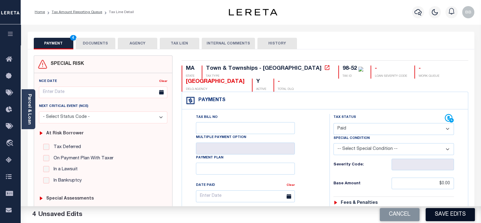
click at [453, 213] on button "Save Edits" at bounding box center [449, 214] width 49 height 13
checkbox input "false"
type input "$0"
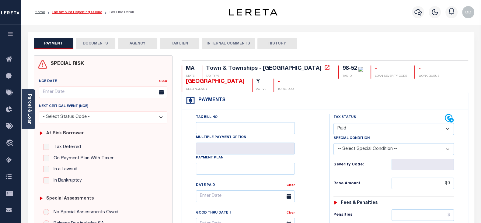
click at [92, 11] on link "Tax Amount Reporting Queue" at bounding box center [77, 12] width 50 height 4
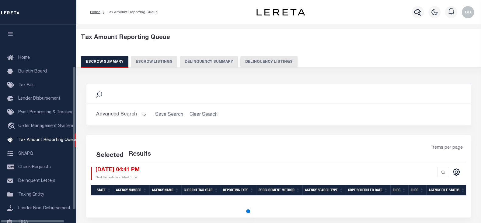
click at [266, 60] on button "Delinquency Listings" at bounding box center [268, 62] width 57 height 12
select select "100"
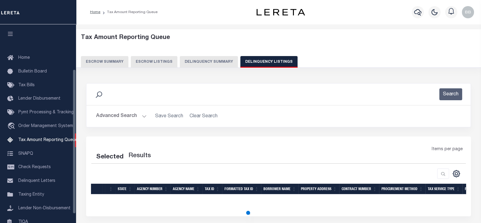
scroll to position [61, 0]
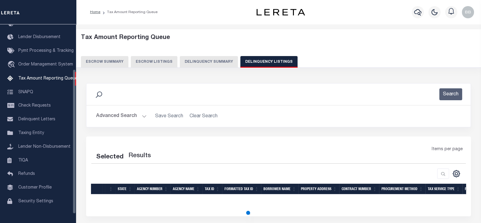
select select "100"
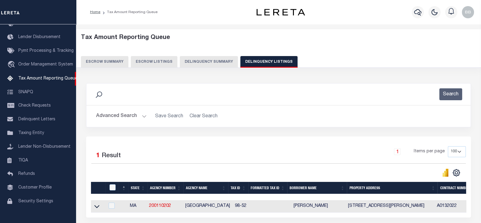
scroll to position [54, 0]
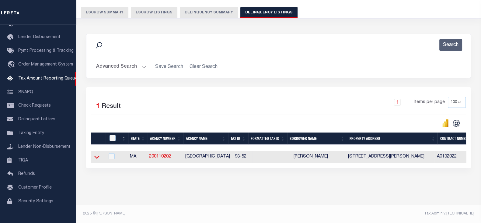
click at [96, 154] on icon at bounding box center [96, 157] width 5 height 6
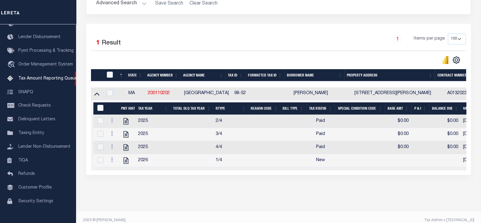
scroll to position [124, 0]
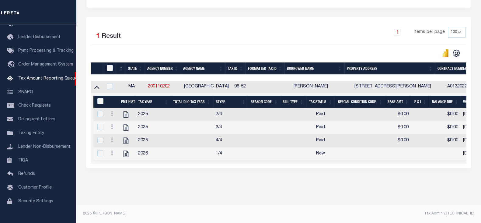
click at [109, 153] on div at bounding box center [112, 153] width 7 height 7
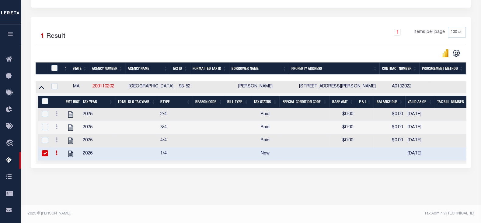
click at [43, 150] on input "checkbox" at bounding box center [45, 153] width 6 height 6
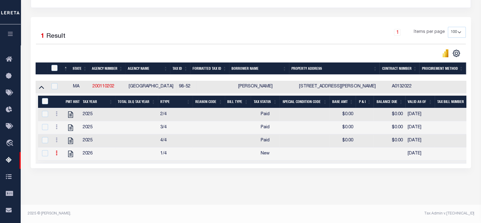
click at [55, 151] on link at bounding box center [56, 153] width 7 height 5
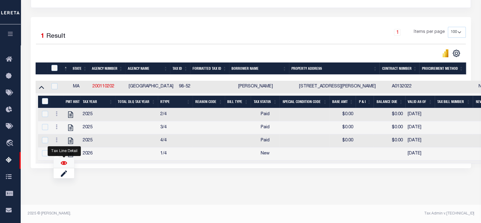
click at [65, 163] on img "" at bounding box center [64, 163] width 6 height 6
checkbox input "true"
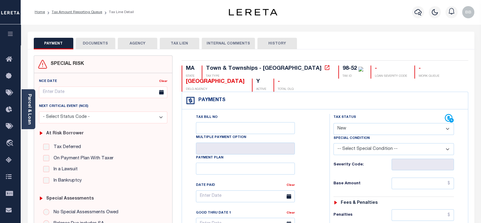
click at [355, 124] on select "- Select Status Code - Open Due/Unpaid Paid Incomplete No Tax Due Internal Refu…" at bounding box center [393, 129] width 120 height 12
select select "DUE"
click at [333, 123] on select "- Select Status Code - Open Due/Unpaid Paid Incomplete No Tax Due Internal Refu…" at bounding box center [393, 129] width 120 height 12
type input "[DATE]"
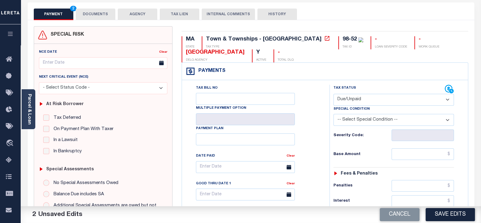
scroll to position [76, 0]
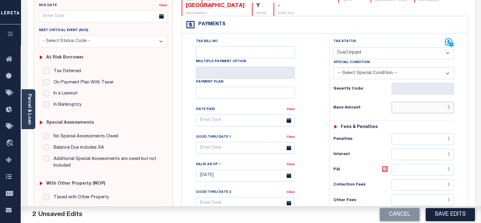
click at [405, 107] on input "text" at bounding box center [422, 108] width 62 height 12
type input "$3,221.14"
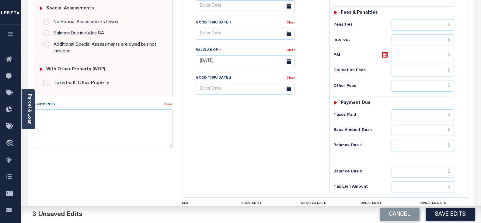
scroll to position [190, 0]
click at [419, 141] on input "text" at bounding box center [422, 145] width 62 height 12
paste input "3,275.50"
type input "$3,275.50"
click at [384, 53] on icon at bounding box center [385, 55] width 4 height 4
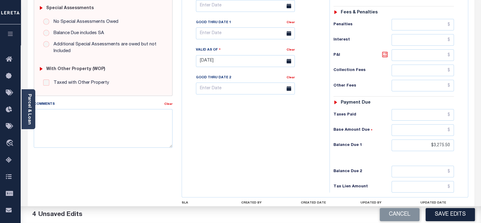
type input "$54.36"
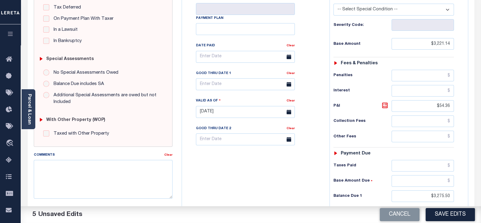
scroll to position [114, 0]
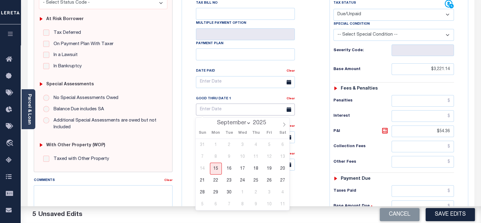
click at [231, 109] on input "text" at bounding box center [245, 109] width 99 height 12
click at [214, 165] on span "15" at bounding box center [216, 168] width 12 height 12
type input "[DATE]"
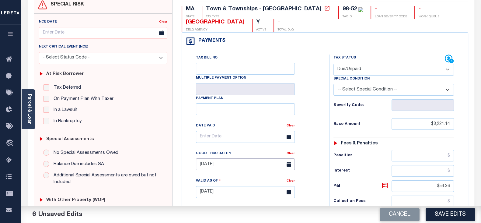
scroll to position [0, 0]
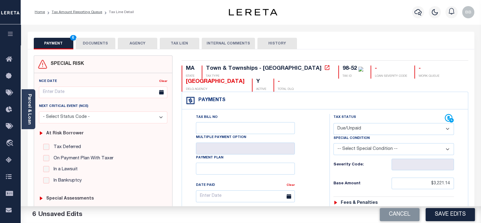
click at [90, 42] on button "DOCUMENTS" at bounding box center [96, 44] width 40 height 12
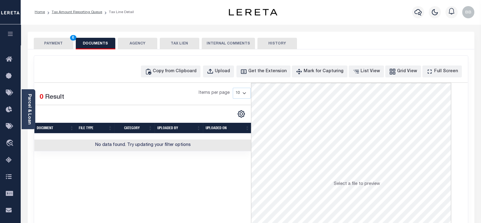
click at [94, 86] on div "Selected 0 Result Items per page 10 25 50 100" at bounding box center [142, 117] width 216 height 68
click at [196, 74] on div "Copy from Clipboard" at bounding box center [175, 71] width 44 height 7
select select "POP"
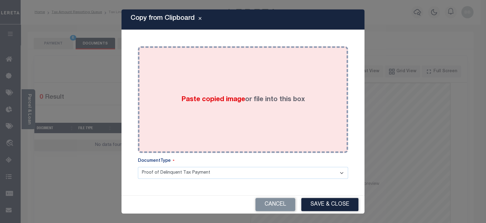
click at [222, 101] on span "Paste copied image" at bounding box center [213, 99] width 64 height 7
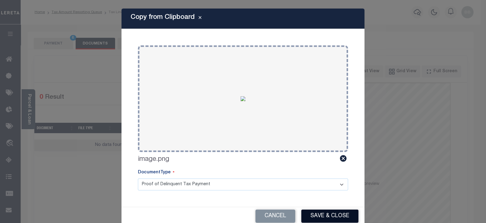
click at [328, 213] on button "Save & Close" at bounding box center [330, 215] width 57 height 13
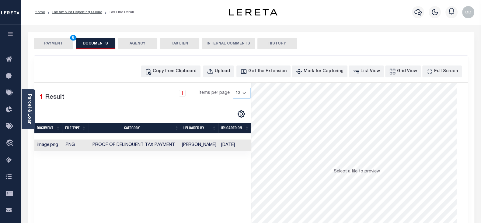
click at [52, 44] on button "PAYMENT 6" at bounding box center [54, 44] width 40 height 12
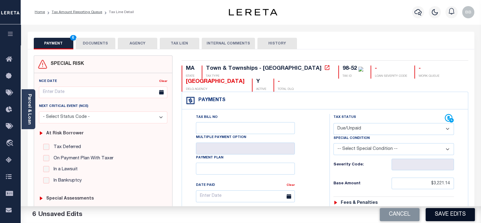
click at [456, 211] on button "Save Edits" at bounding box center [449, 214] width 49 height 13
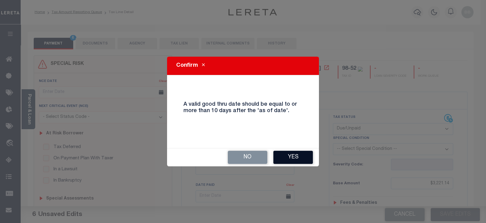
click at [290, 159] on button "Yes" at bounding box center [294, 156] width 40 height 13
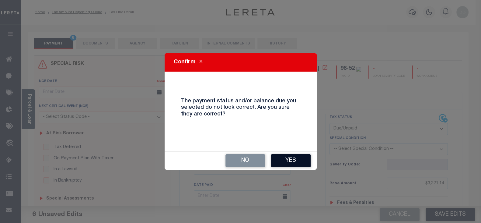
click at [296, 155] on button "Yes" at bounding box center [291, 160] width 40 height 13
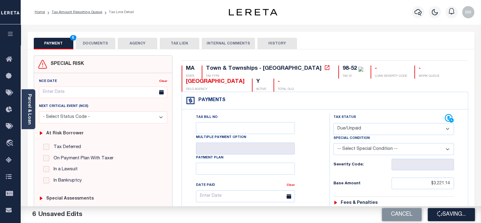
checkbox input "false"
type input "$3,221.14"
type input "$54.36"
type input "$3,275.5"
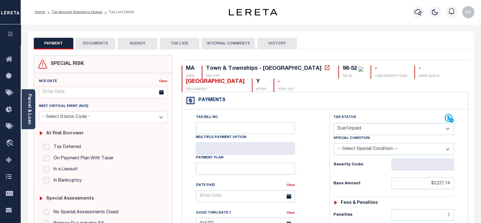
click at [88, 14] on li "Tax Amount Reporting Queue" at bounding box center [73, 11] width 57 height 5
click at [81, 11] on link "Tax Amount Reporting Queue" at bounding box center [77, 12] width 50 height 4
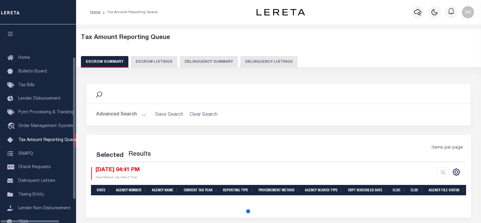
click at [270, 62] on button "Delinquency Listings" at bounding box center [268, 62] width 57 height 12
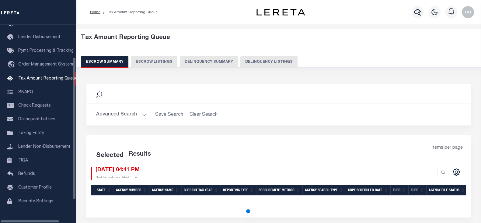
select select "100"
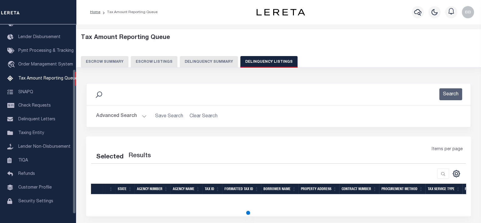
select select "100"
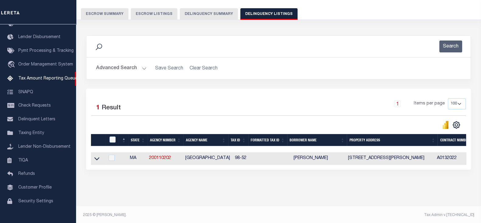
scroll to position [54, 0]
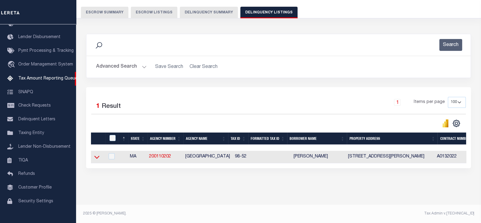
click at [97, 154] on icon at bounding box center [96, 157] width 5 height 6
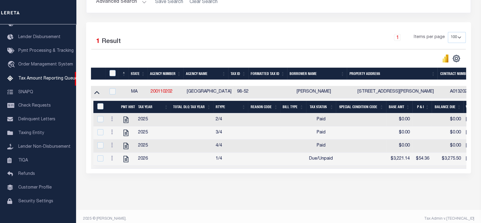
scroll to position [124, 0]
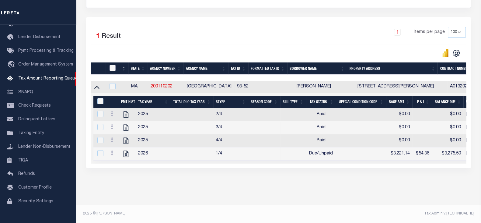
click at [111, 65] on input "checkbox" at bounding box center [112, 68] width 6 height 6
checkbox input "true"
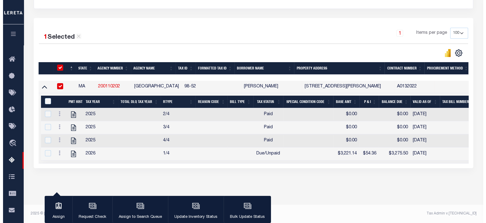
scroll to position [123, 0]
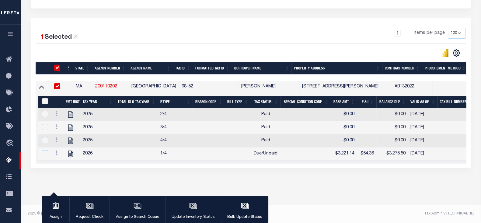
click at [46, 98] on input "&nbsp;" at bounding box center [45, 101] width 6 height 6
checkbox input "true"
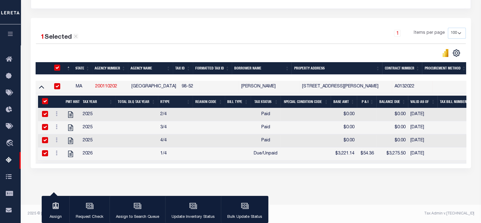
checkbox input "true"
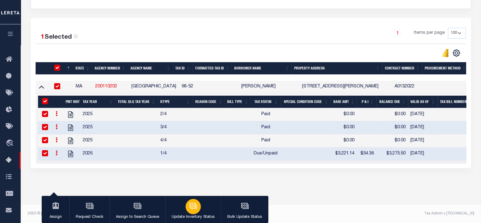
click at [201, 205] on button "Update Inventory Status" at bounding box center [193, 208] width 56 height 27
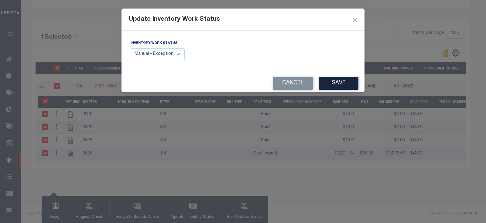
click at [153, 52] on select "Manual - Exception Pended - Awaiting Search Late Add Exception Completed" at bounding box center [158, 54] width 54 height 12
select select "4"
click at [131, 48] on select "Manual - Exception Pended - Awaiting Search Late Add Exception Completed" at bounding box center [158, 54] width 54 height 12
click at [337, 80] on button "Save" at bounding box center [339, 83] width 40 height 13
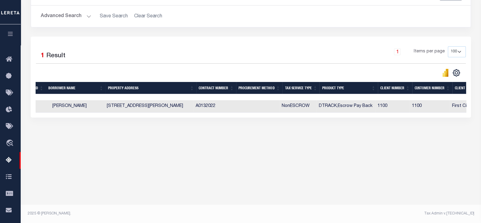
scroll to position [0, 0]
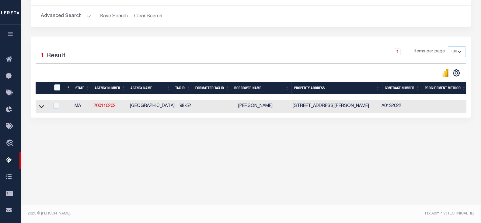
click at [71, 16] on button "Advanced Search" at bounding box center [66, 16] width 50 height 12
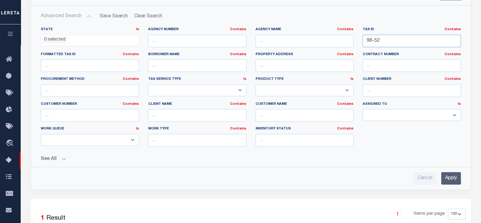
click at [403, 44] on input "98-52" at bounding box center [411, 41] width 98 height 12
paste input "18-004"
type input "18-004"
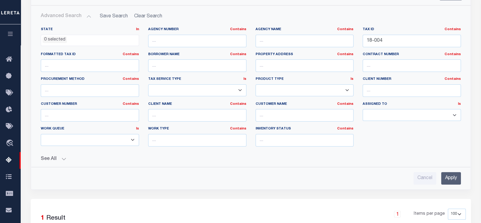
click at [454, 177] on input "Apply" at bounding box center [451, 178] width 20 height 12
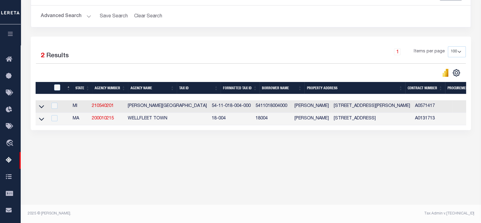
drag, startPoint x: 261, startPoint y: 117, endPoint x: 298, endPoint y: 117, distance: 36.5
click at [298, 117] on td "[PERSON_NAME]" at bounding box center [311, 118] width 39 height 12
copy td "[PERSON_NAME]"
checkbox input "true"
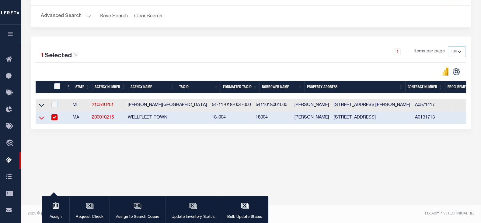
click at [40, 117] on icon at bounding box center [41, 117] width 5 height 6
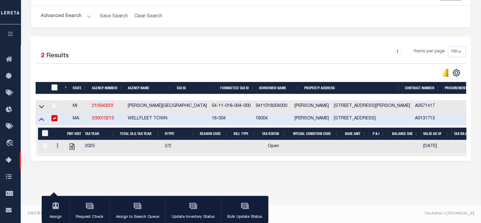
click at [58, 149] on link at bounding box center [57, 146] width 7 height 5
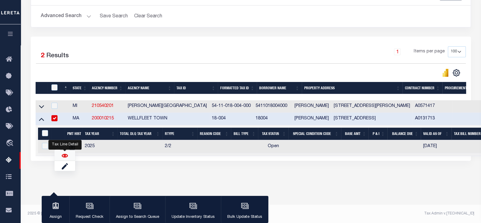
click at [66, 157] on img "" at bounding box center [65, 155] width 6 height 6
checkbox input "true"
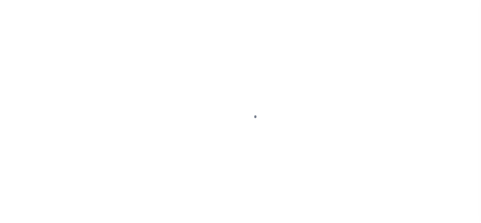
select select "OP2"
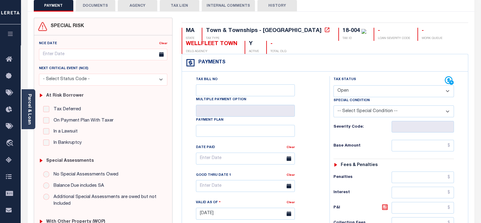
scroll to position [38, 0]
click at [24, 104] on div "Parcel & Loan" at bounding box center [29, 109] width 14 height 40
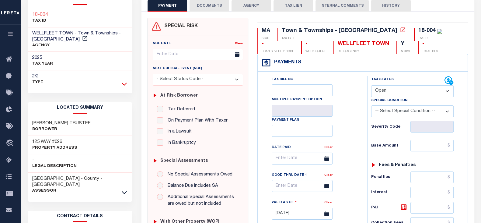
click at [125, 81] on icon at bounding box center [124, 84] width 5 height 6
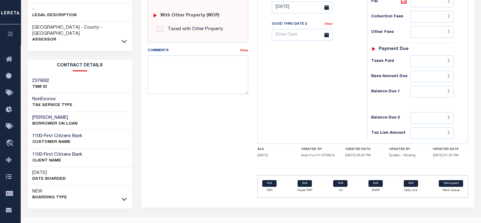
scroll to position [245, 0]
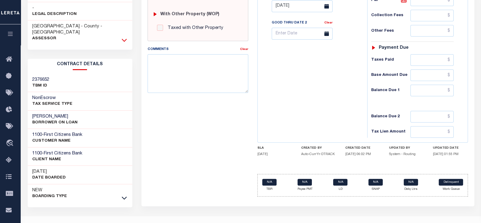
click at [124, 37] on icon at bounding box center [124, 40] width 5 height 6
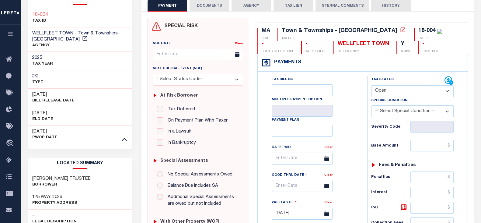
scroll to position [0, 0]
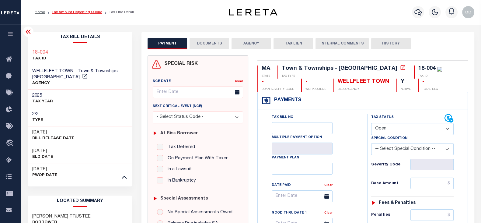
click at [83, 12] on link "Tax Amount Reporting Queue" at bounding box center [77, 12] width 50 height 4
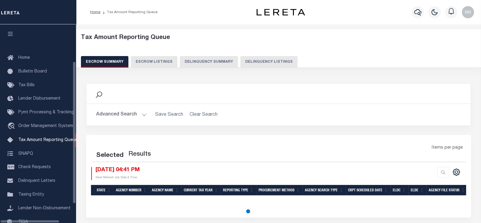
click at [259, 67] on button "Delinquency Listings" at bounding box center [268, 62] width 57 height 12
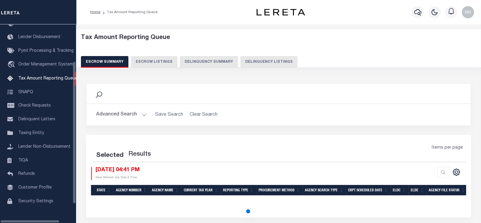
select select "100"
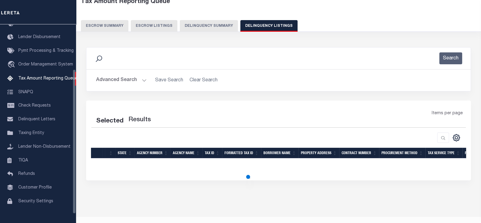
select select "100"
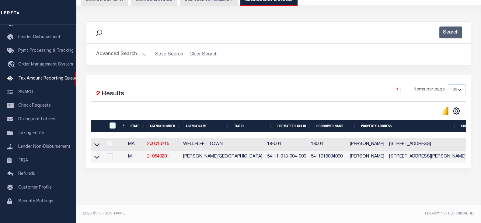
scroll to position [67, 0]
click at [97, 141] on icon at bounding box center [96, 144] width 5 height 6
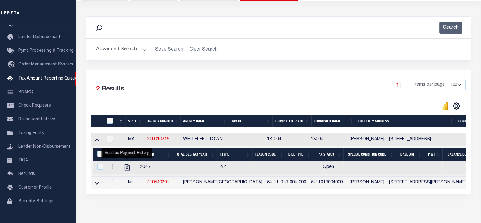
scroll to position [0, 0]
